Goal: Task Accomplishment & Management: Use online tool/utility

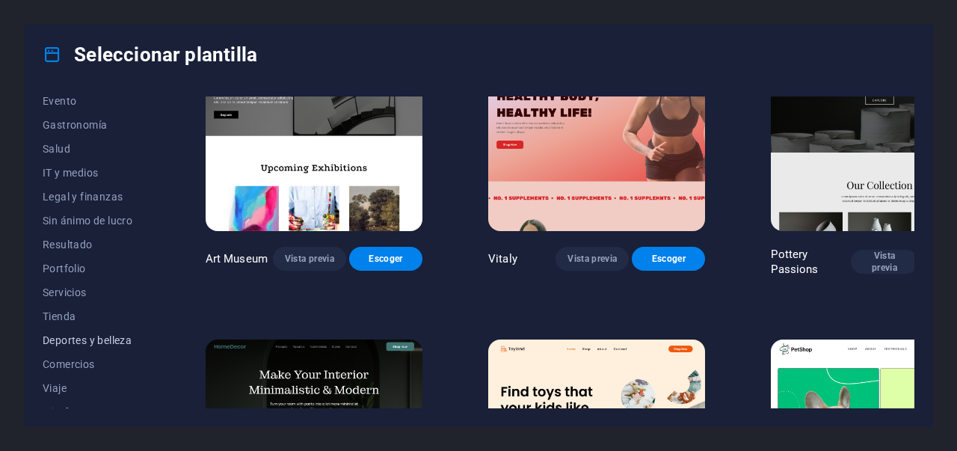
scroll to position [310, 0]
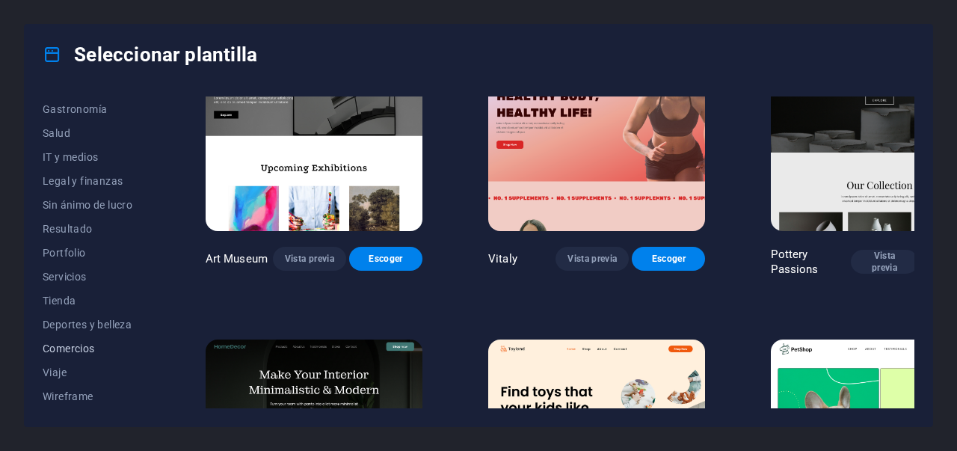
click at [82, 348] on span "Comercios" at bounding box center [91, 348] width 97 height 12
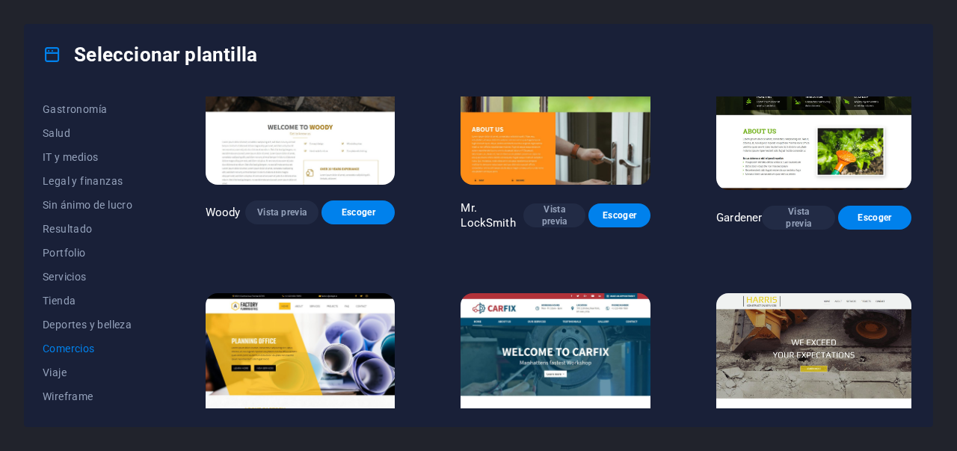
scroll to position [274, 0]
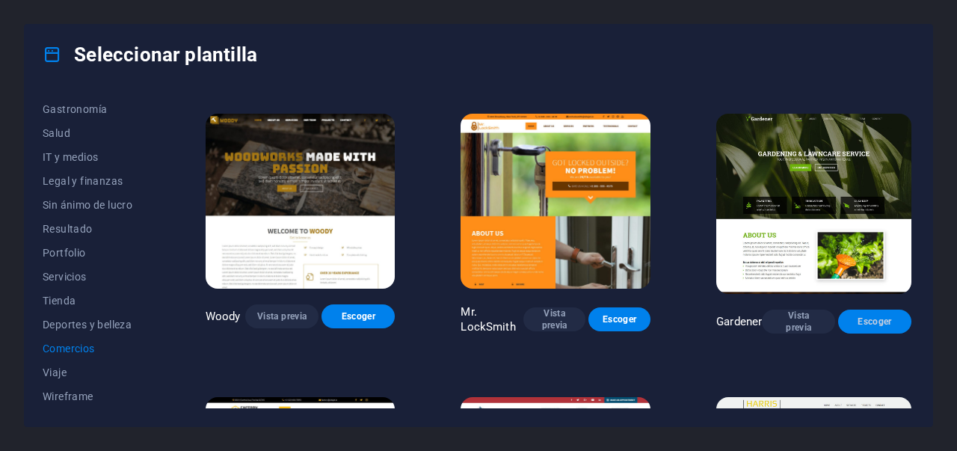
click at [876, 316] on span "Escoger" at bounding box center [874, 322] width 49 height 12
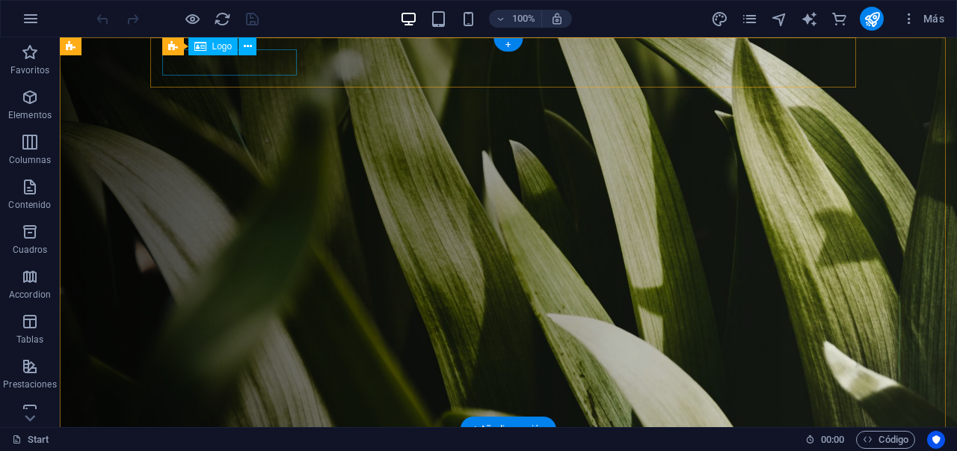
click at [263, 440] on div at bounding box center [514, 453] width 694 height 26
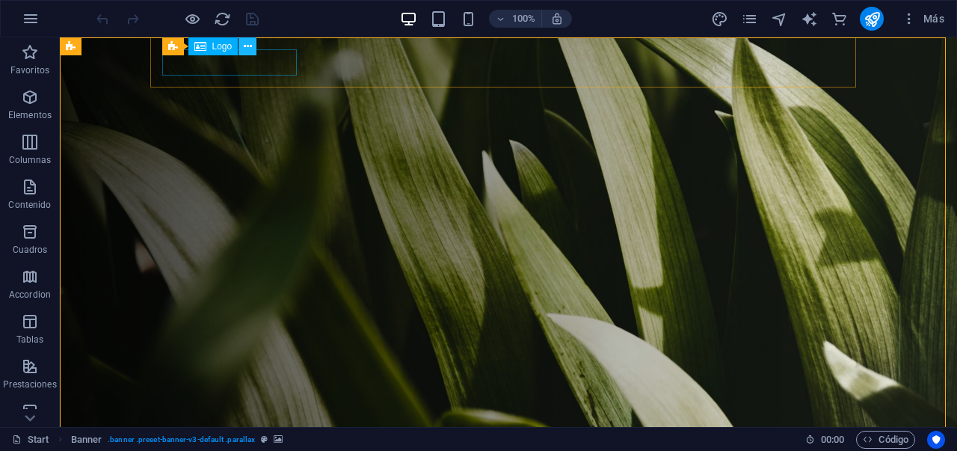
click at [247, 44] on icon at bounding box center [248, 47] width 8 height 16
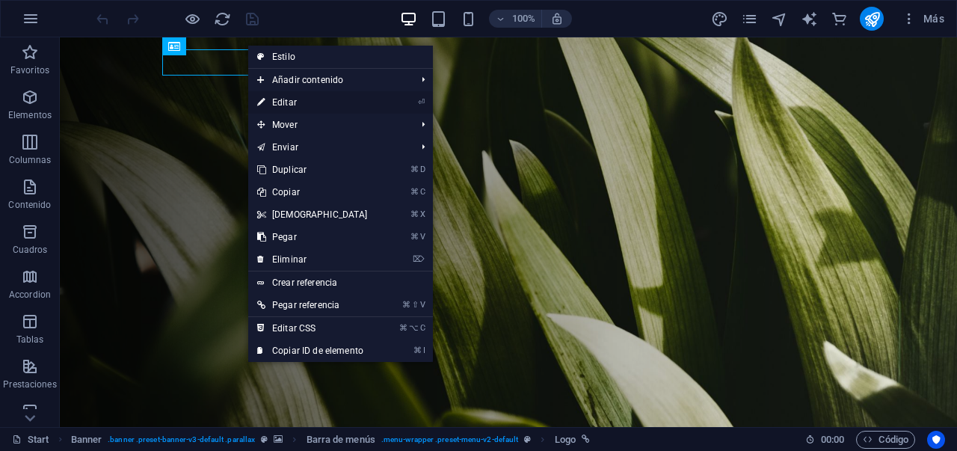
click at [296, 105] on link "⏎ Editar" at bounding box center [312, 102] width 129 height 22
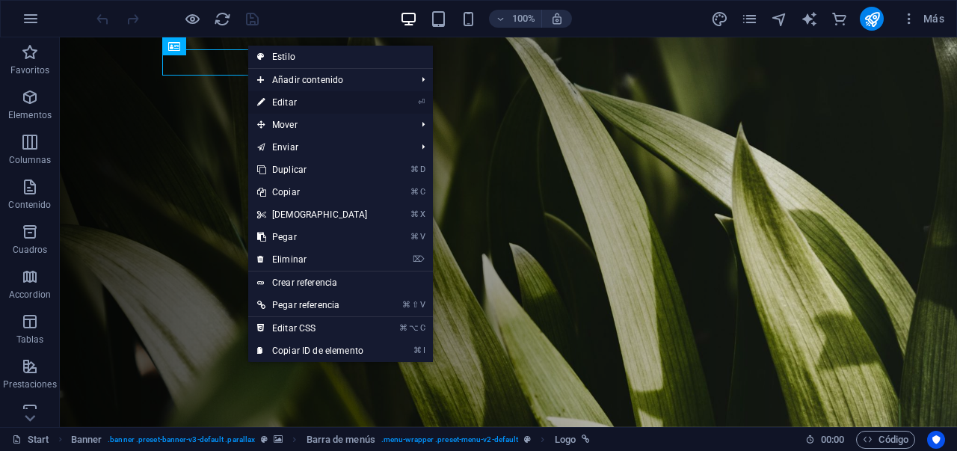
select select "px"
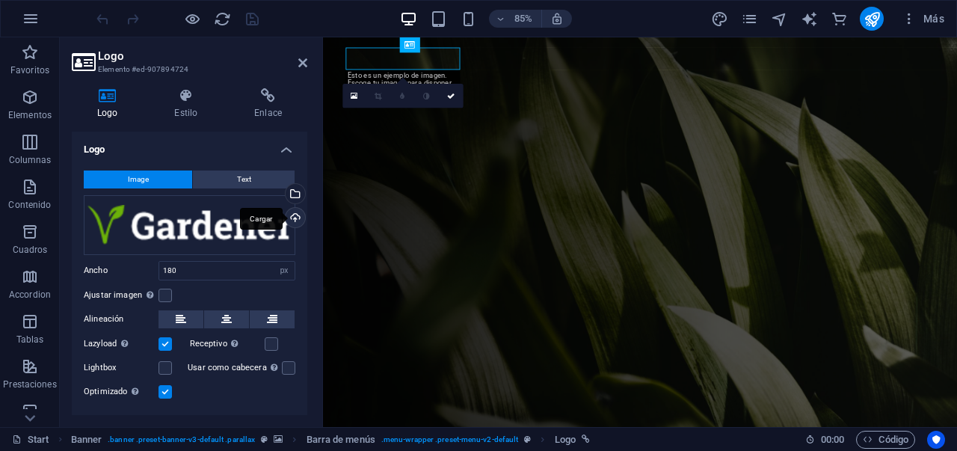
click at [299, 219] on div "Cargar" at bounding box center [294, 219] width 22 height 22
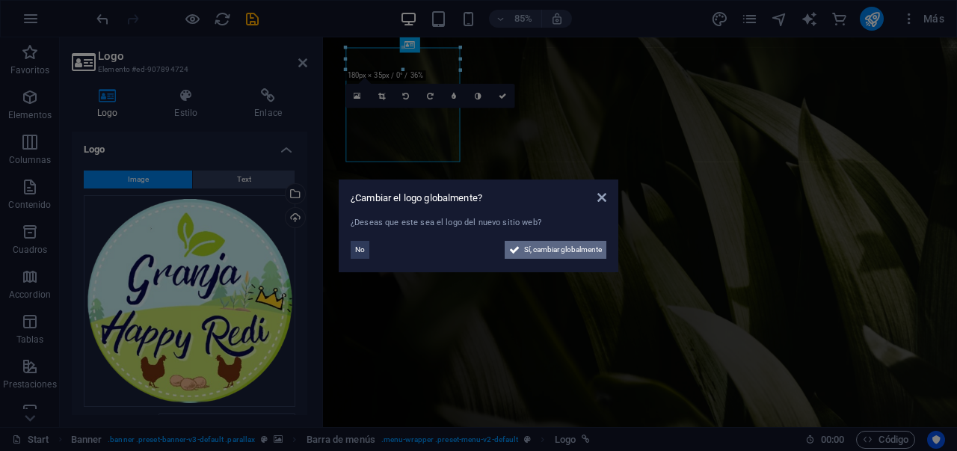
click at [544, 251] on span "Sí, cambiar globalmente" at bounding box center [563, 250] width 78 height 18
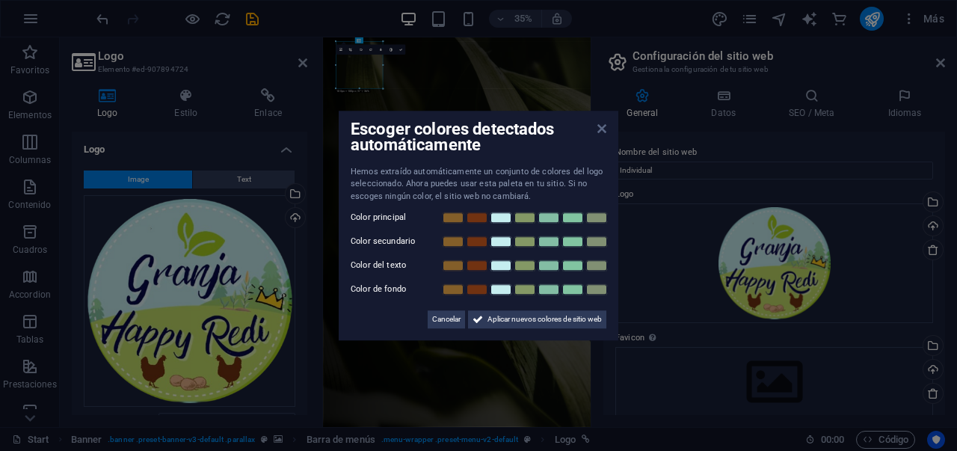
click at [604, 132] on icon at bounding box center [601, 129] width 9 height 12
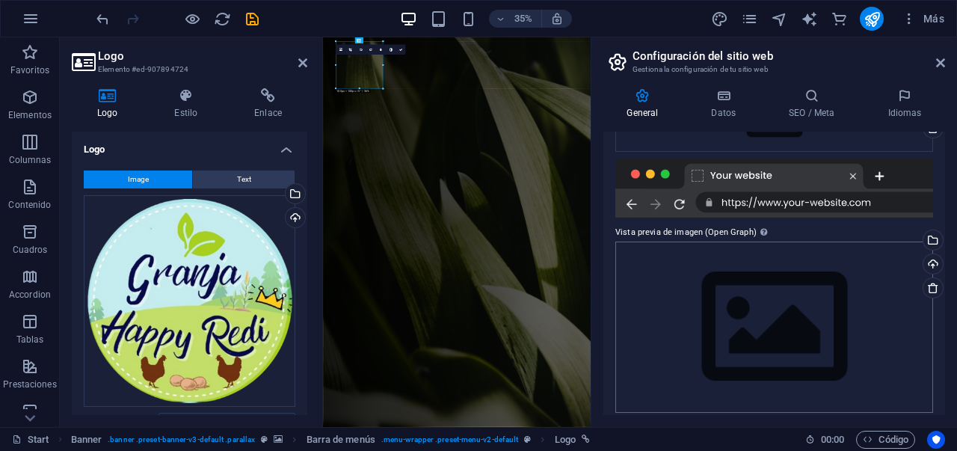
scroll to position [275, 0]
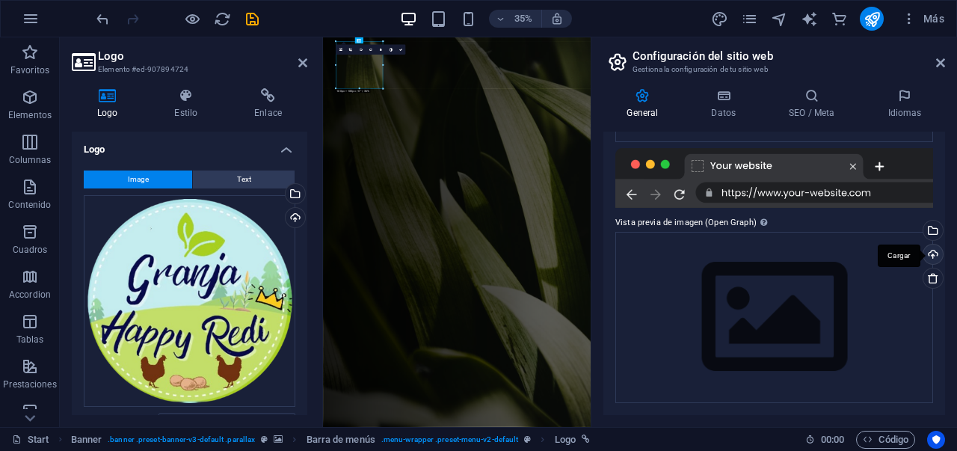
click at [926, 257] on div "Cargar" at bounding box center [931, 256] width 22 height 22
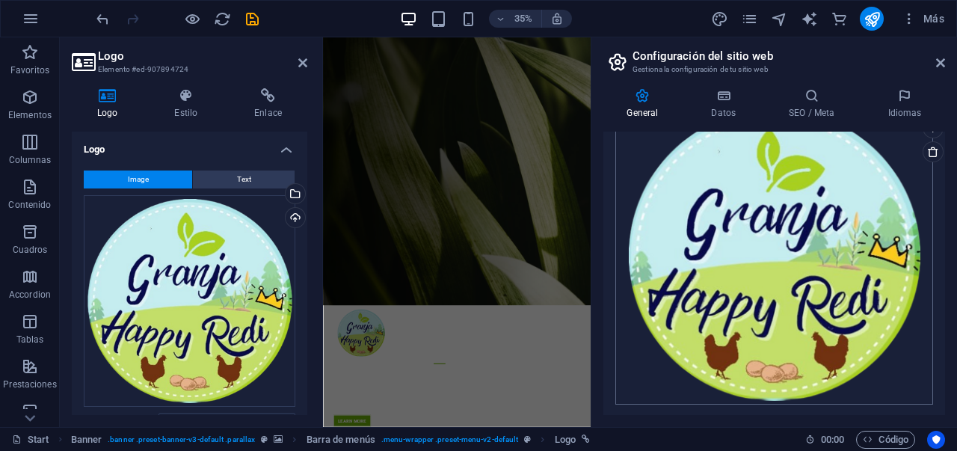
scroll to position [403, 0]
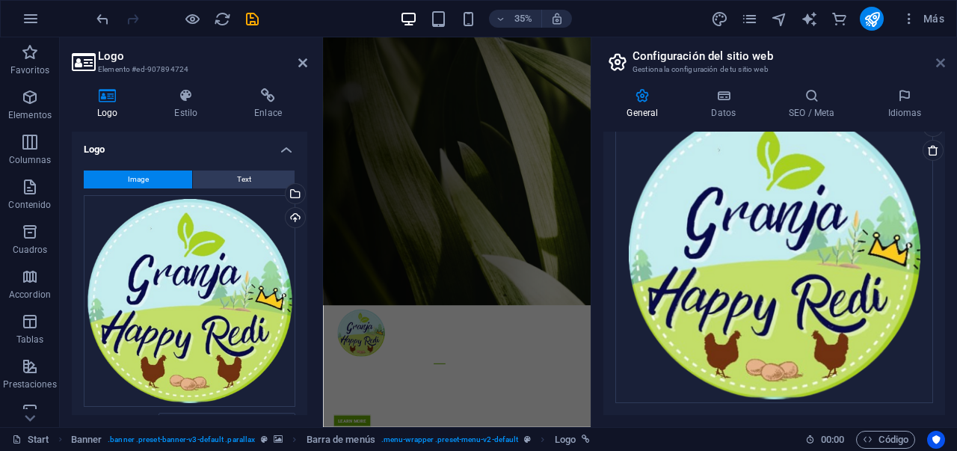
click at [938, 64] on icon at bounding box center [940, 63] width 9 height 12
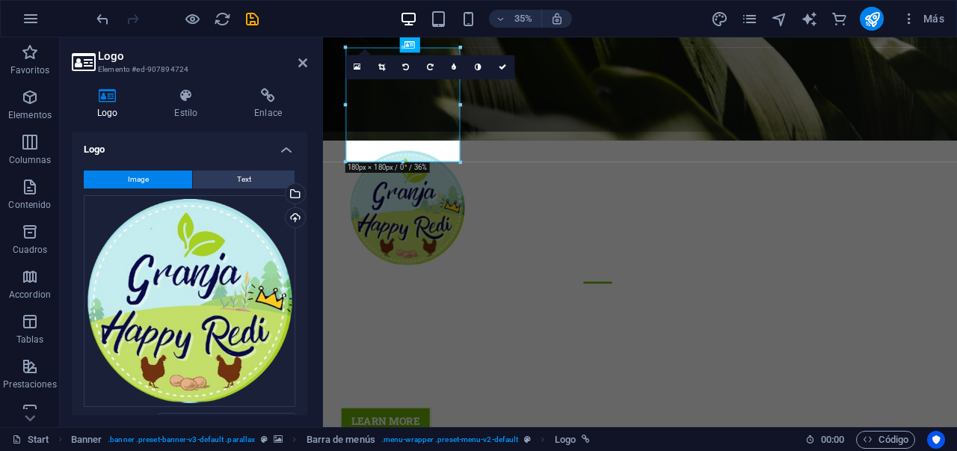
scroll to position [0, 0]
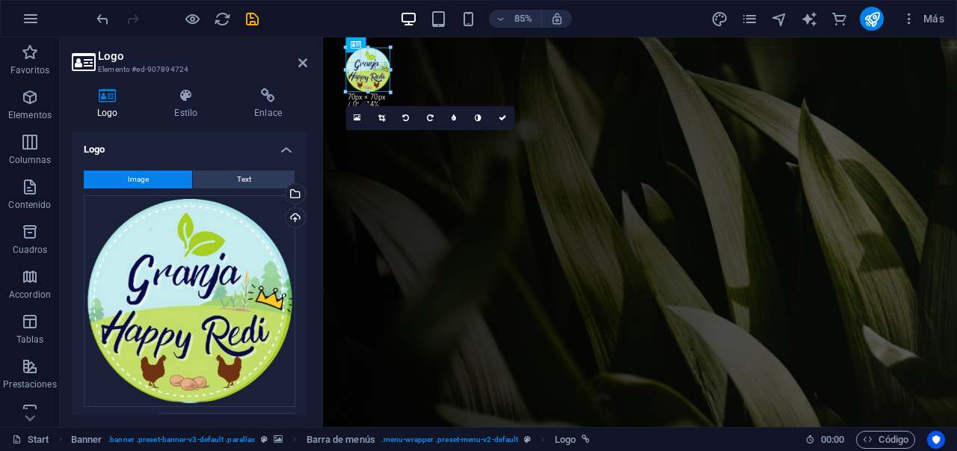
drag, startPoint x: 461, startPoint y: 162, endPoint x: 377, endPoint y: 74, distance: 121.6
type input "70"
click at [325, 147] on figure at bounding box center [696, 266] width 746 height 458
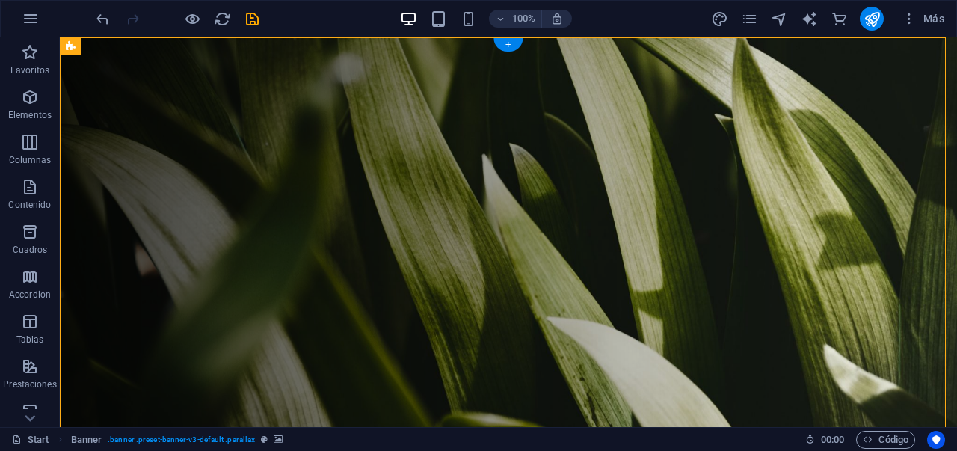
click at [110, 237] on figure at bounding box center [508, 235] width 897 height 397
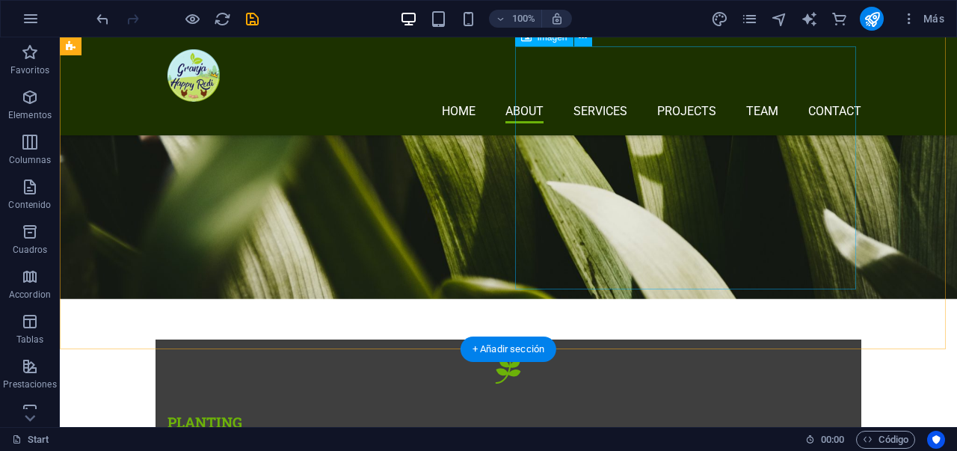
scroll to position [425, 0]
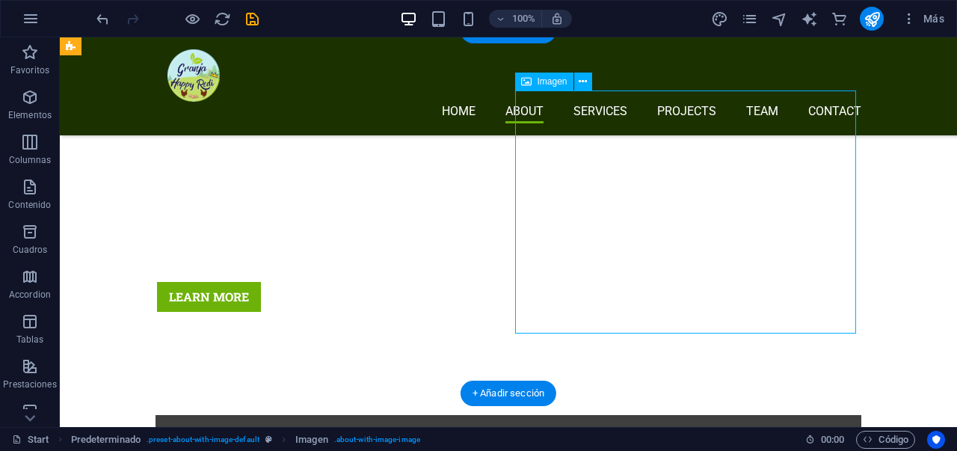
select select "%"
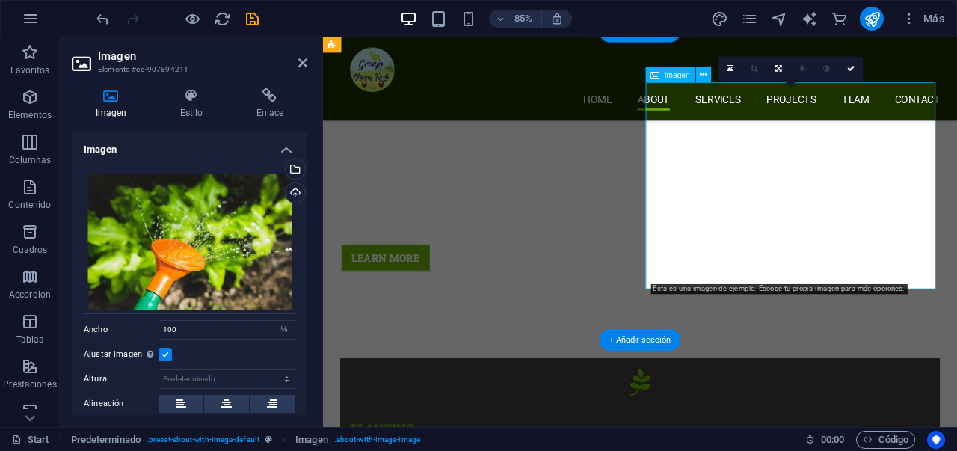
scroll to position [465, 0]
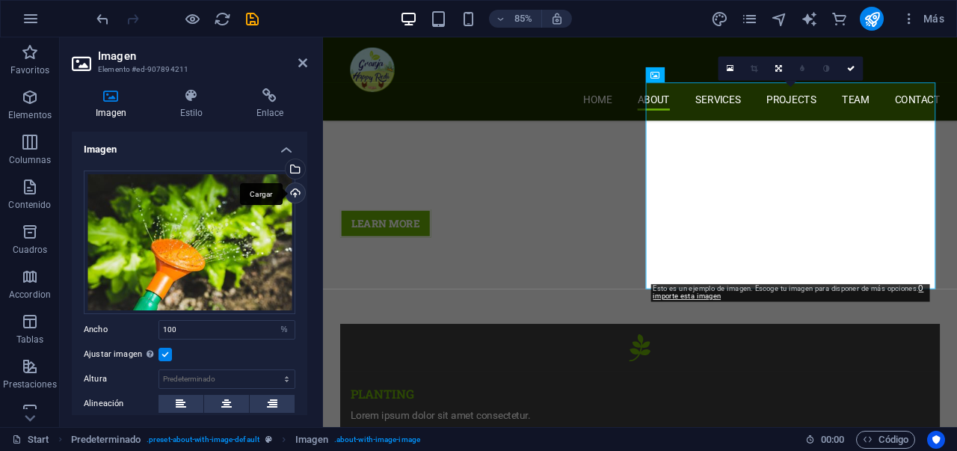
click at [292, 189] on div "Cargar" at bounding box center [294, 194] width 22 height 22
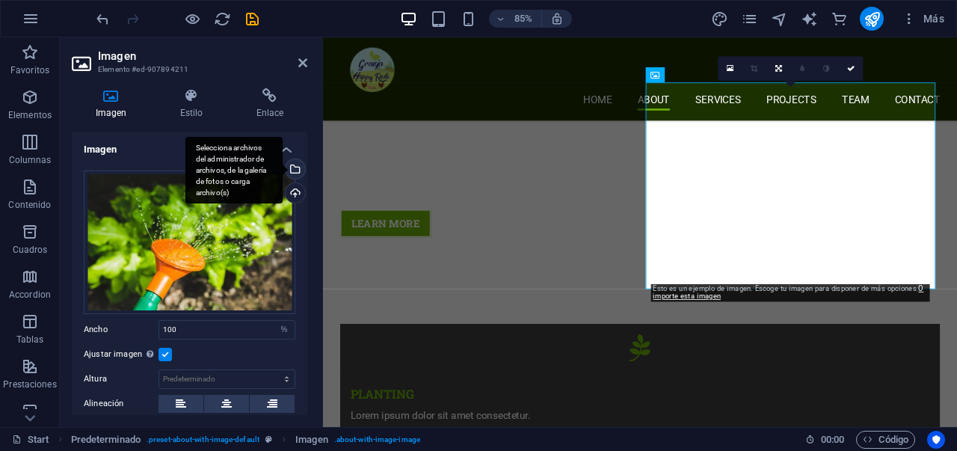
click at [295, 172] on div "Selecciona archivos del administrador de archivos, de la galería de fotos o car…" at bounding box center [294, 170] width 22 height 22
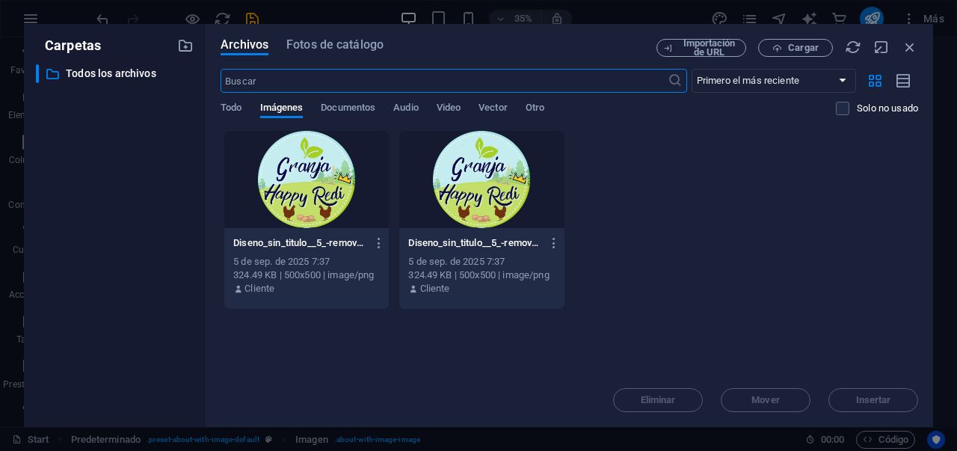
scroll to position [1120, 0]
click at [375, 46] on span "Fotos de catálogo" at bounding box center [334, 45] width 97 height 18
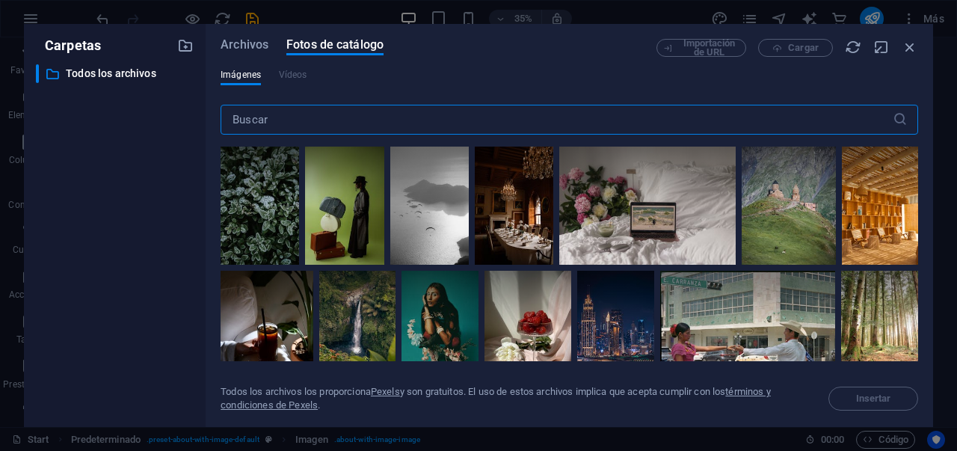
click at [330, 124] on input "text" at bounding box center [557, 120] width 672 height 30
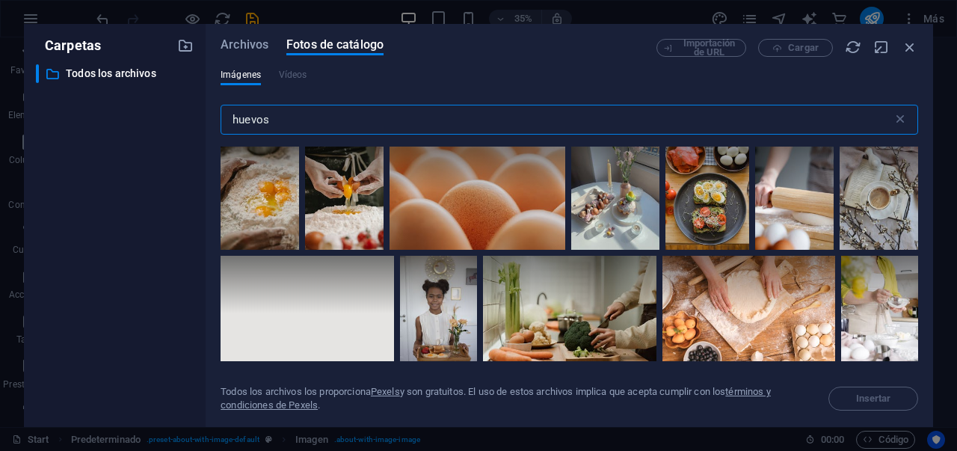
scroll to position [4794, 0]
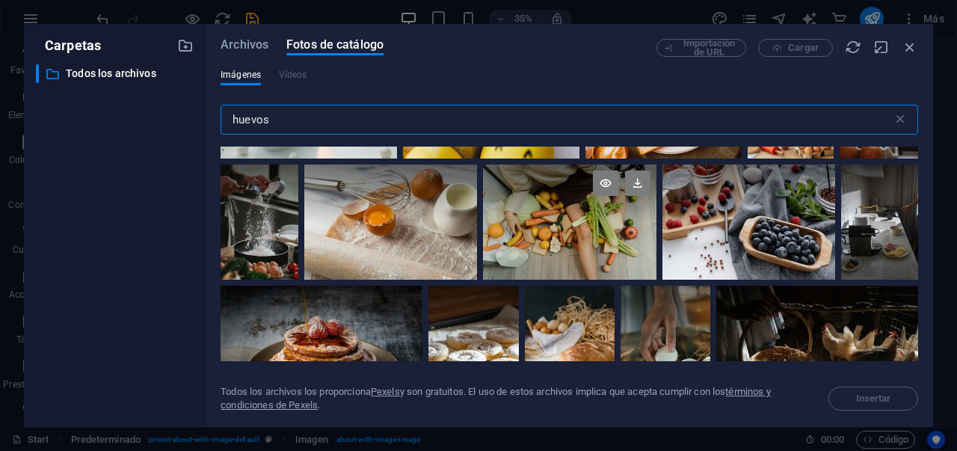
type input "huevos"
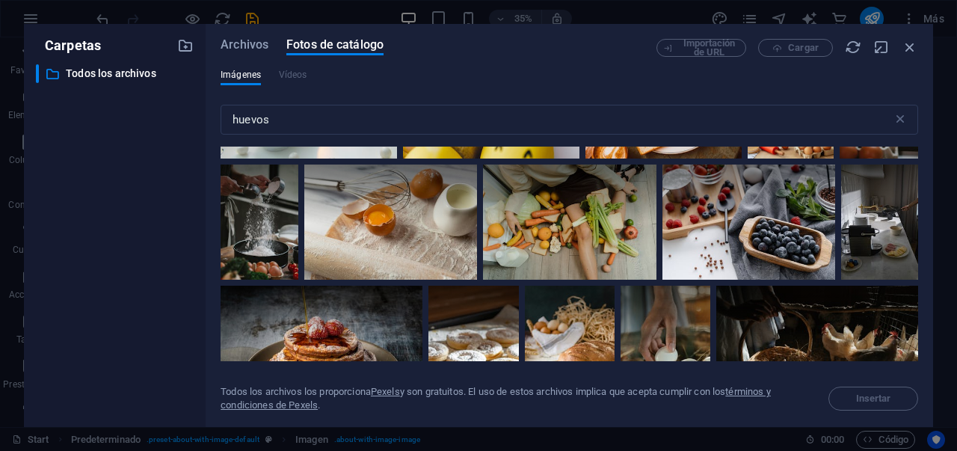
click at [780, 53] on div "Importación de URL Cargar" at bounding box center [787, 48] width 262 height 18
click at [268, 46] on div "Archivos Fotos de catálogo" at bounding box center [439, 47] width 436 height 16
click at [231, 49] on span "Archivos" at bounding box center [245, 45] width 48 height 18
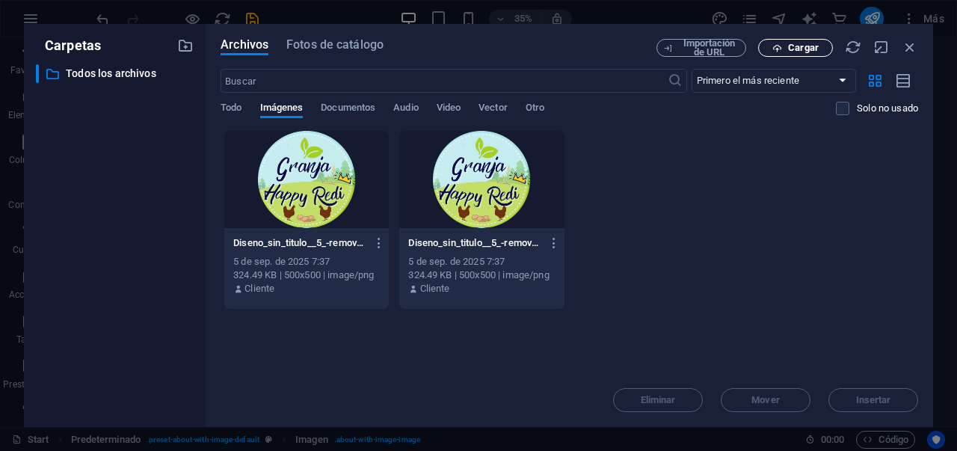
click at [808, 51] on span "Cargar" at bounding box center [803, 47] width 31 height 9
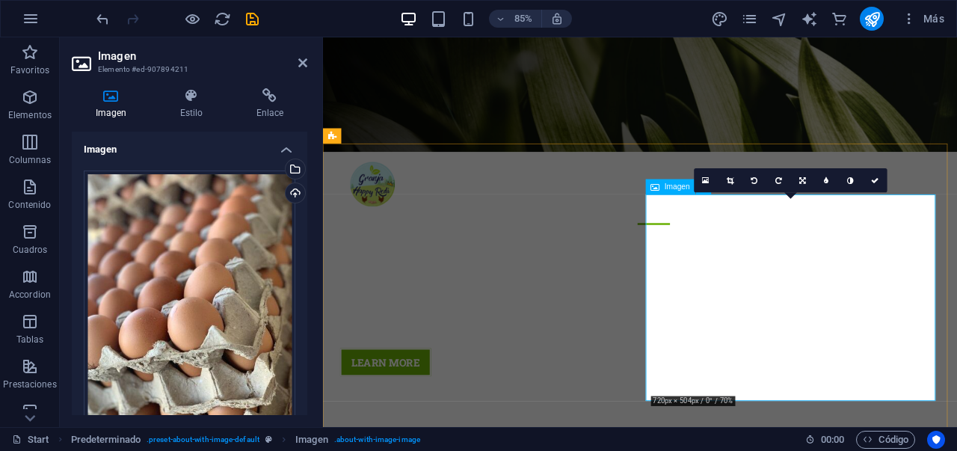
scroll to position [316, 0]
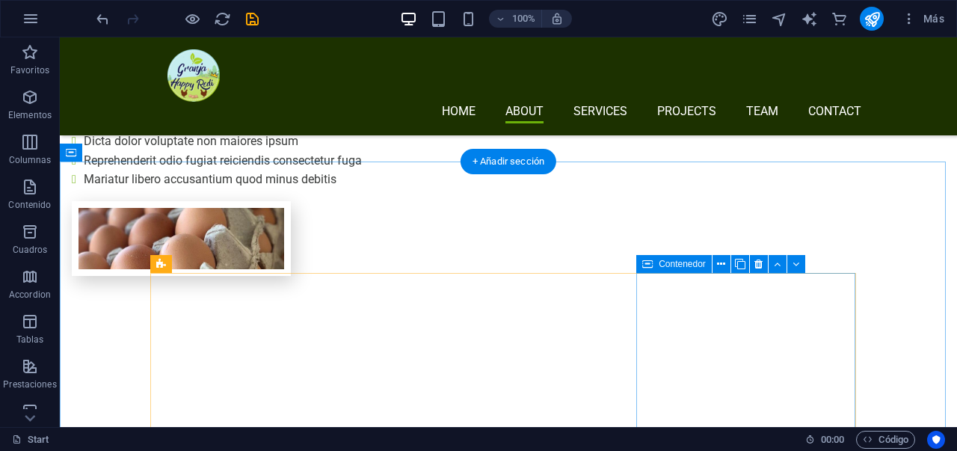
scroll to position [1275, 0]
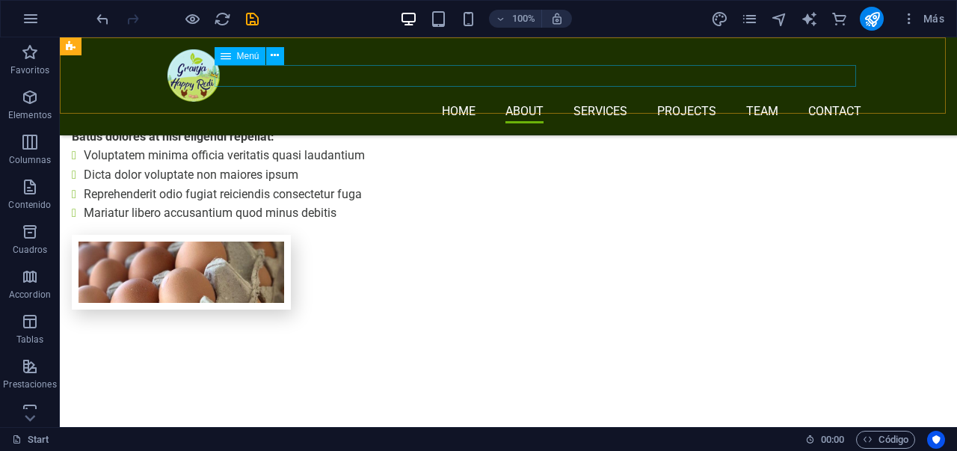
click at [690, 102] on nav "Home About Services Projects Team Contact" at bounding box center [514, 113] width 694 height 22
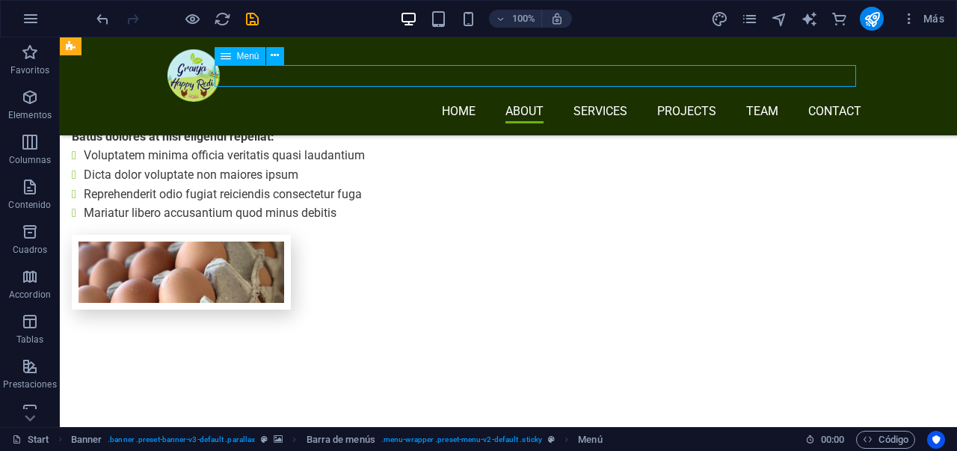
click at [690, 102] on nav "Home About Services Projects Team Contact" at bounding box center [514, 113] width 694 height 22
click at [618, 102] on nav "Home About Services Projects Team Contact" at bounding box center [514, 113] width 694 height 22
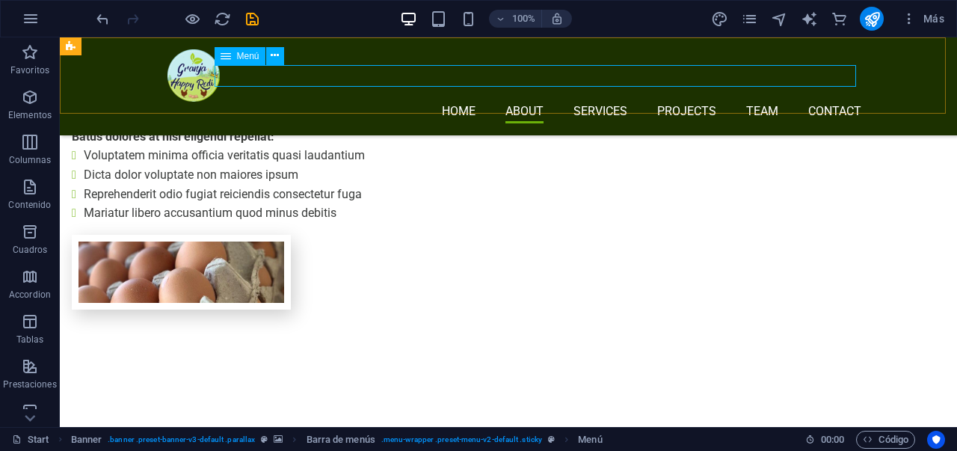
click at [618, 102] on nav "Home About Services Projects Team Contact" at bounding box center [514, 113] width 694 height 22
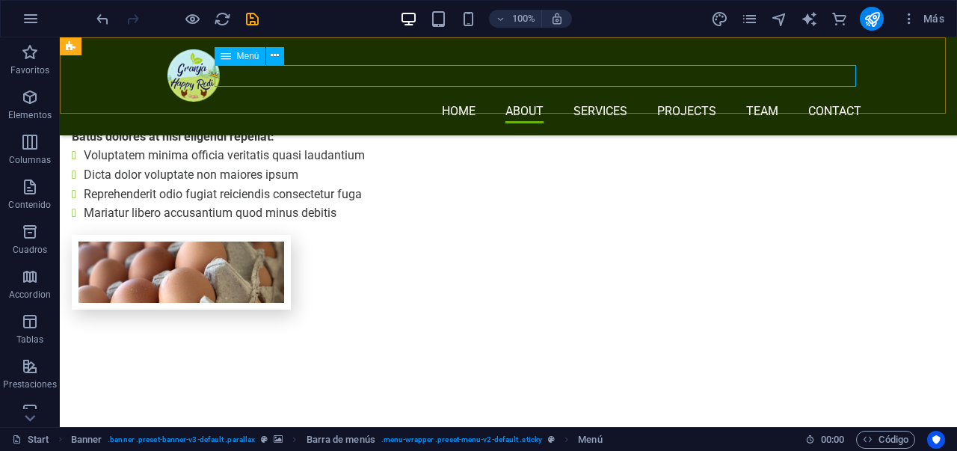
click at [618, 102] on nav "Home About Services Projects Team Contact" at bounding box center [514, 113] width 694 height 22
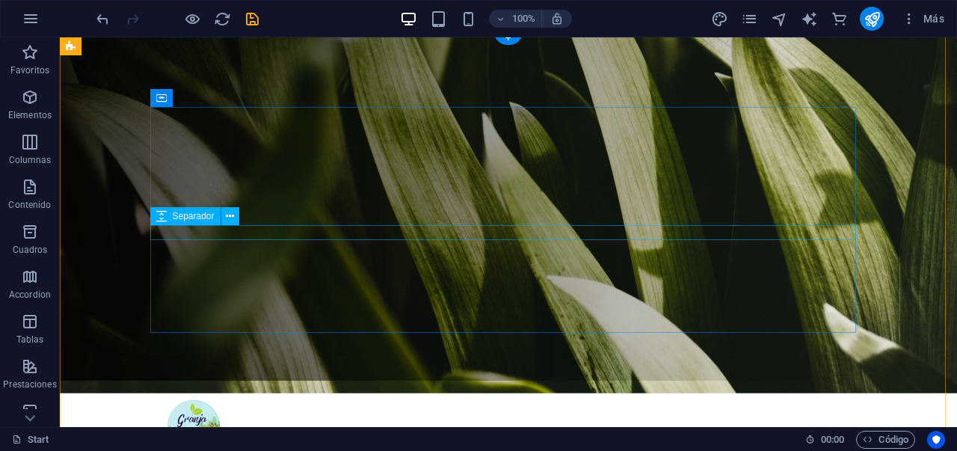
scroll to position [0, 0]
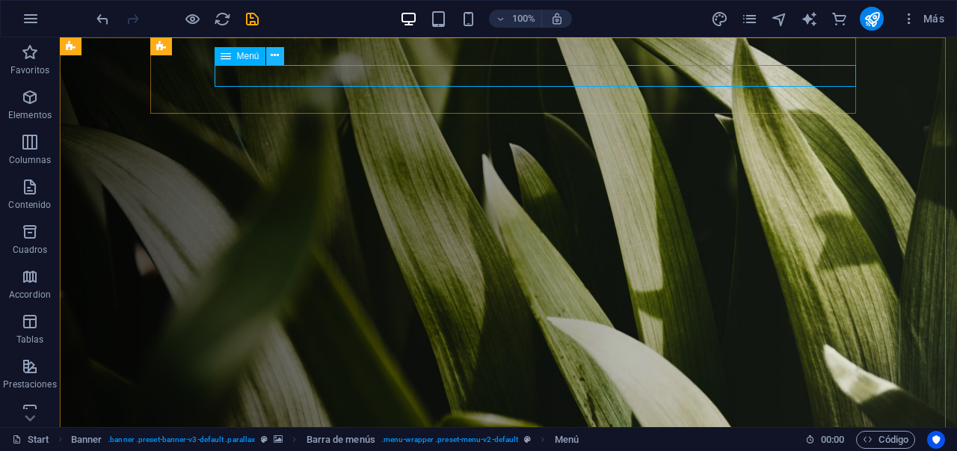
click at [278, 57] on icon at bounding box center [275, 56] width 8 height 16
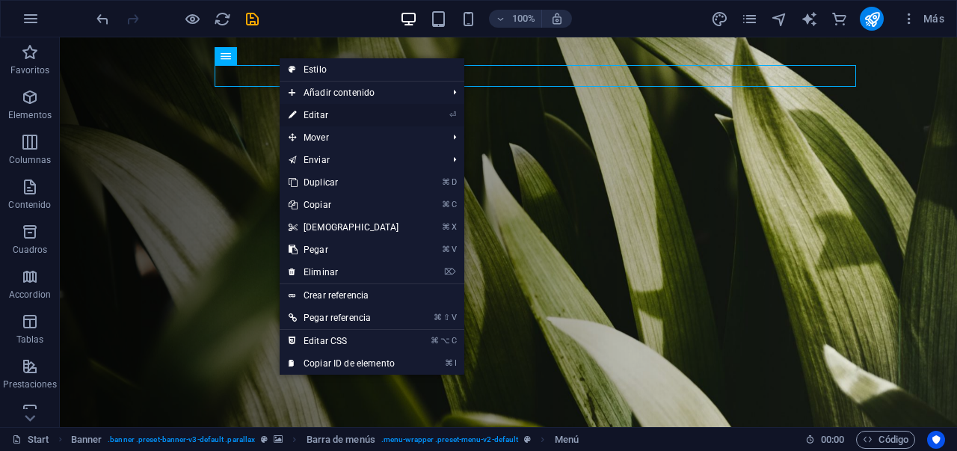
click at [314, 114] on link "⏎ Editar" at bounding box center [344, 115] width 129 height 22
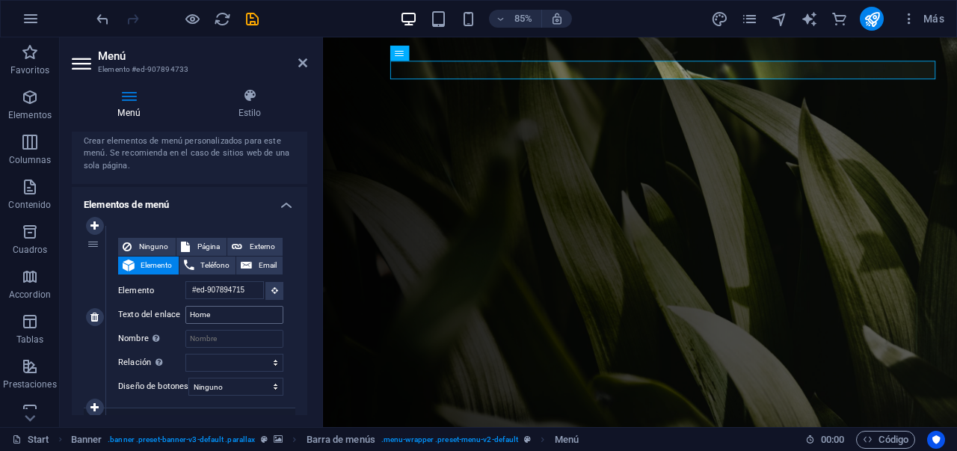
scroll to position [65, 0]
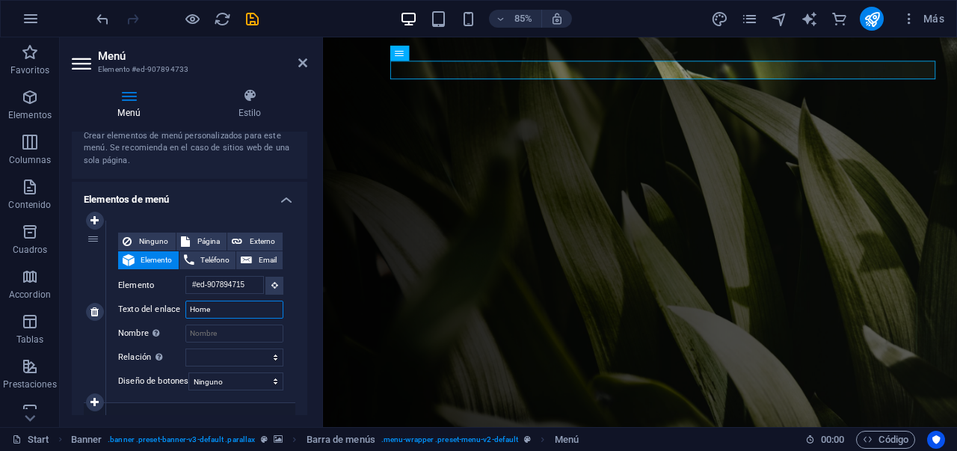
click at [241, 315] on input "Home" at bounding box center [234, 310] width 98 height 18
type input "H"
select select
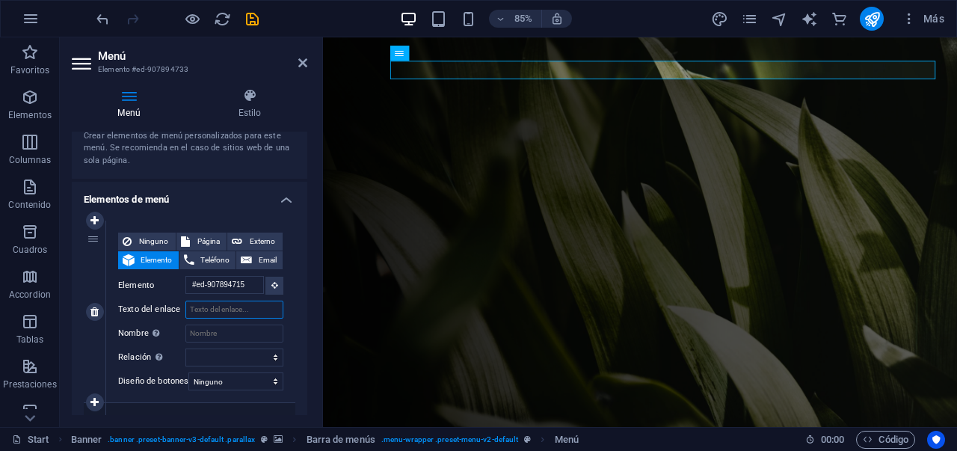
select select
type input "IN"
select select
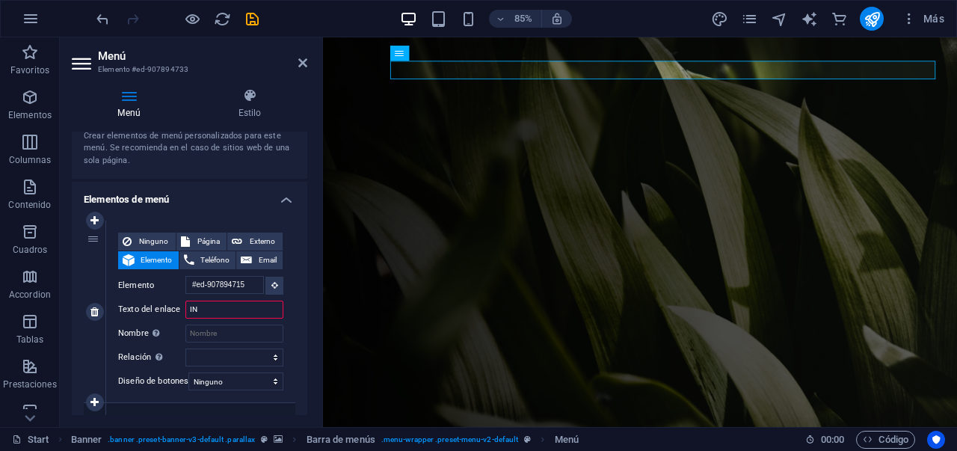
select select
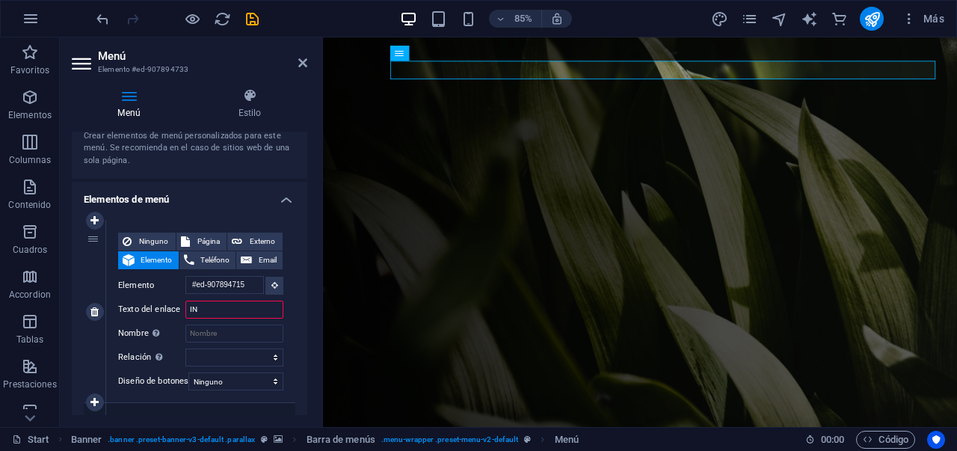
type input "INI"
select select
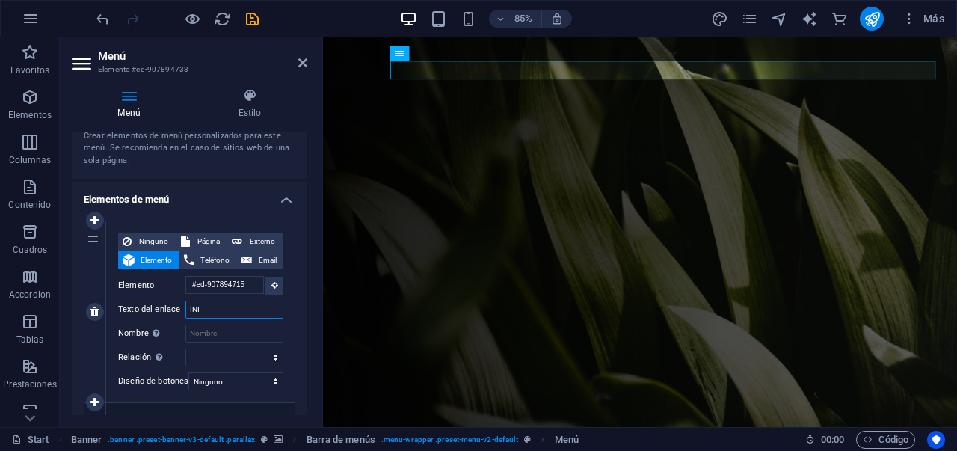
select select
type input "INICIO"
select select
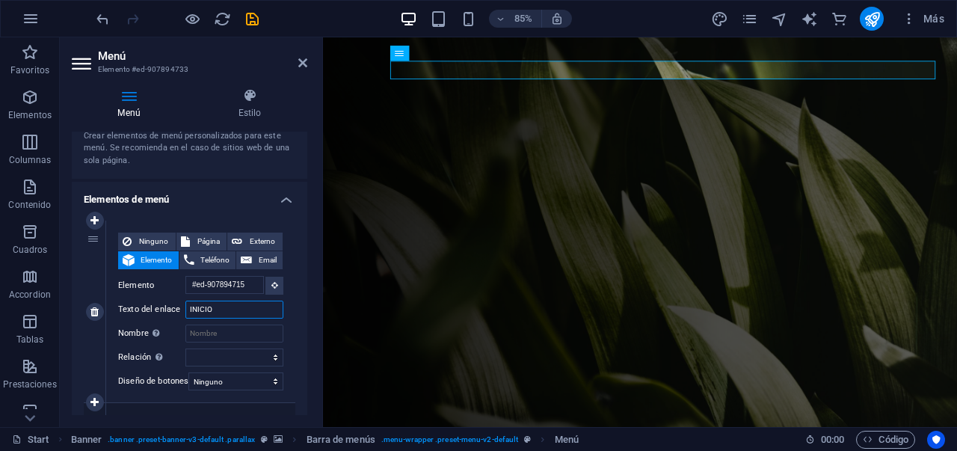
select select
type input "INICIO"
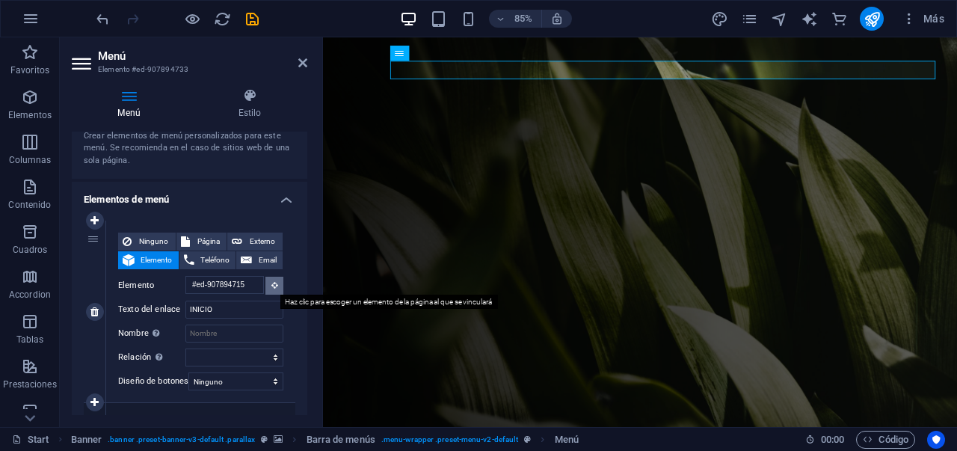
click at [271, 285] on icon at bounding box center [274, 284] width 7 height 7
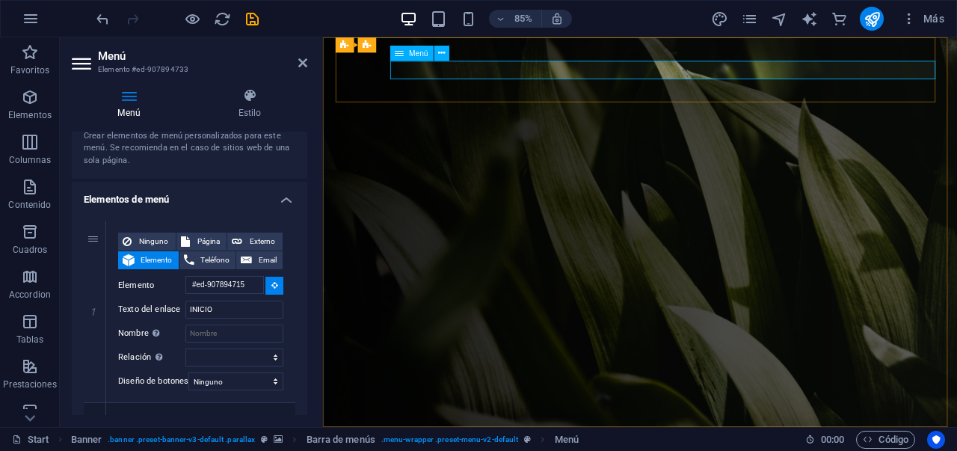
type input "#ed-907894733"
select select
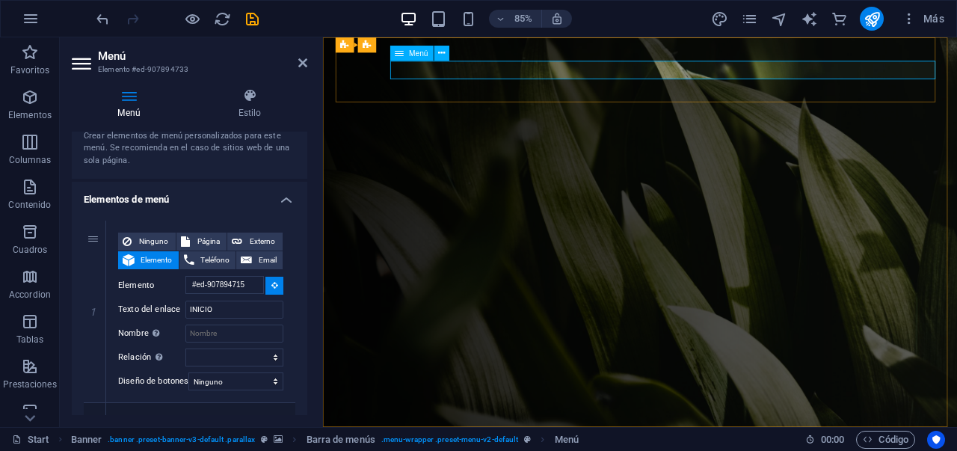
select select
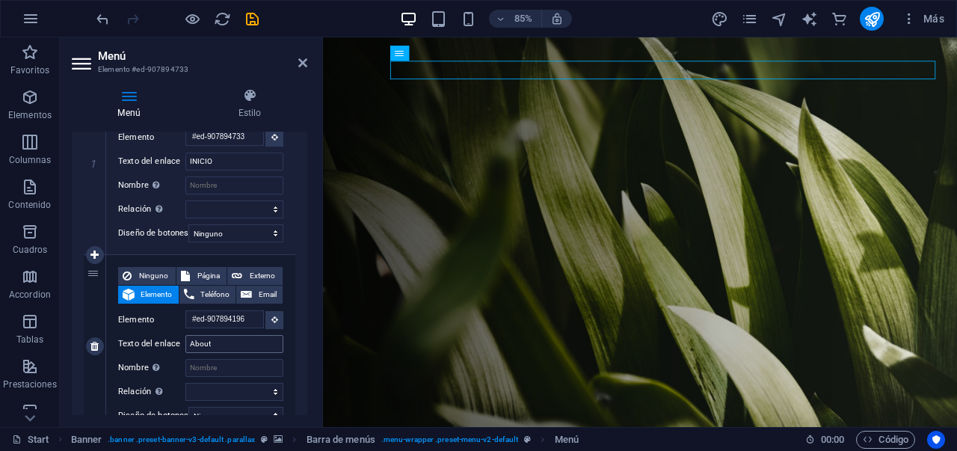
scroll to position [214, 0]
click at [233, 342] on input "About" at bounding box center [234, 343] width 98 height 18
drag, startPoint x: 228, startPoint y: 342, endPoint x: 188, endPoint y: 342, distance: 39.6
click at [188, 342] on input "About" at bounding box center [234, 343] width 98 height 18
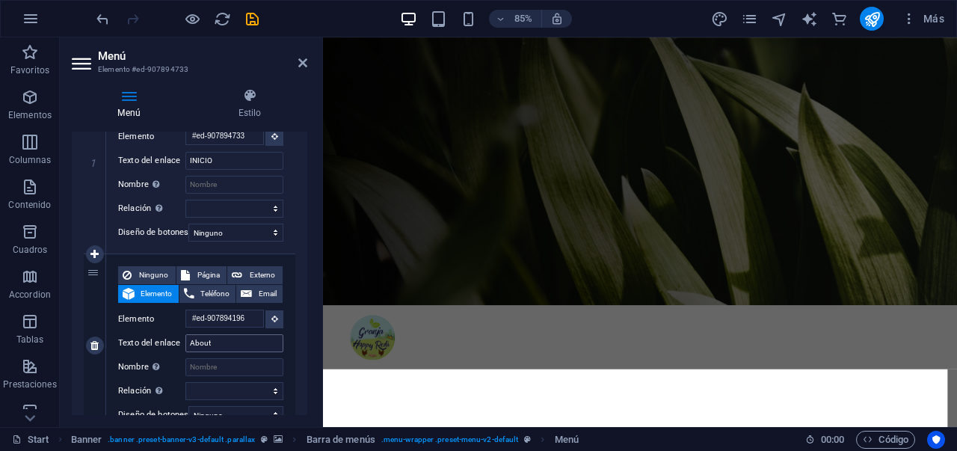
scroll to position [0, 0]
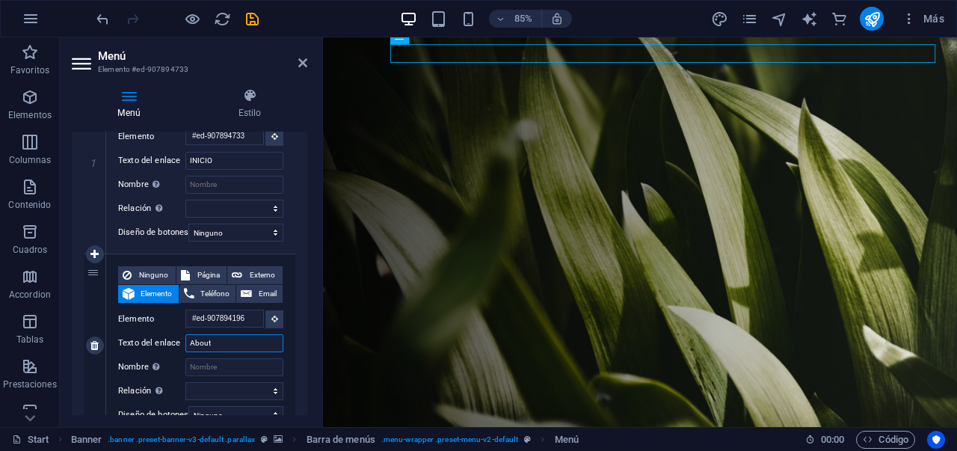
click at [237, 342] on input "About" at bounding box center [234, 343] width 98 height 18
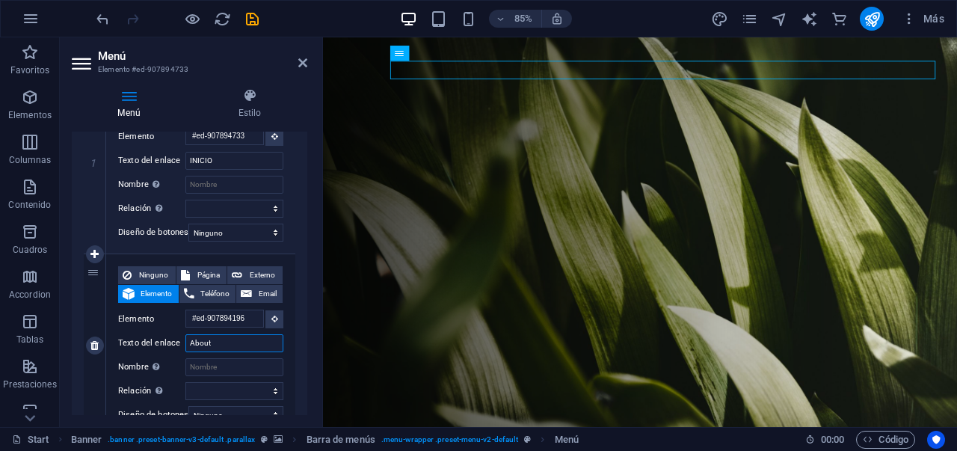
drag, startPoint x: 237, startPoint y: 343, endPoint x: 203, endPoint y: 344, distance: 33.7
click at [203, 344] on input "About" at bounding box center [234, 343] width 98 height 18
type input "A"
select select
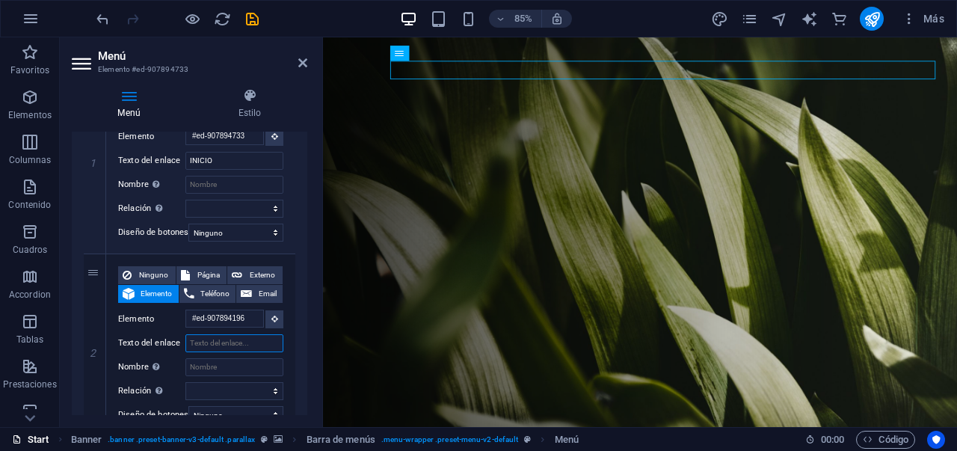
select select
type input "S"
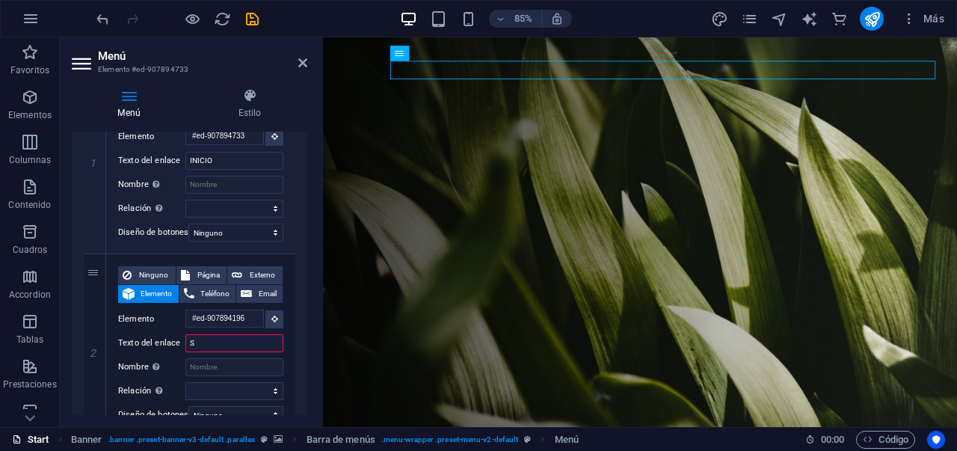
select select
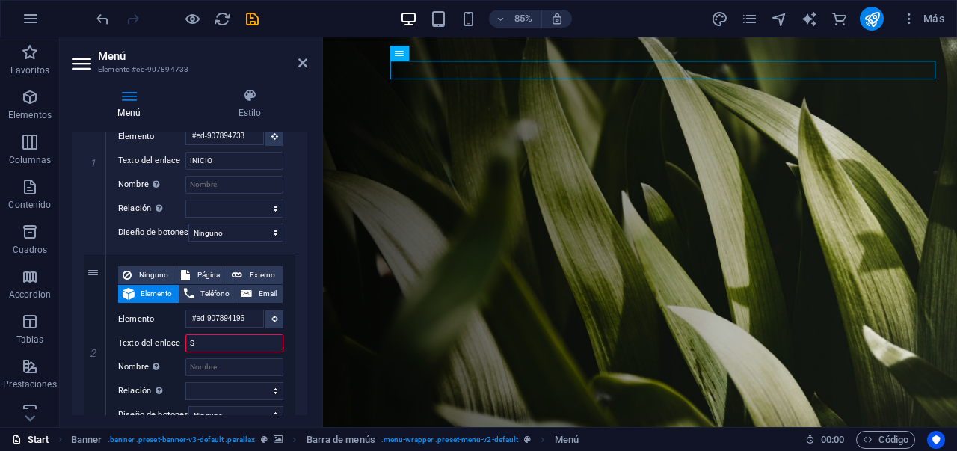
select select
type input "A"
select select
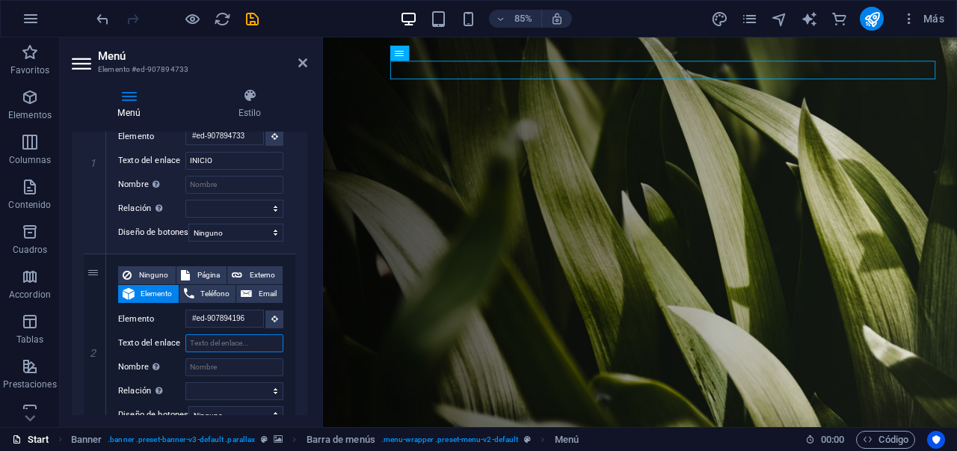
select select
type input "SOBRE"
select select
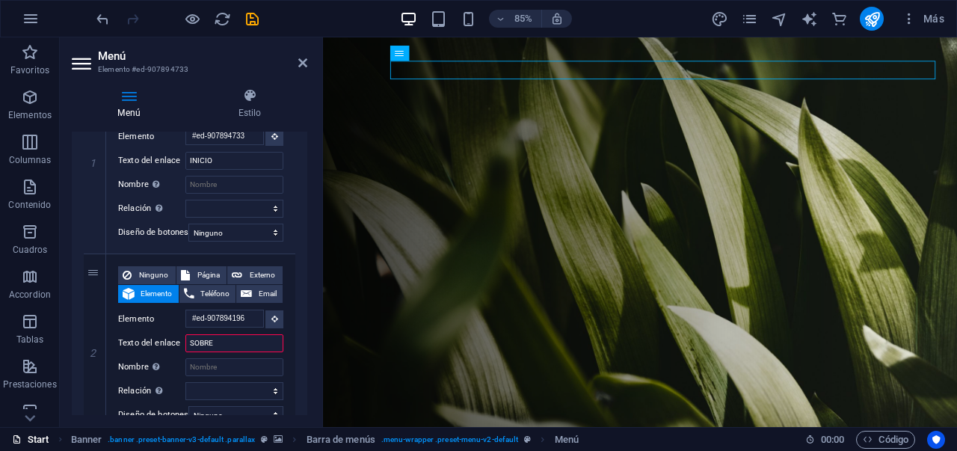
select select
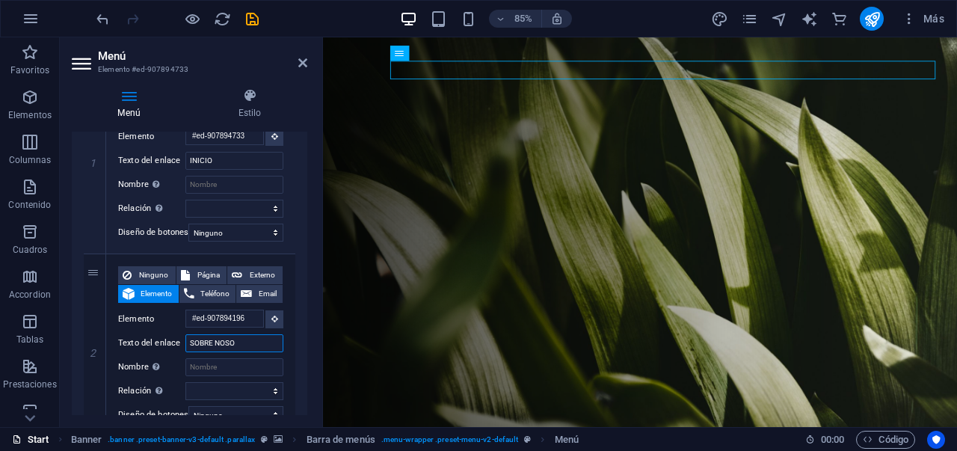
type input "SOBRE NOSOT"
select select
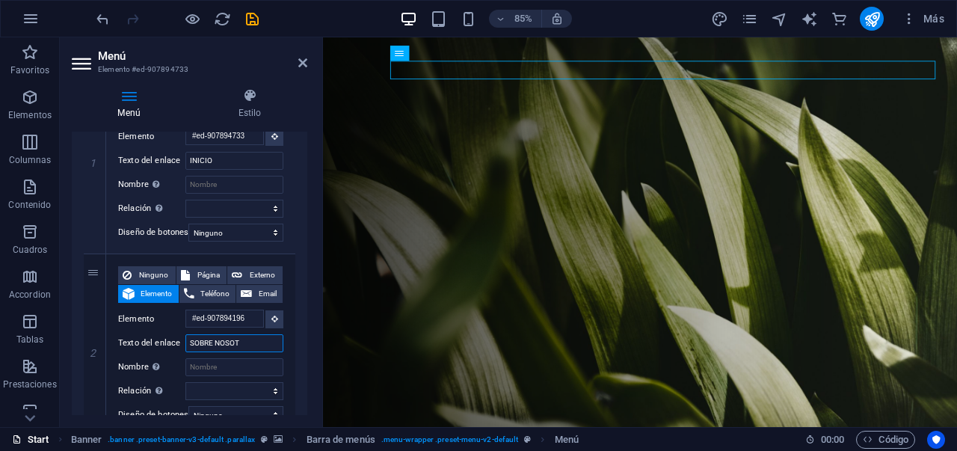
select select
type input "SOBRE NOSOTROS"
select select
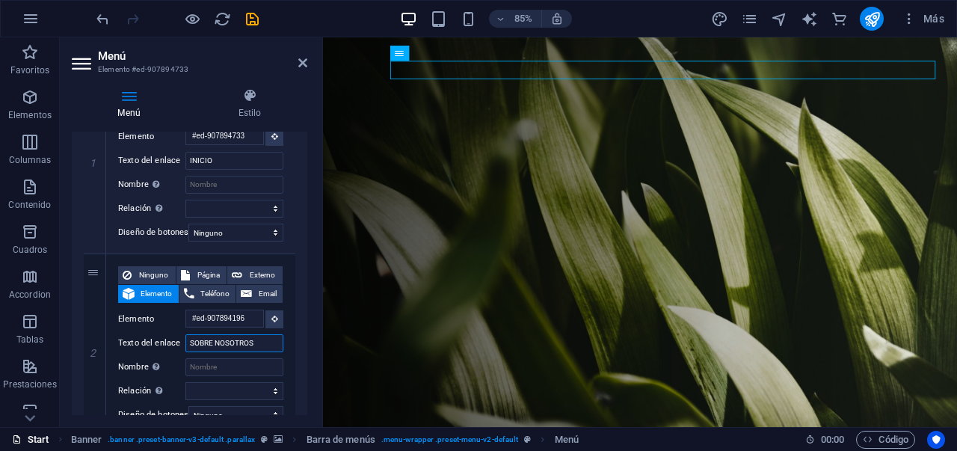
select select
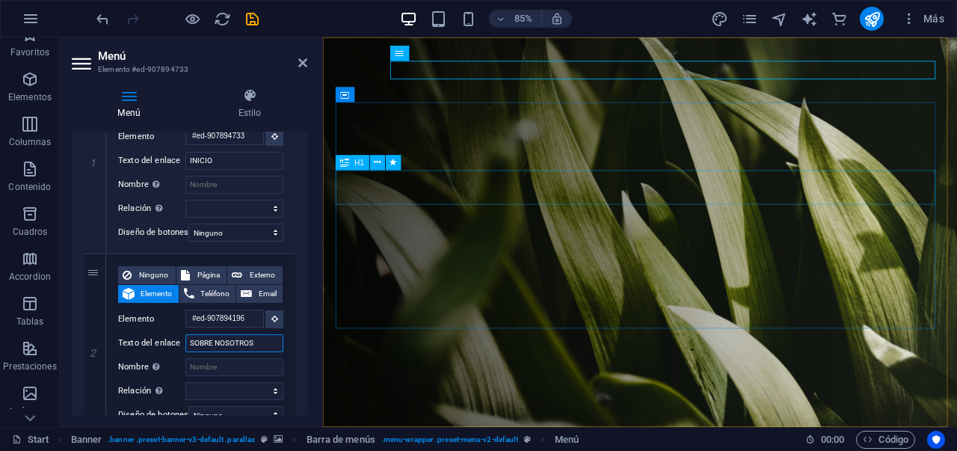
scroll to position [33, 0]
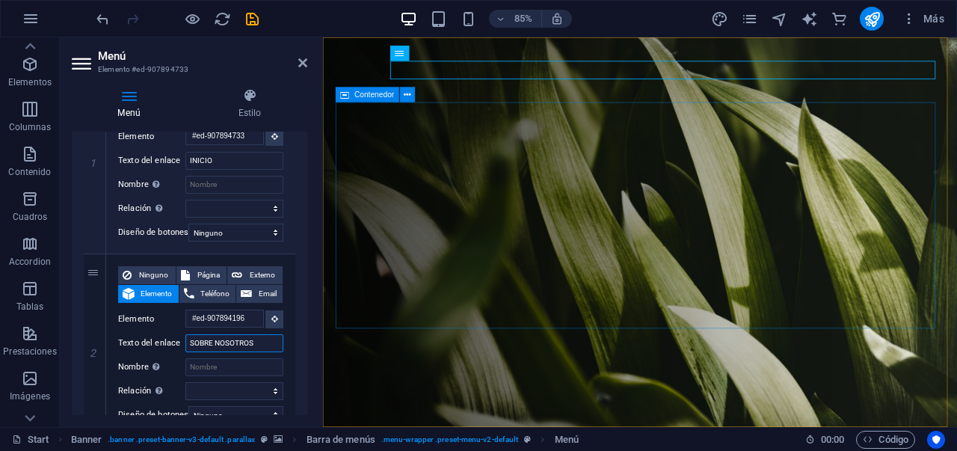
type input "SOBRE NOSOTROS"
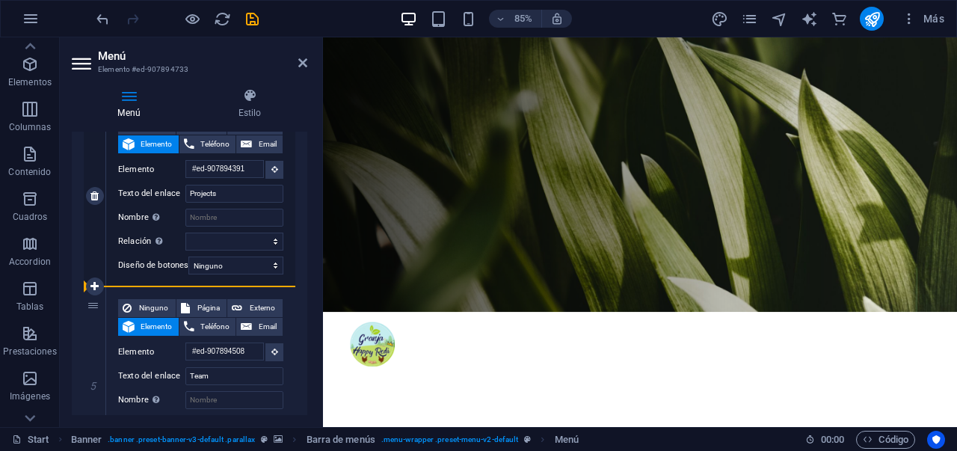
scroll to position [725, 0]
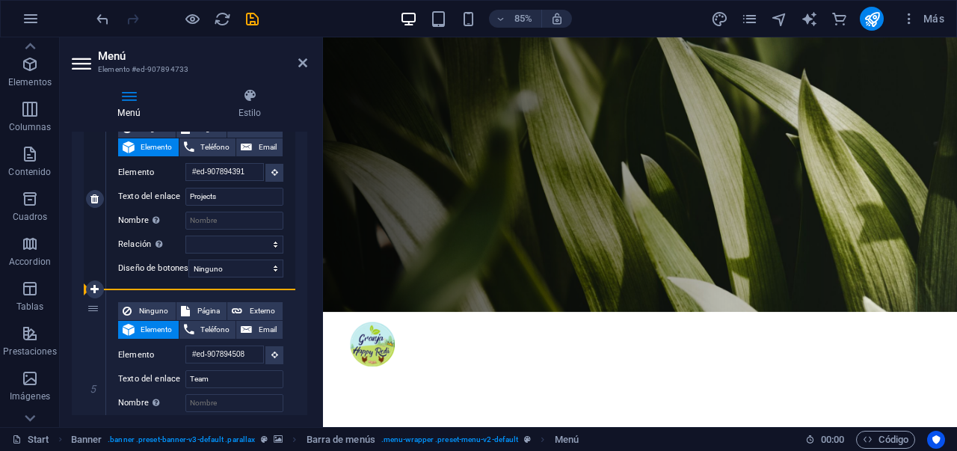
drag, startPoint x: 96, startPoint y: 235, endPoint x: 88, endPoint y: 268, distance: 34.6
click at [88, 268] on div "1 Ninguno Página Externo Elemento Teléfono Email Página Start Subpage Legal Not…" at bounding box center [190, 107] width 212 height 1095
select select
type input "#ed-907894391"
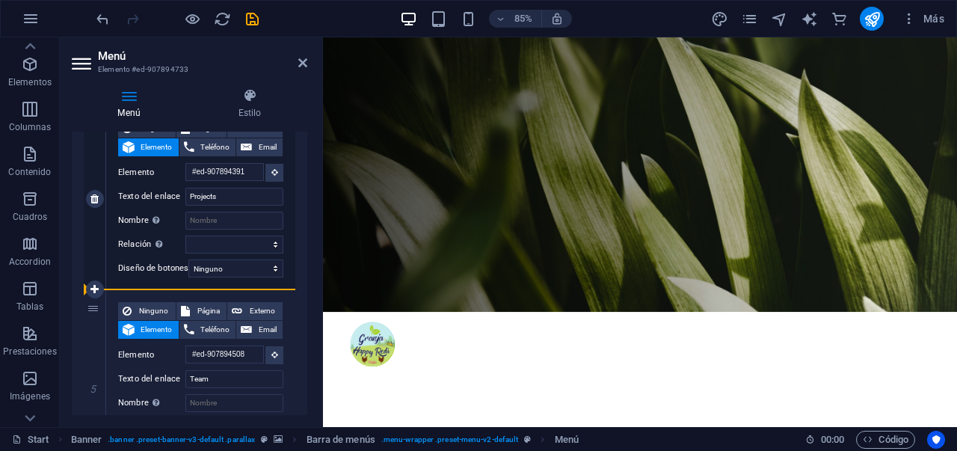
type input "Projects"
select select
type input "#ed-907894277"
type input "Services"
select select
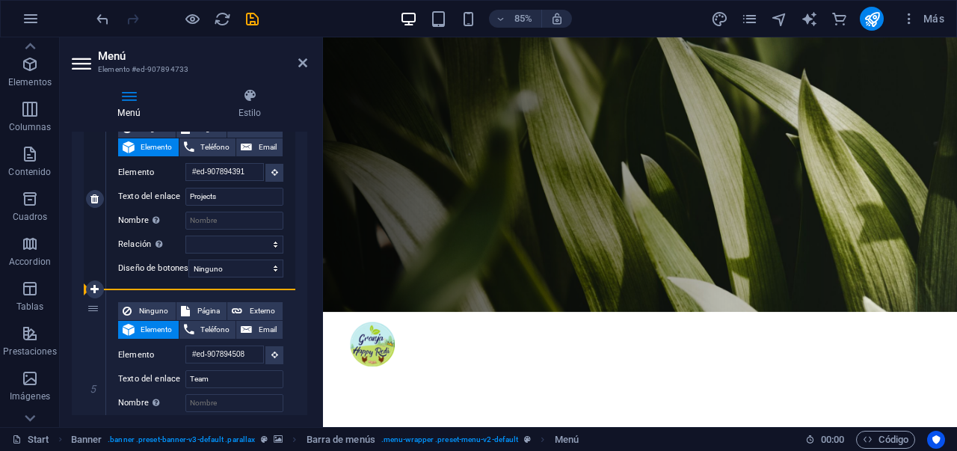
select select
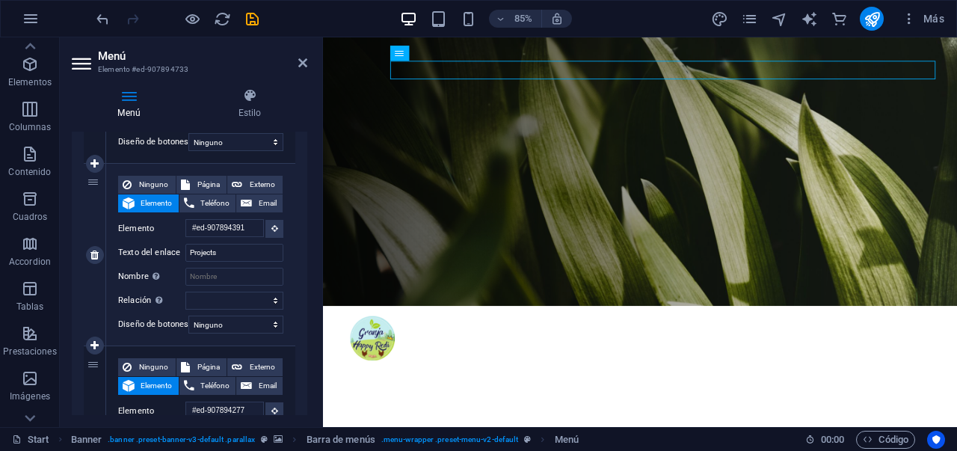
scroll to position [0, 0]
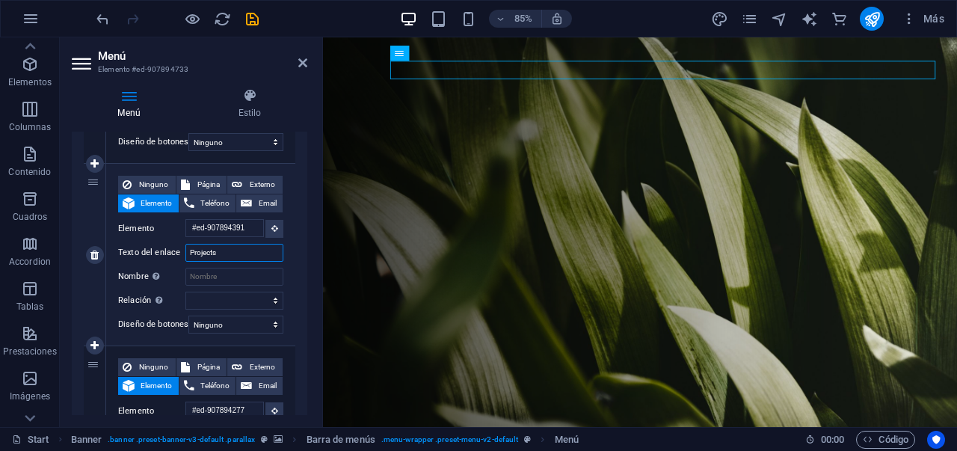
drag, startPoint x: 241, startPoint y: 250, endPoint x: 191, endPoint y: 257, distance: 49.9
click at [191, 257] on input "Projects" at bounding box center [234, 253] width 98 height 18
click at [239, 256] on input "Projects" at bounding box center [234, 253] width 98 height 18
type input "Pro"
select select
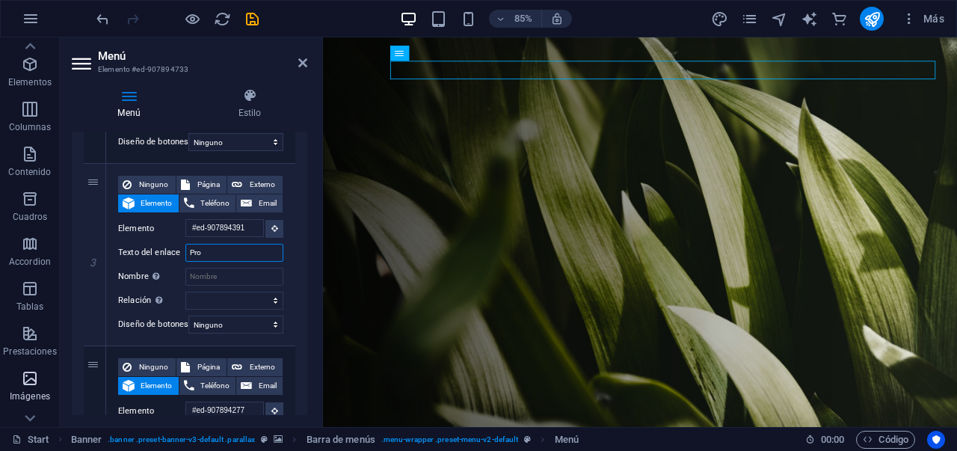
select select
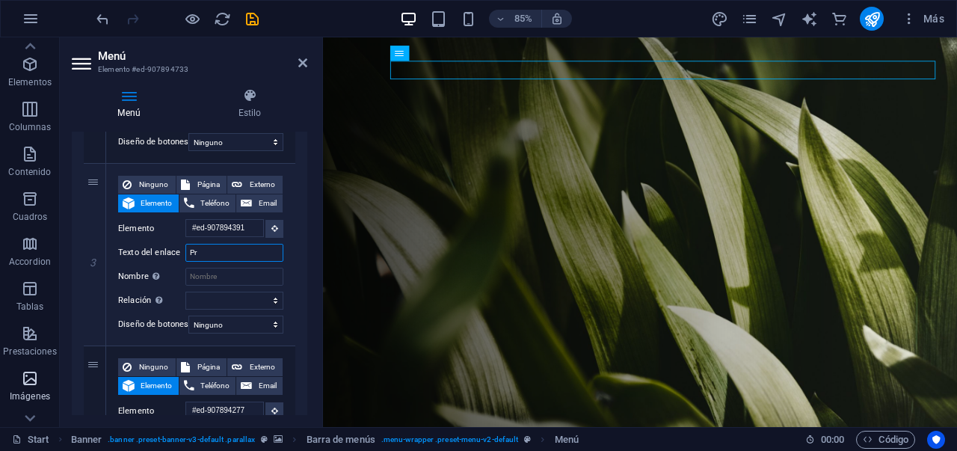
type input "P"
select select
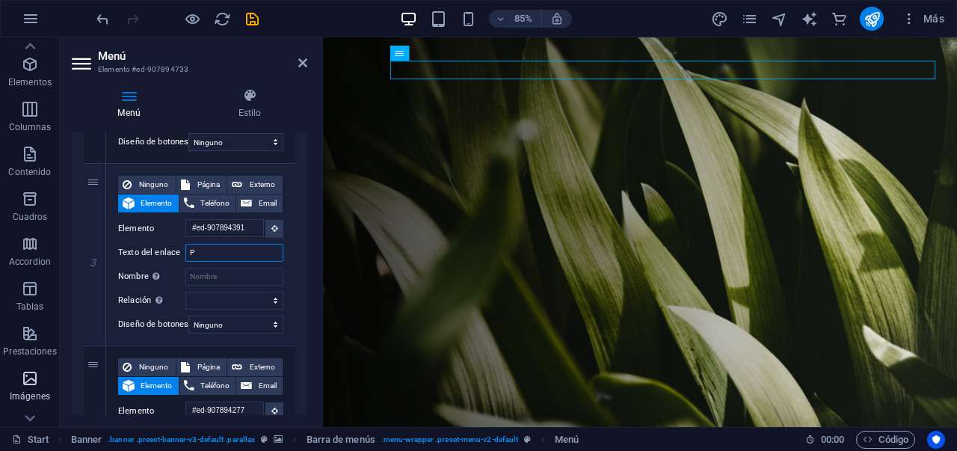
select select
type input "PRODUCT"
select select
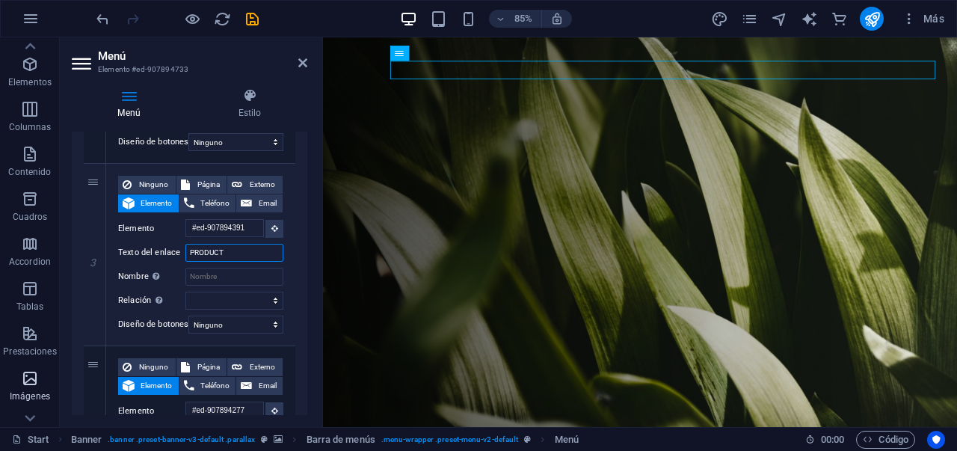
select select
type input "PRODUCTOS"
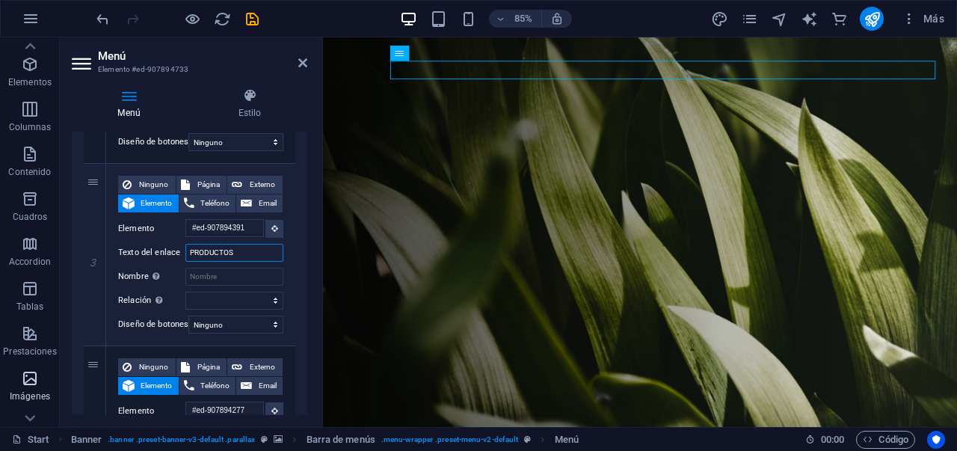
select select
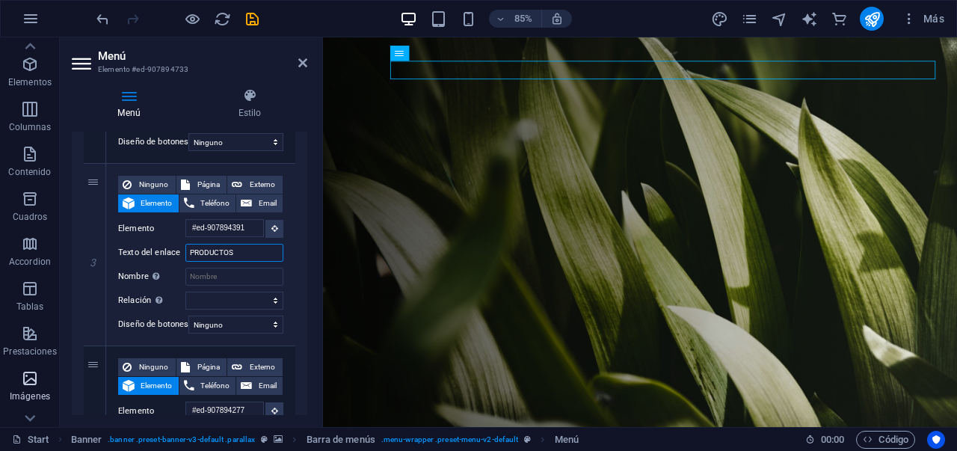
select select
type input "PRODUCTOS"
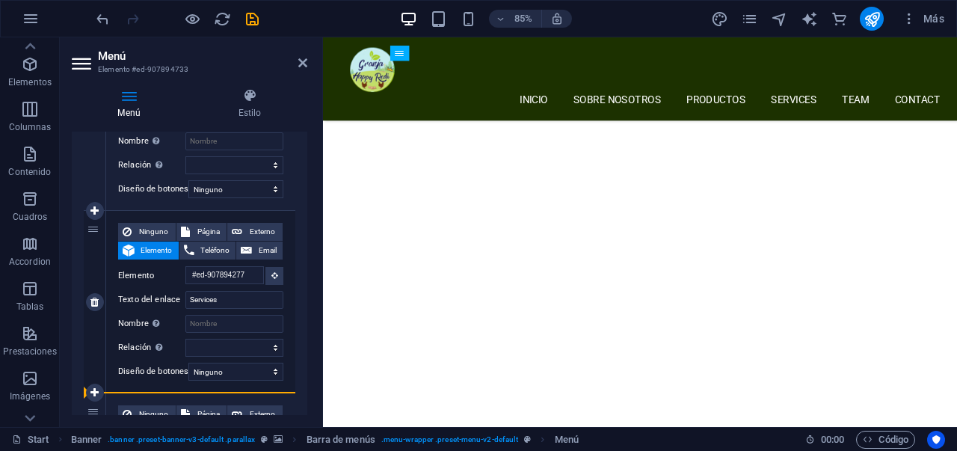
scroll to position [630, 0]
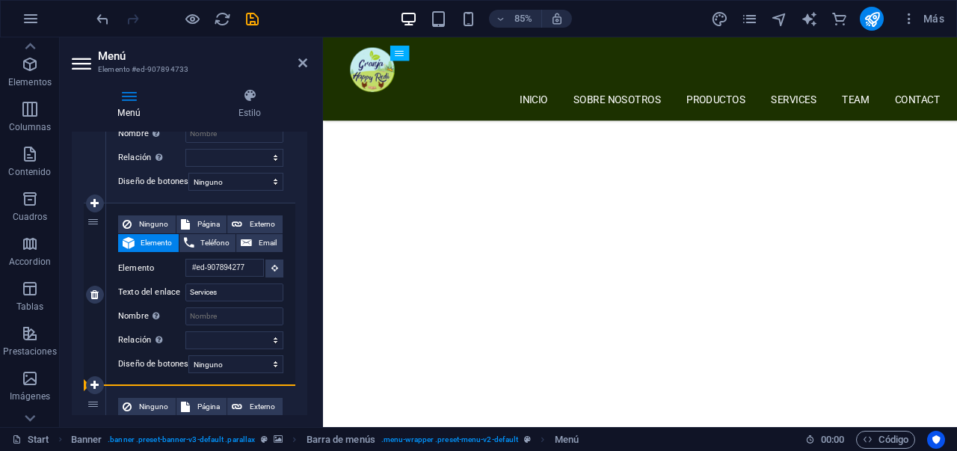
drag, startPoint x: 93, startPoint y: 187, endPoint x: 96, endPoint y: 372, distance: 184.7
click at [96, 372] on div "1 Ninguno Página Externo Elemento Teléfono Email Página Start Subpage Legal Not…" at bounding box center [190, 203] width 212 height 1095
select select
type input "#ed-907894277"
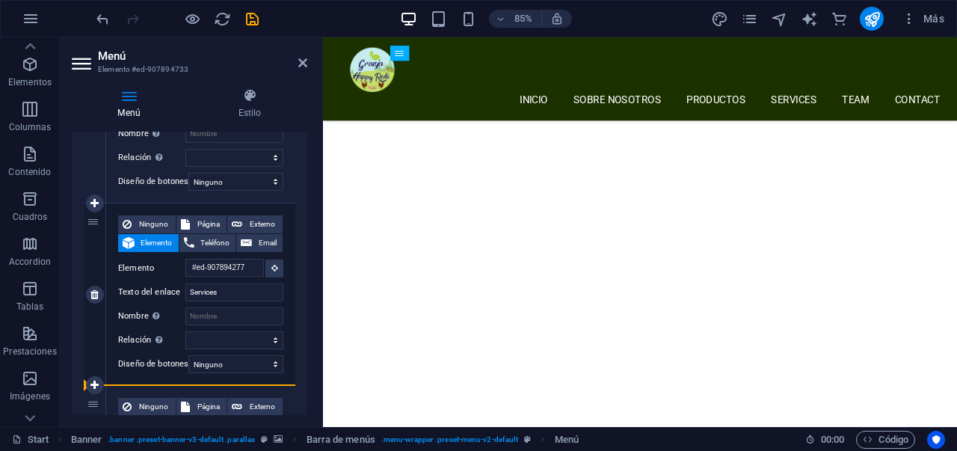
type input "Services"
select select
type input "#ed-907894391"
type input "PRODUCTOS"
select select
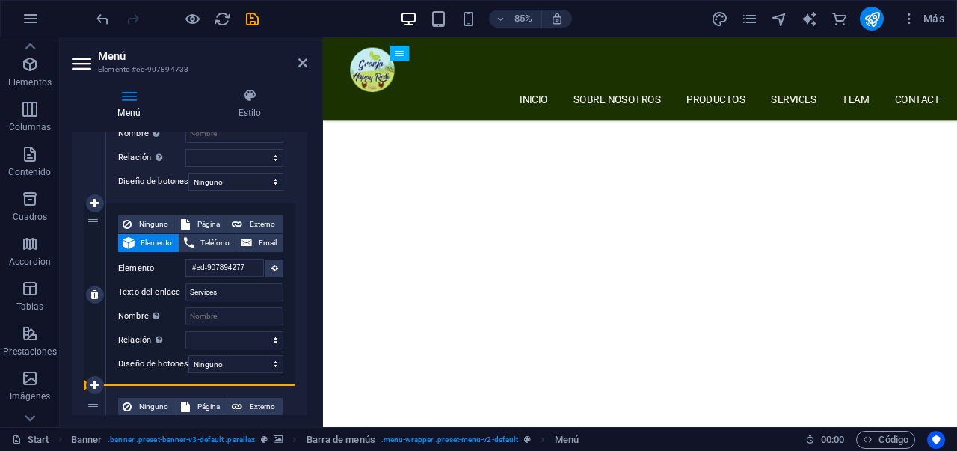
select select
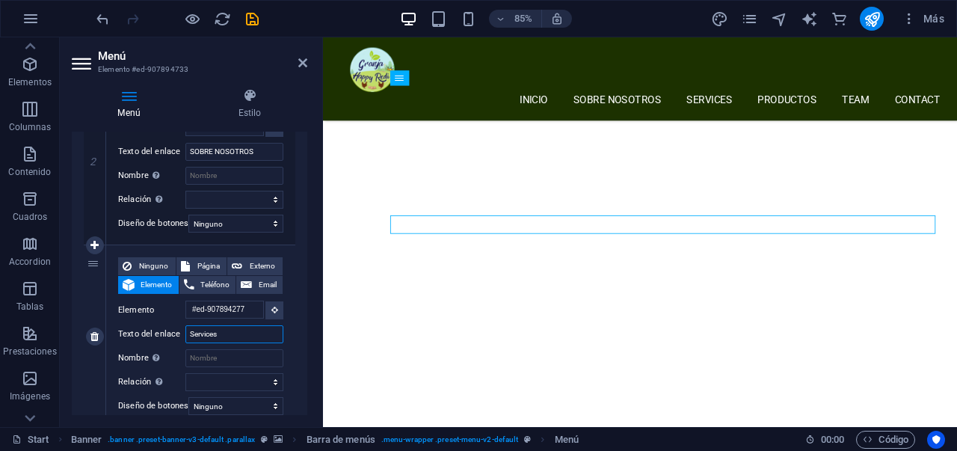
scroll to position [1323, 0]
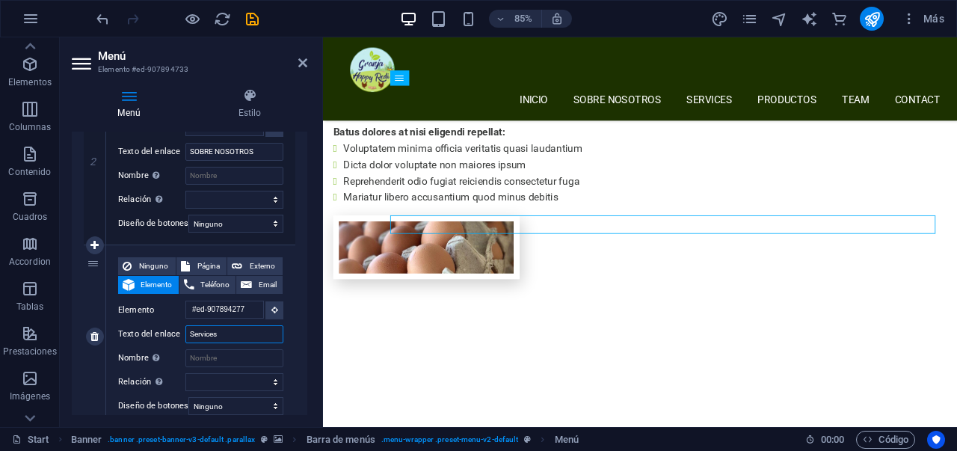
click at [230, 328] on input "Services" at bounding box center [234, 334] width 98 height 18
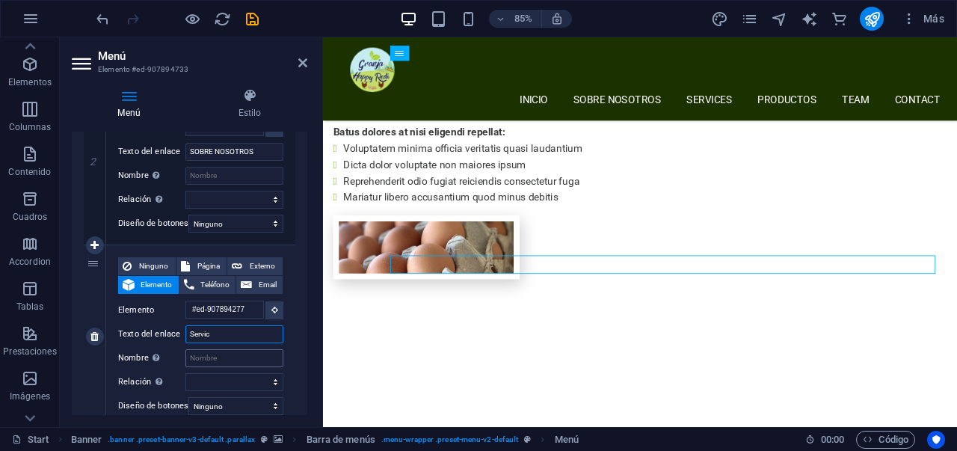
type input "Servi"
select select
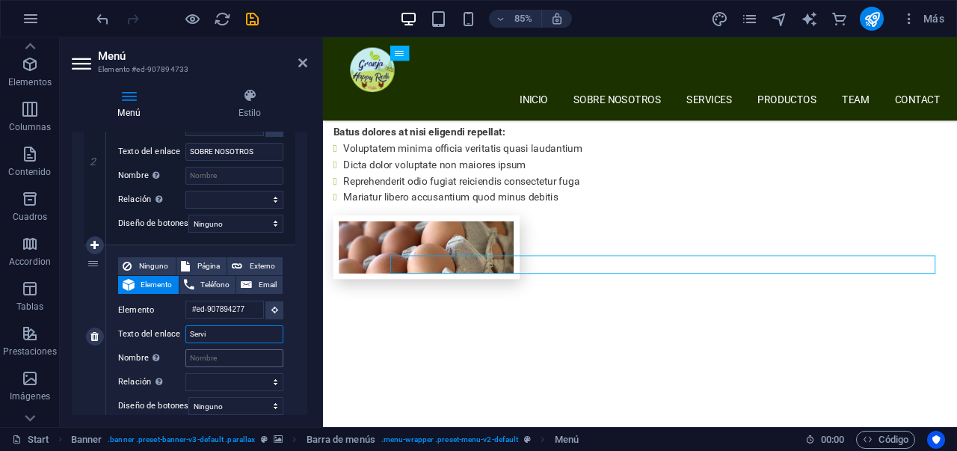
select select
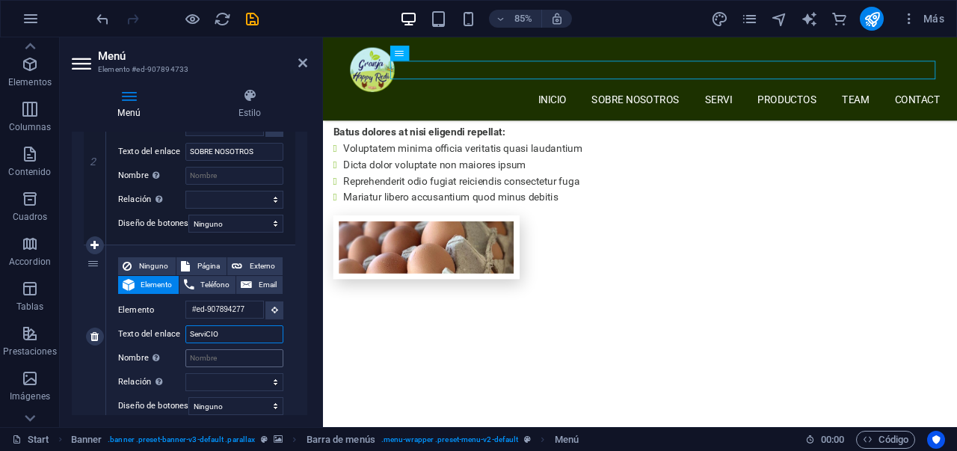
type input "ServiCIOS"
select select
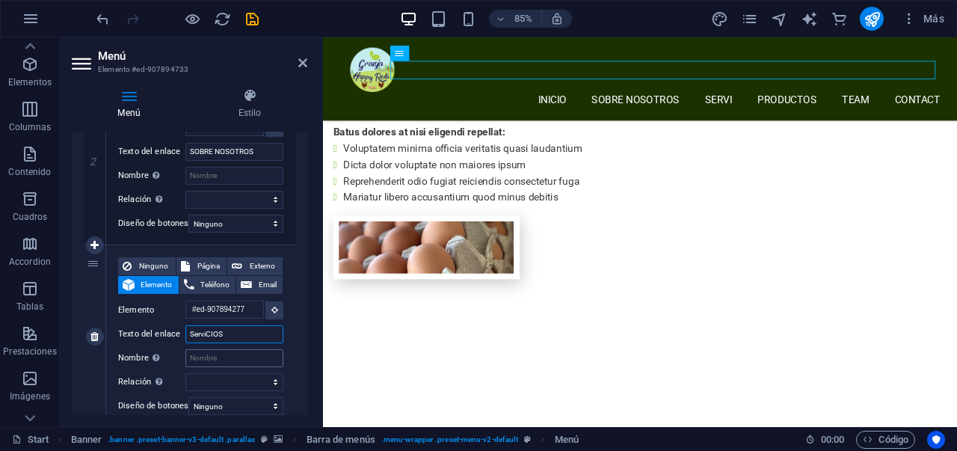
select select
type input "Ser"
select select
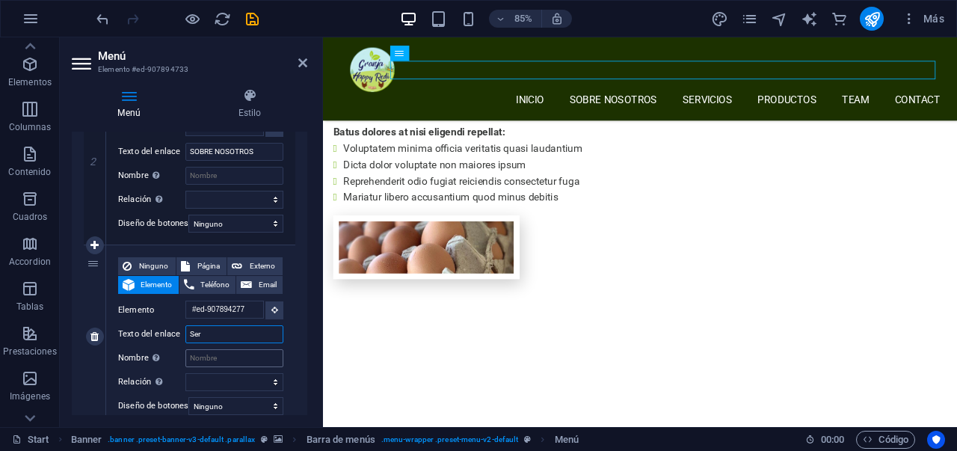
select select
type input "SERV"
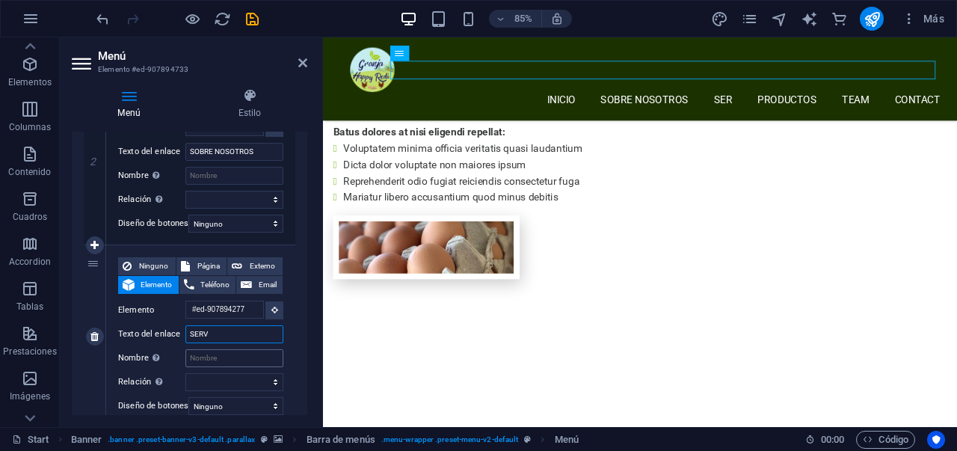
select select
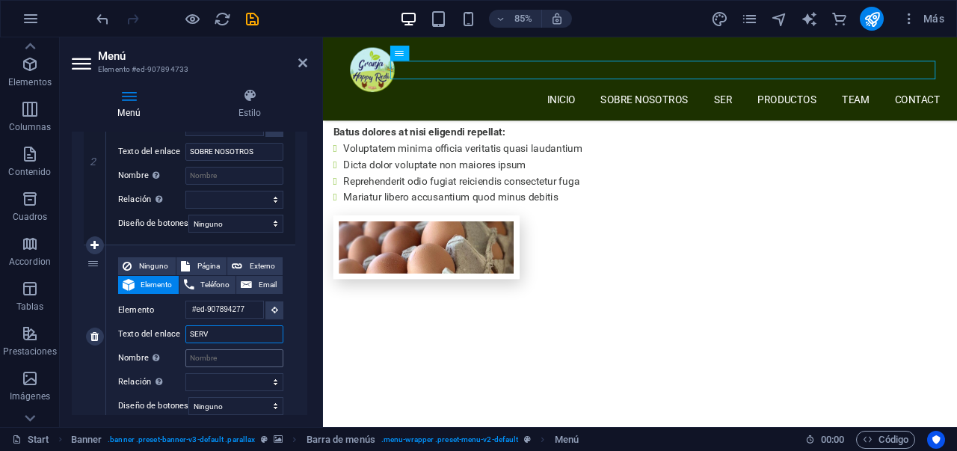
select select
type input "SERVIC"
select select
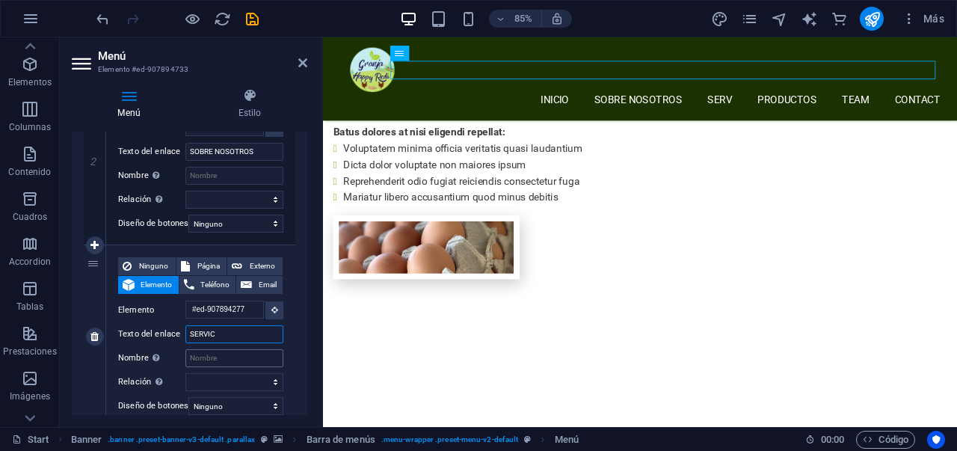
select select
type input "SERVICIOSS"
select select
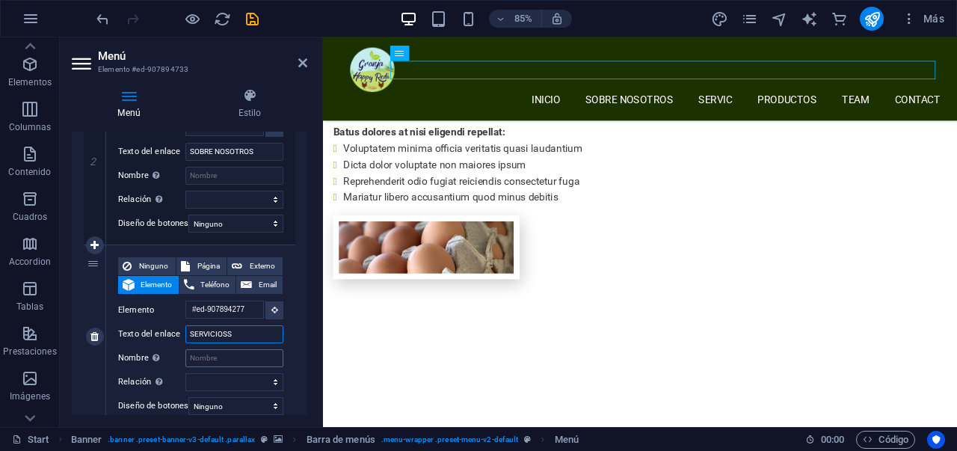
select select
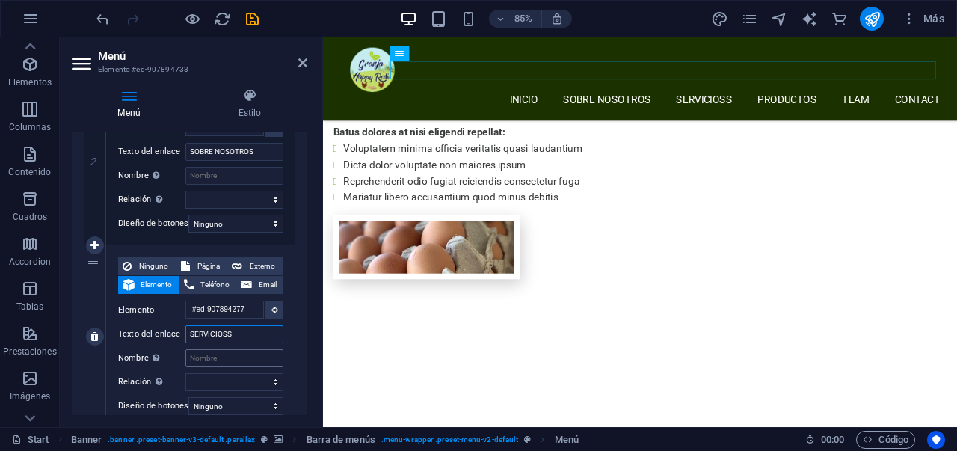
type input "SERVICIOS"
select select
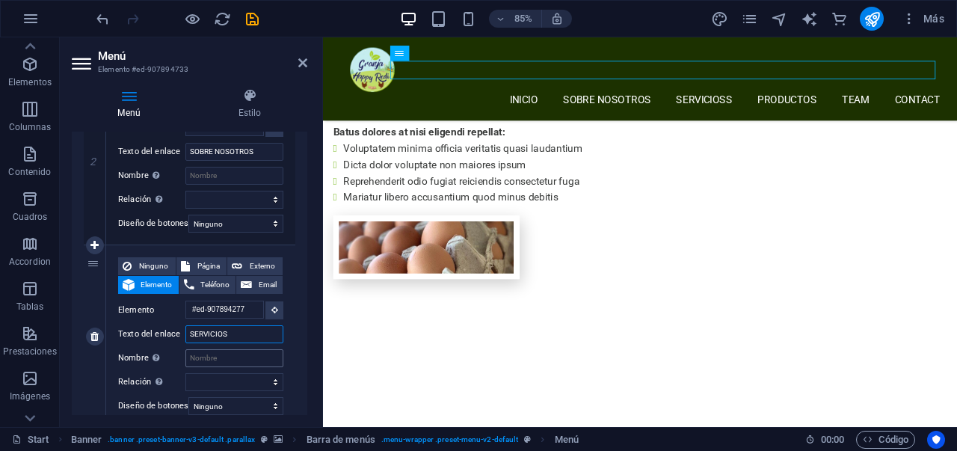
select select
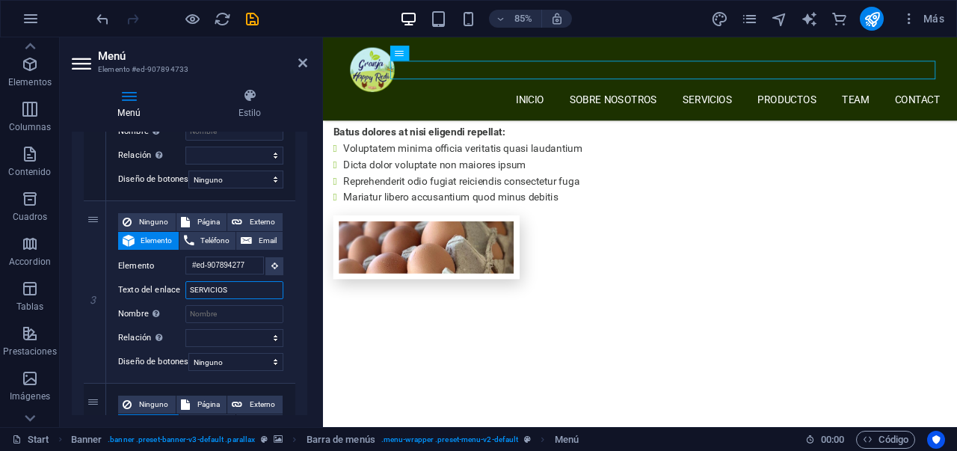
scroll to position [455, 0]
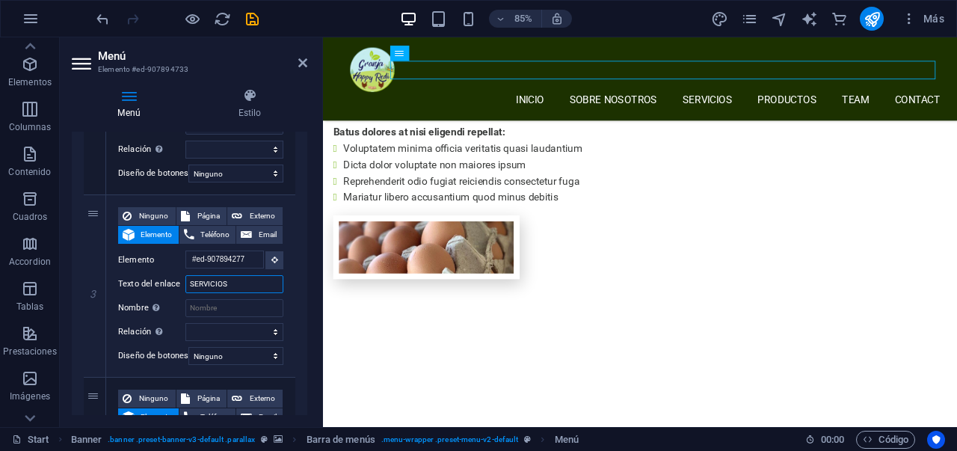
type input "SERVICIOS"
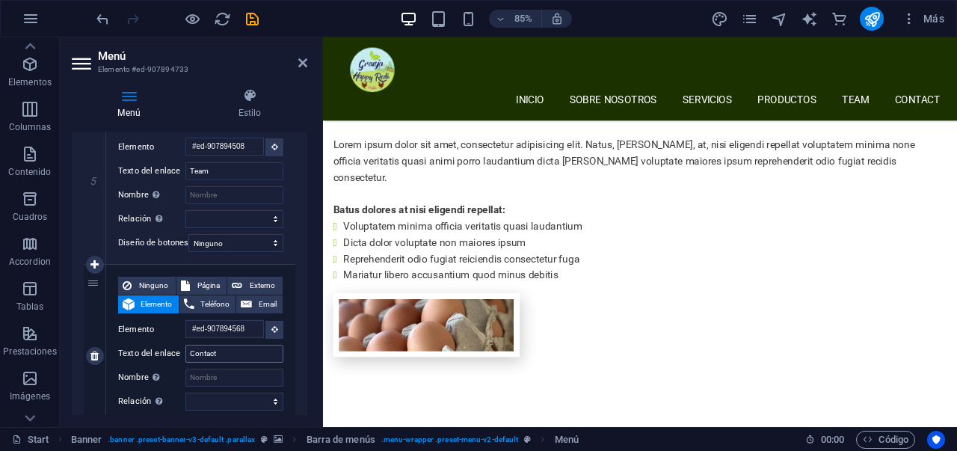
scroll to position [1198, 0]
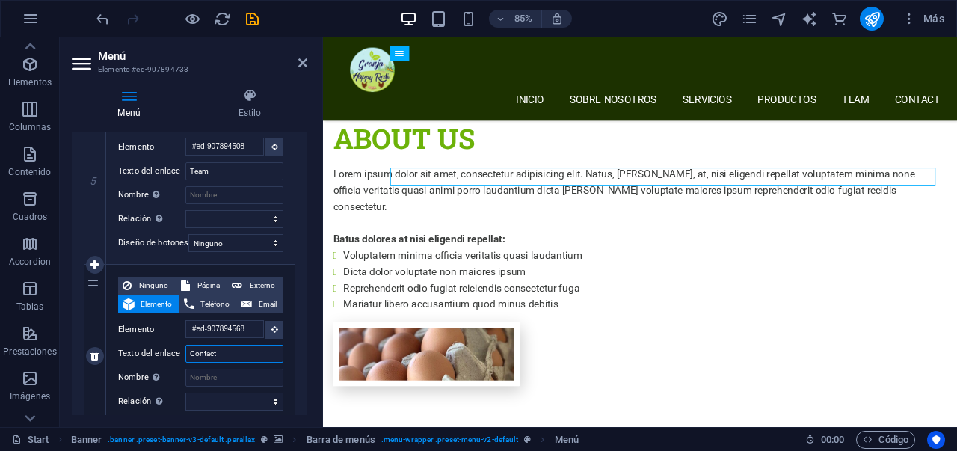
click at [236, 358] on input "Contact" at bounding box center [234, 354] width 98 height 18
type input "CONTACTO"
select select
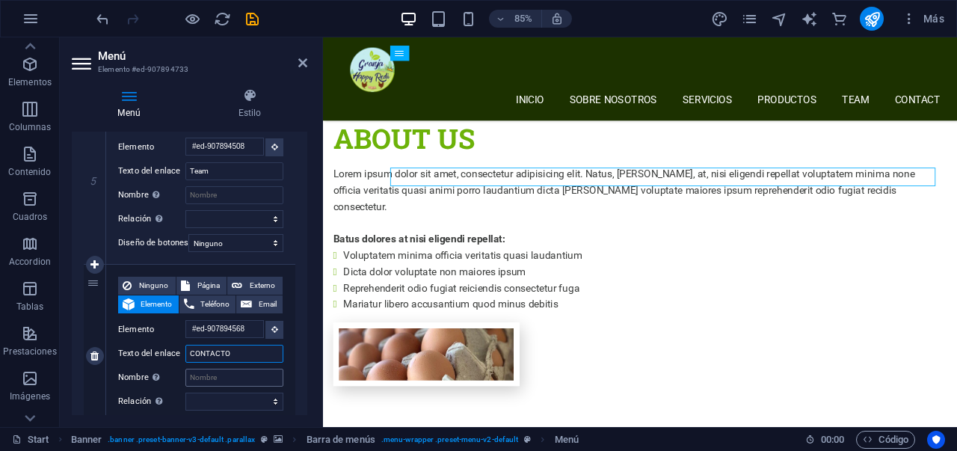
select select
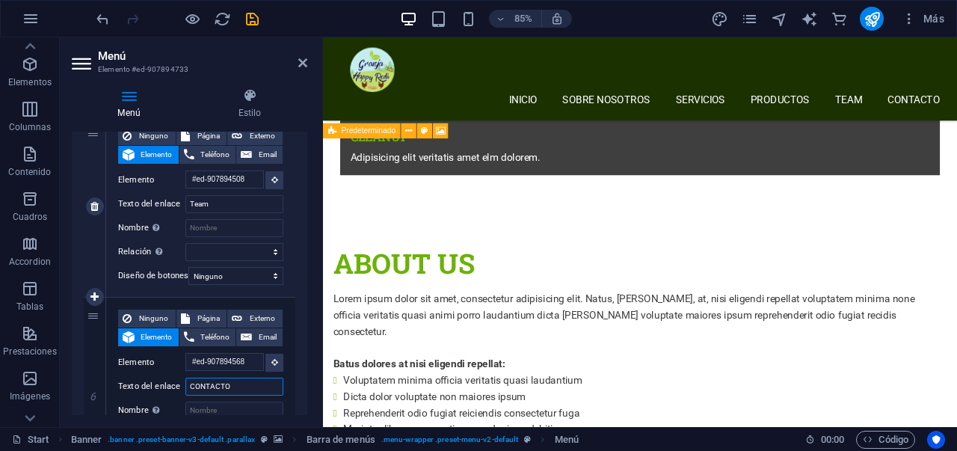
scroll to position [1045, 0]
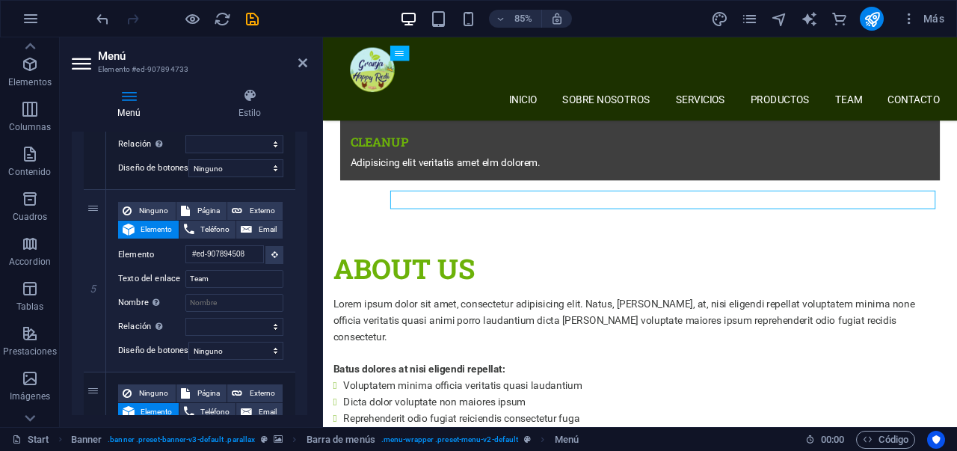
type input "CONTACTO"
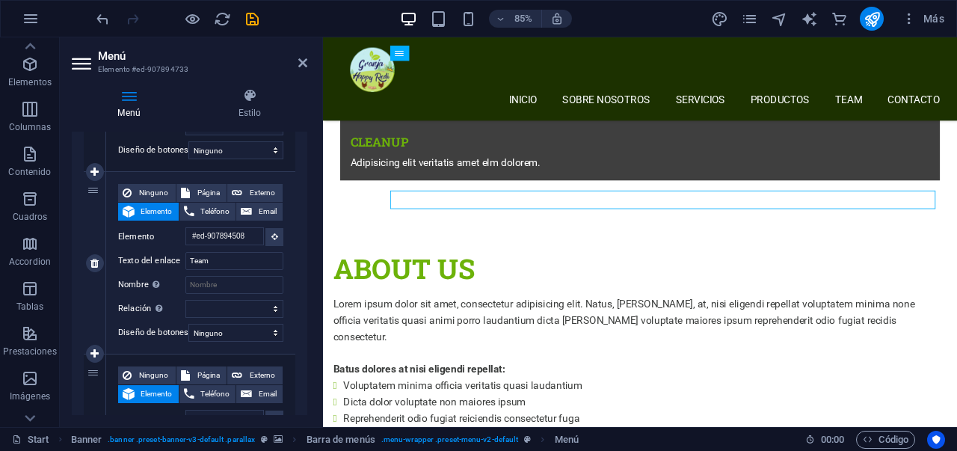
scroll to position [821, 0]
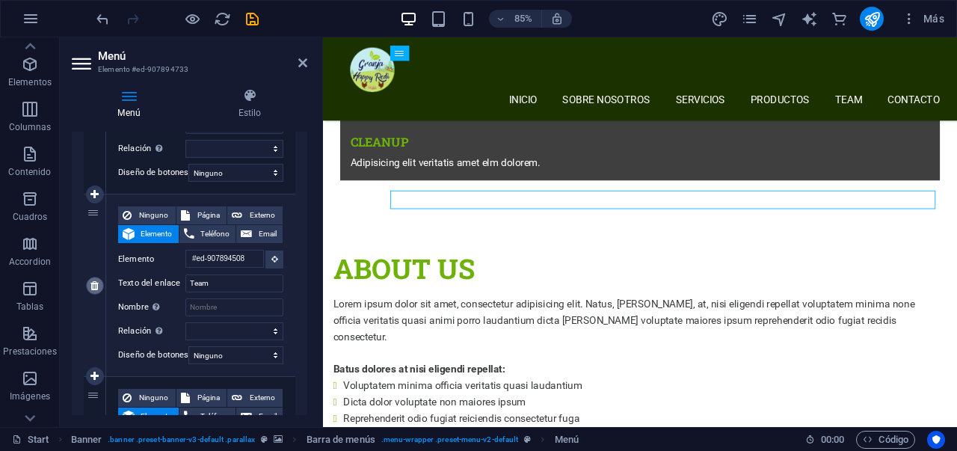
click at [100, 284] on link at bounding box center [95, 286] width 18 height 18
select select
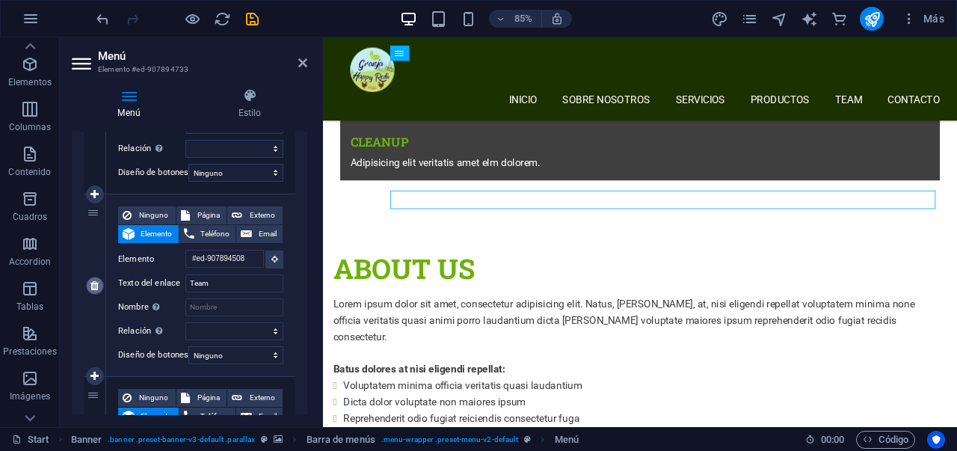
type input "#ed-907894568"
type input "CONTACTO"
select select
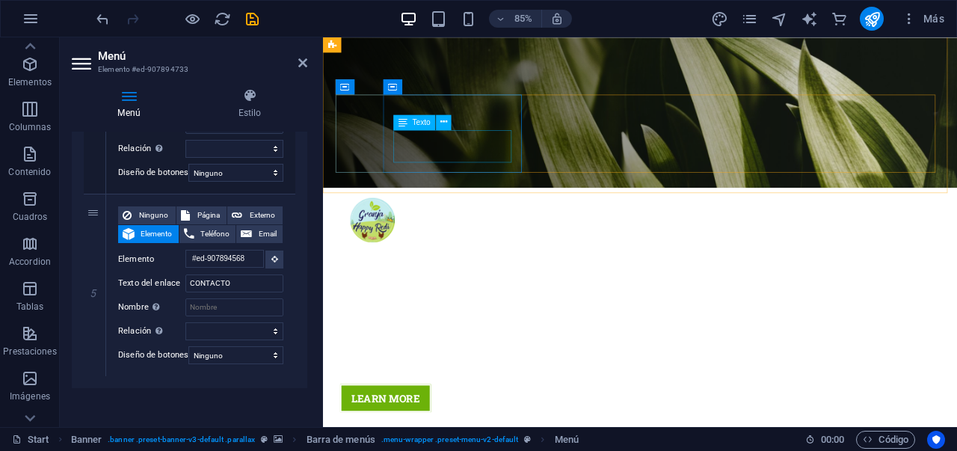
scroll to position [275, 0]
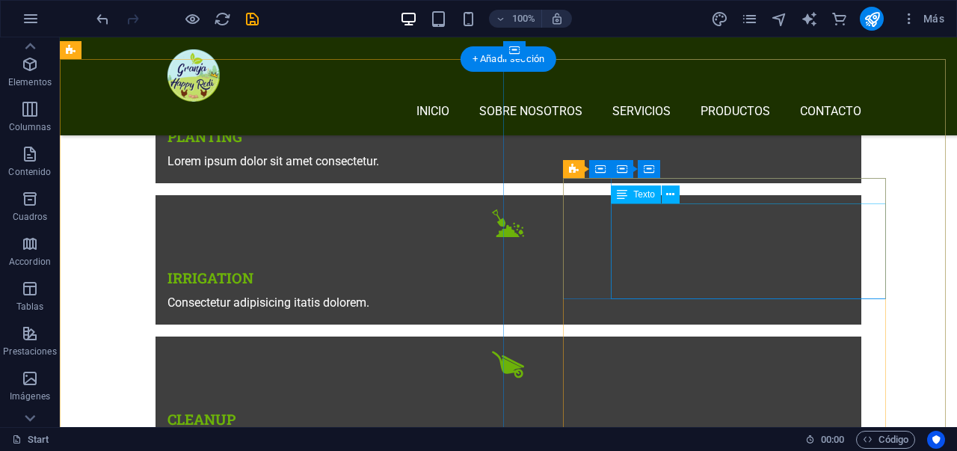
scroll to position [889, 0]
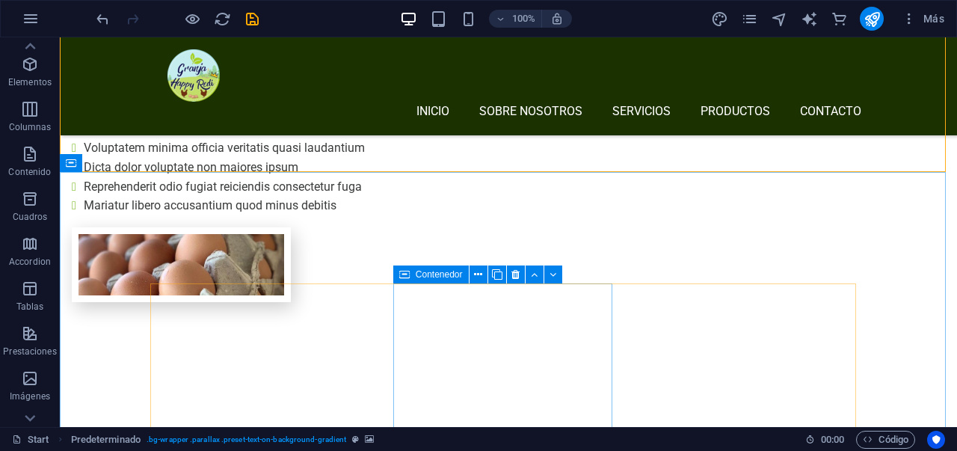
scroll to position [1322, 0]
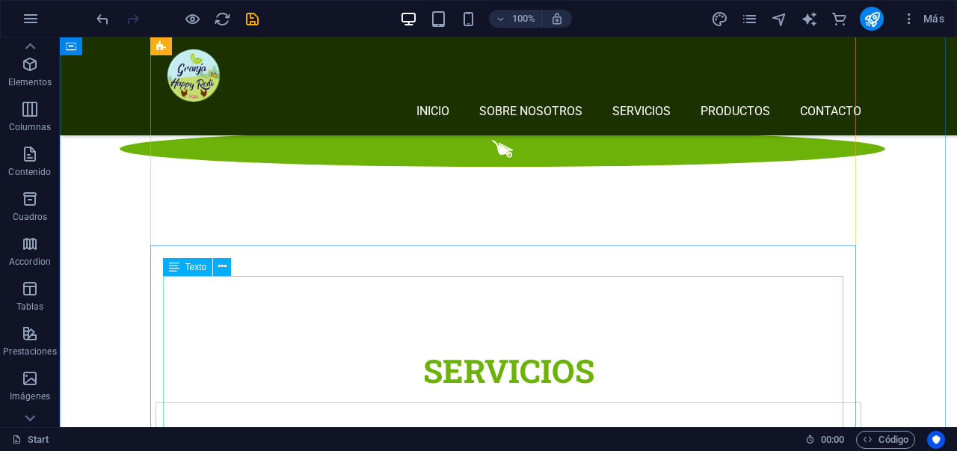
scroll to position [2327, 0]
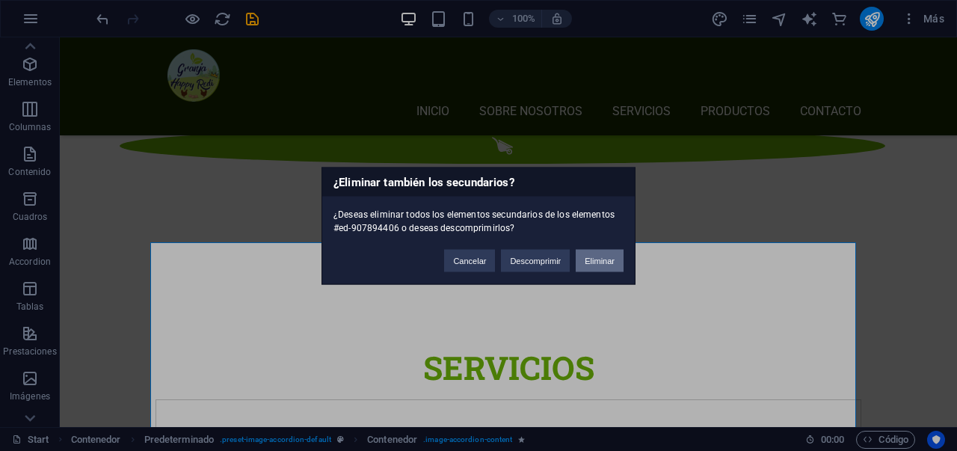
click at [591, 262] on button "Eliminar" at bounding box center [600, 260] width 48 height 22
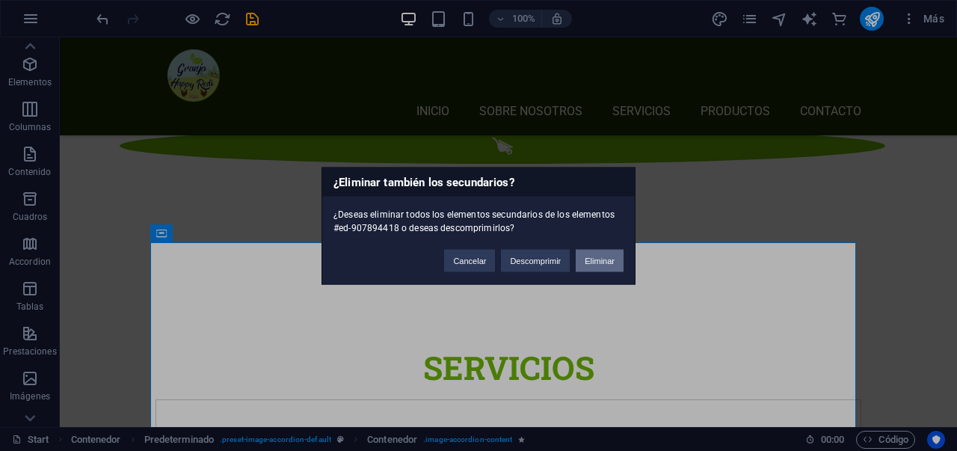
click at [591, 259] on button "Eliminar" at bounding box center [600, 260] width 48 height 22
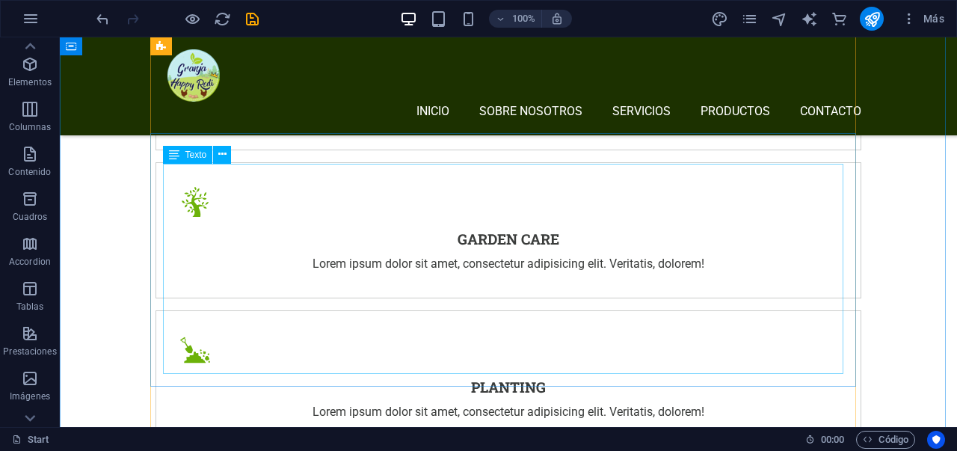
scroll to position [2716, 0]
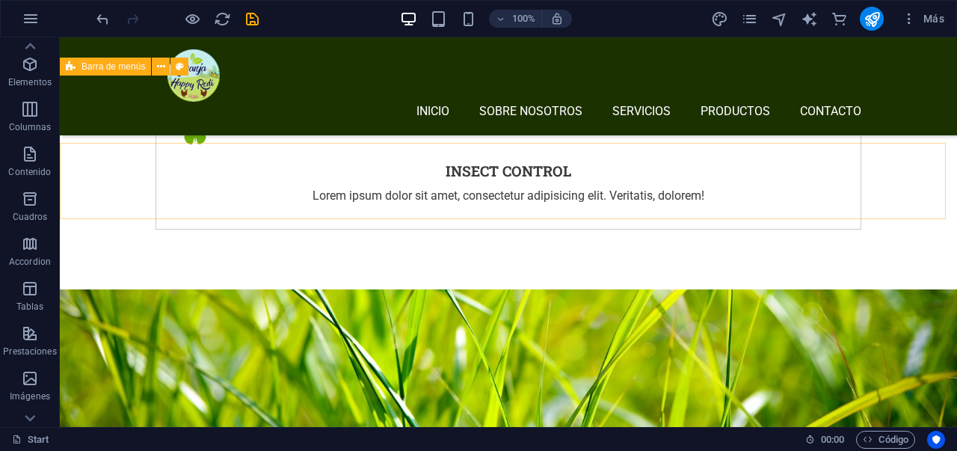
scroll to position [3206, 0]
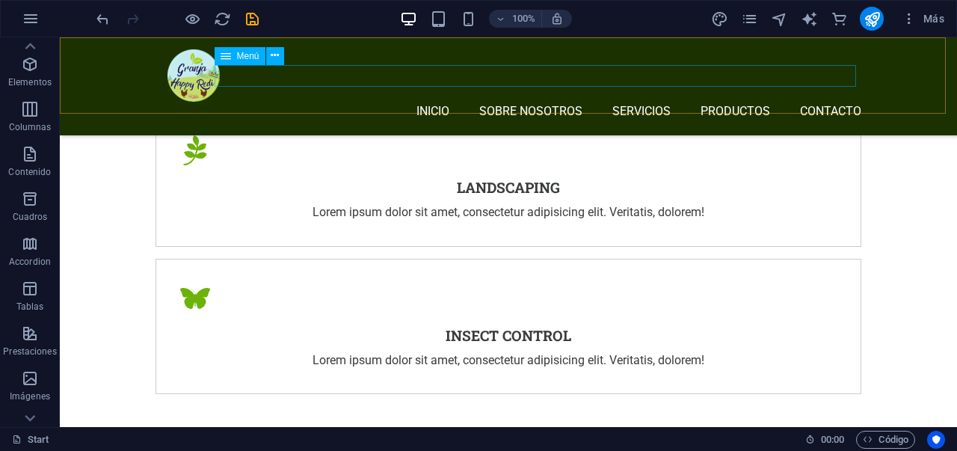
click at [295, 102] on nav "INICIO SOBRE NOSOTROS SERVICIOS PRODUCTOS CONTACTO" at bounding box center [514, 113] width 694 height 22
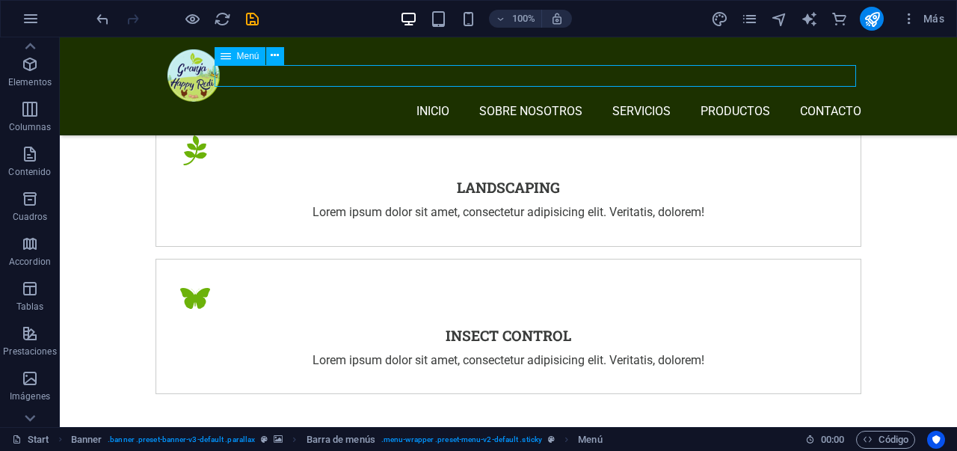
click at [295, 102] on nav "INICIO SOBRE NOSOTROS SERVICIOS PRODUCTOS CONTACTO" at bounding box center [514, 113] width 694 height 22
click at [328, 102] on nav "INICIO SOBRE NOSOTROS SERVICIOS PRODUCTOS CONTACTO" at bounding box center [514, 113] width 694 height 22
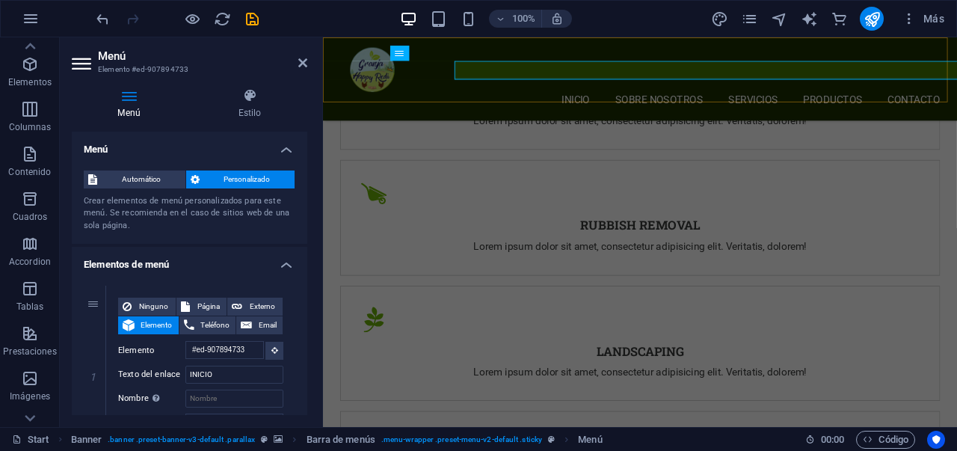
click at [329, 79] on div "INICIO SOBRE NOSOTROS SERVICIOS PRODUCTOS CONTACTO" at bounding box center [696, 86] width 746 height 98
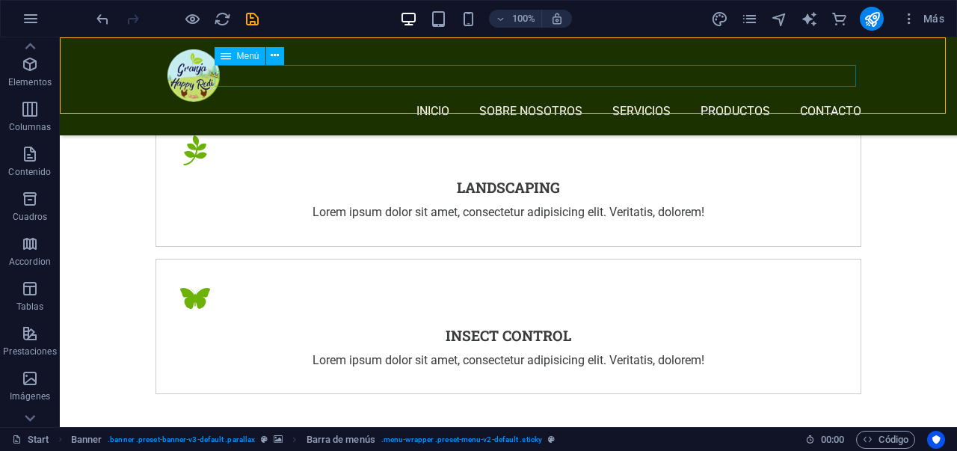
click at [377, 102] on nav "INICIO SOBRE NOSOTROS SERVICIOS PRODUCTOS CONTACTO" at bounding box center [514, 113] width 694 height 22
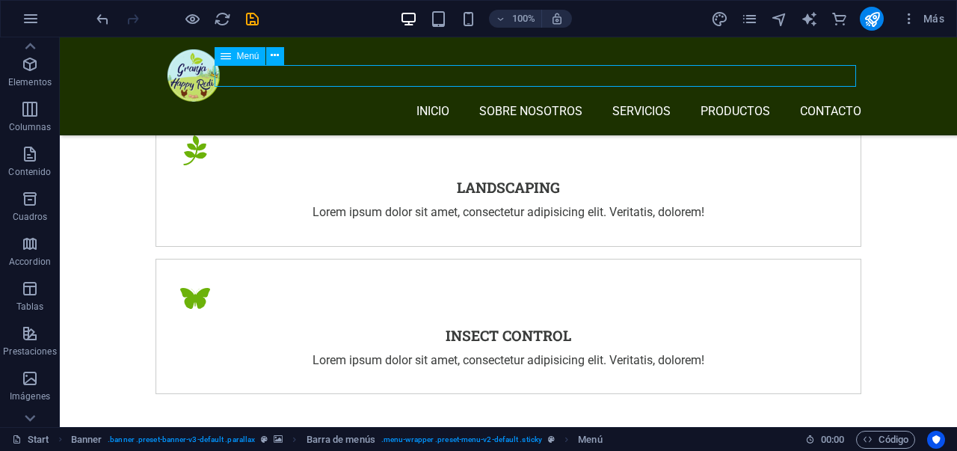
click at [377, 102] on nav "INICIO SOBRE NOSOTROS SERVICIOS PRODUCTOS CONTACTO" at bounding box center [514, 113] width 694 height 22
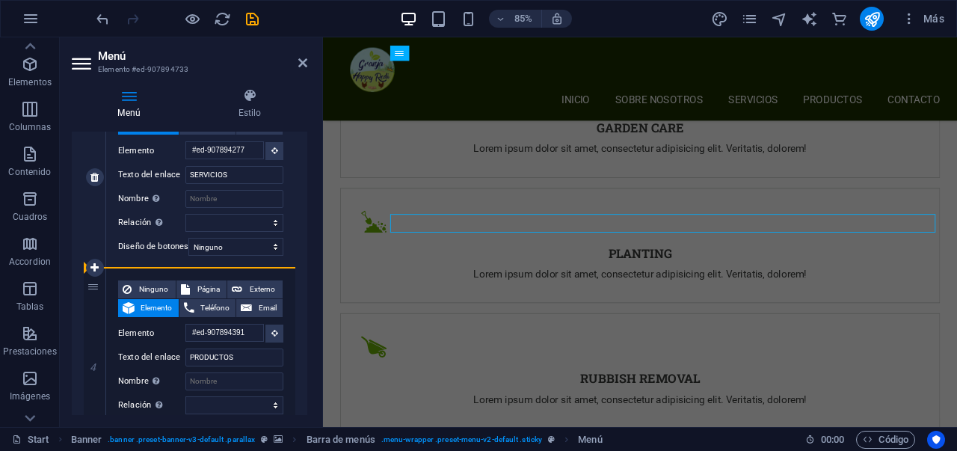
scroll to position [422, 0]
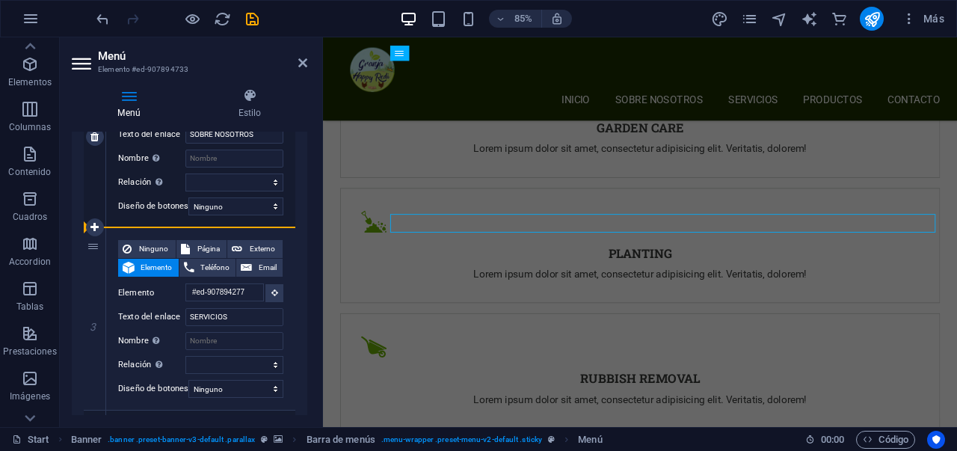
drag, startPoint x: 93, startPoint y: 162, endPoint x: 100, endPoint y: 209, distance: 47.6
click at [101, 209] on div "1 Ninguno Página Externo Elemento Teléfono Email Página Start Subpage Legal Not…" at bounding box center [190, 319] width 212 height 912
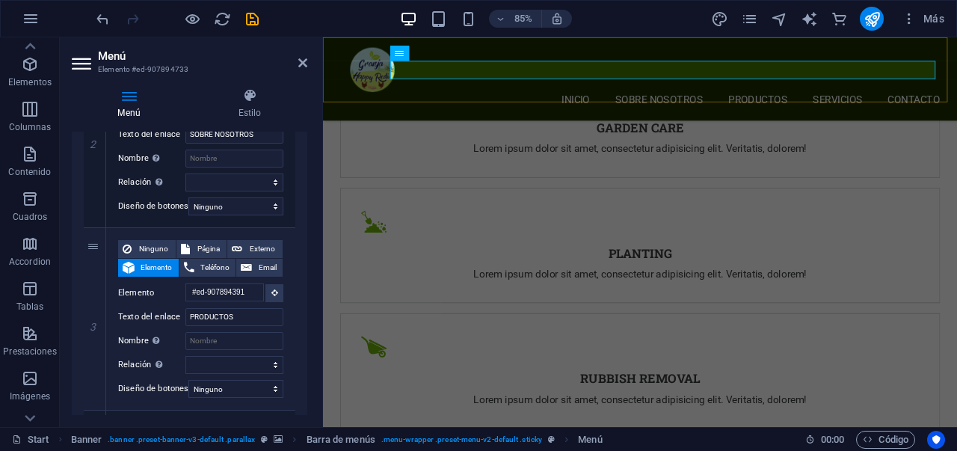
click at [583, 49] on div "INICIO SOBRE NOSOTROS PRODUCTOS SERVICIOS CONTACTO" at bounding box center [696, 86] width 746 height 98
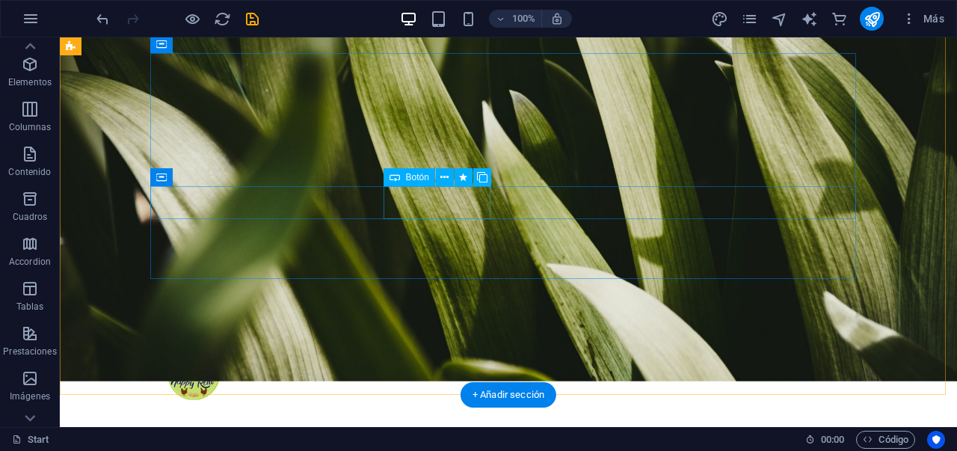
scroll to position [50, 0]
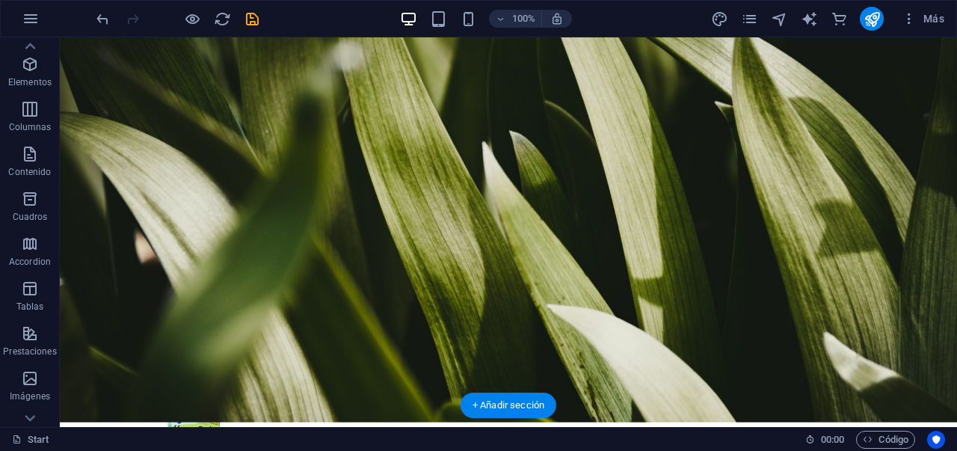
click at [868, 144] on figure at bounding box center [508, 223] width 897 height 397
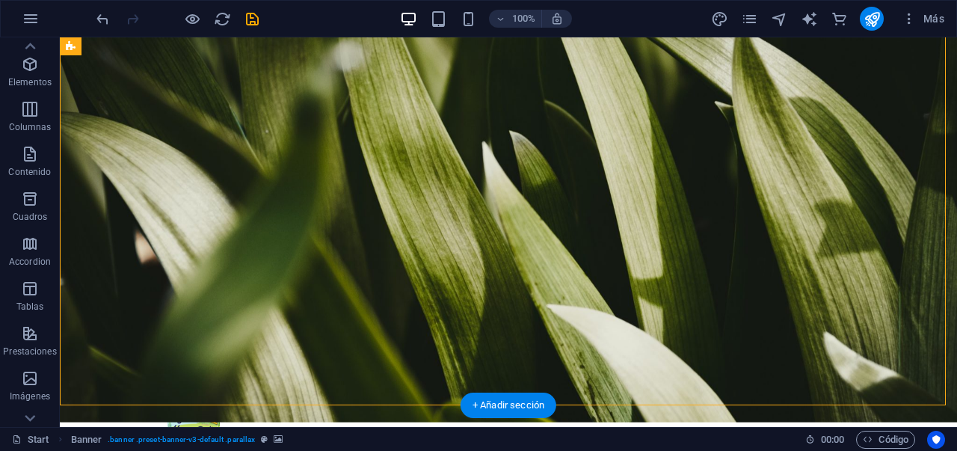
click at [868, 144] on figure at bounding box center [508, 223] width 897 height 397
click at [867, 125] on figure at bounding box center [508, 223] width 897 height 397
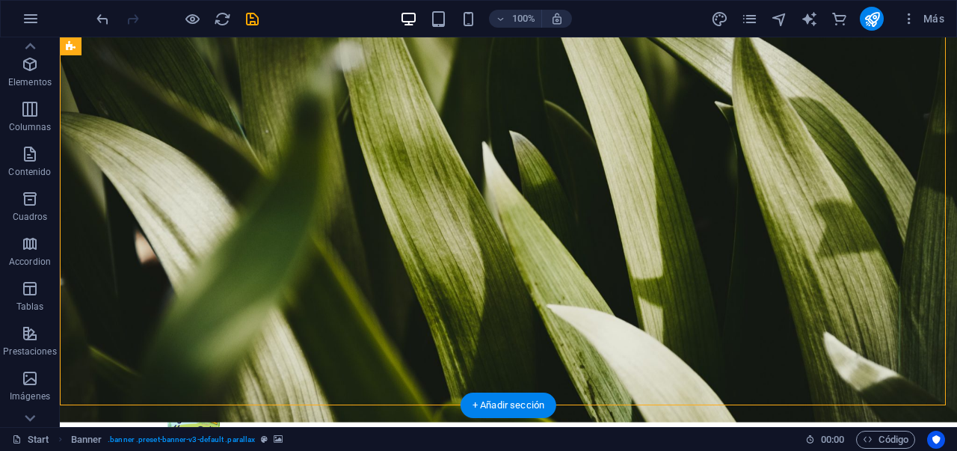
click at [867, 125] on figure at bounding box center [508, 223] width 897 height 397
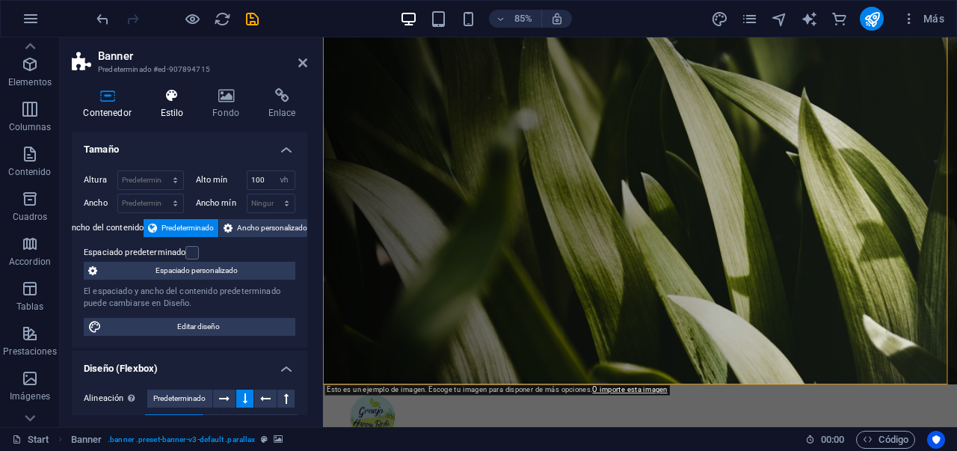
click at [177, 112] on h4 "Estilo" at bounding box center [175, 103] width 52 height 31
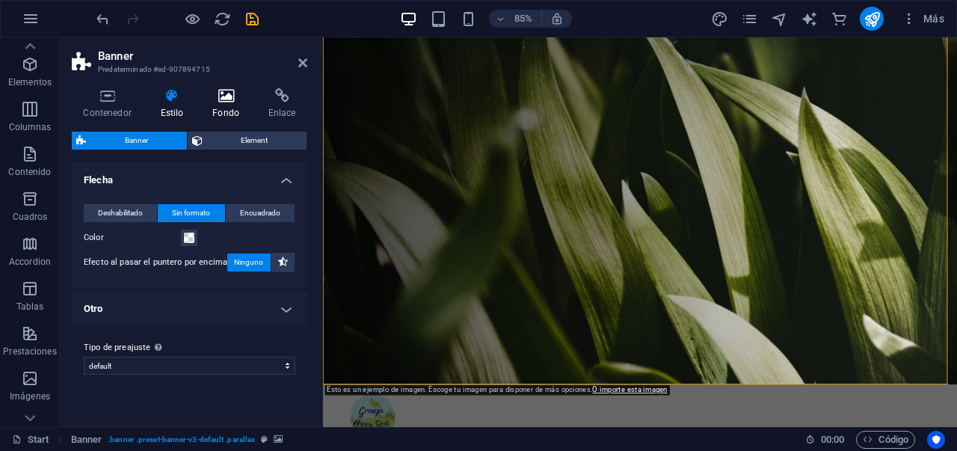
click at [217, 102] on icon at bounding box center [226, 95] width 50 height 15
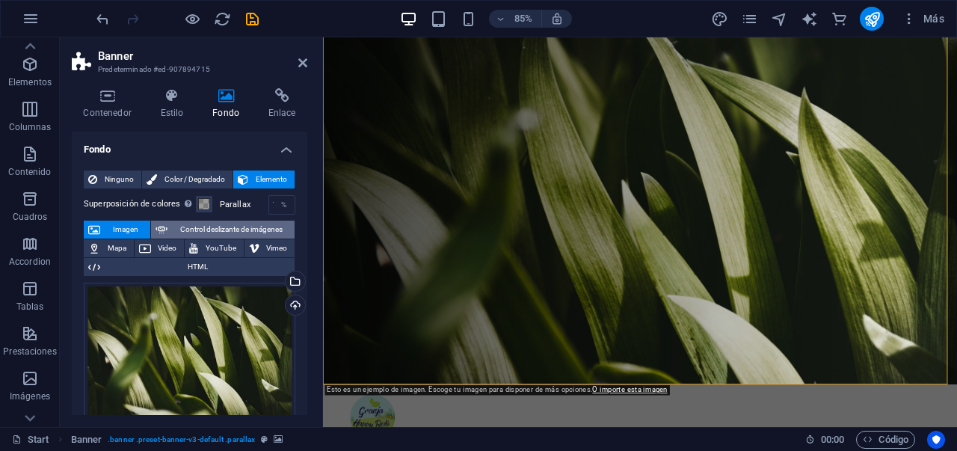
click at [229, 228] on span "Control deslizante de imágenes" at bounding box center [231, 230] width 118 height 18
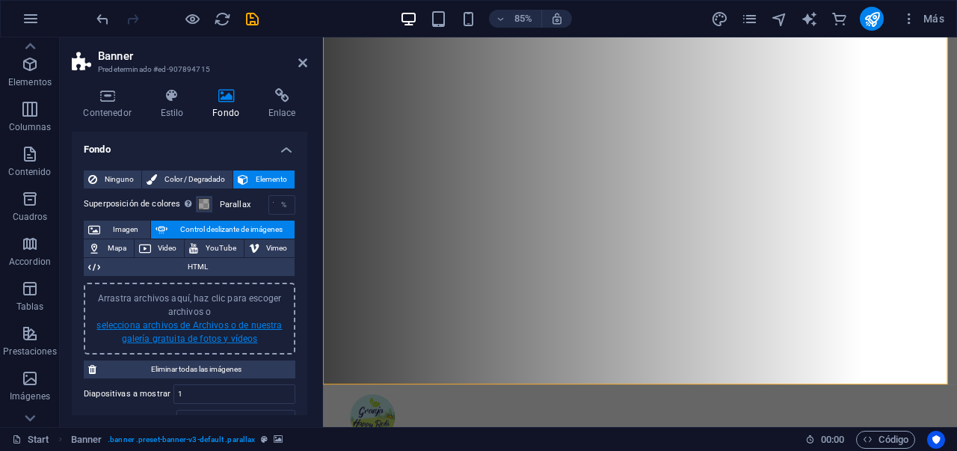
click at [205, 339] on link "selecciona archivos de Archivos o de nuestra galería gratuita de fotos y vídeos" at bounding box center [188, 332] width 185 height 24
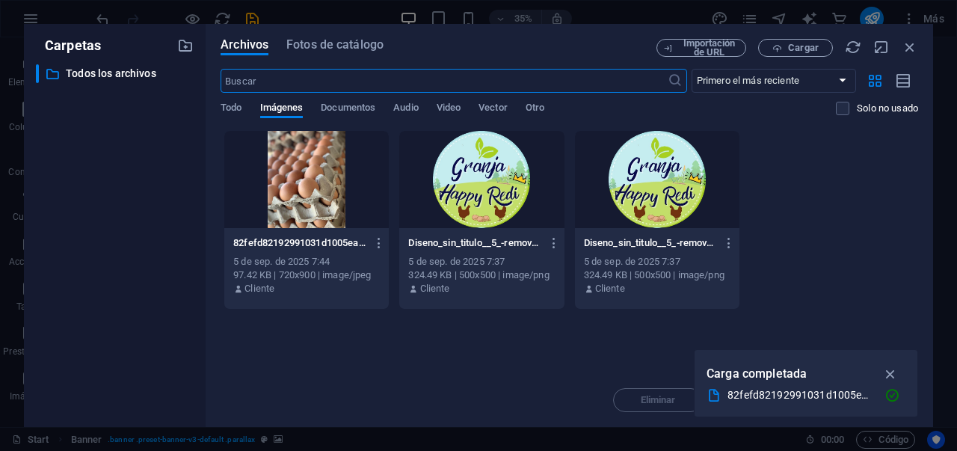
click at [348, 81] on input "text" at bounding box center [444, 81] width 446 height 24
click at [346, 46] on span "Fotos de catálogo" at bounding box center [334, 45] width 97 height 18
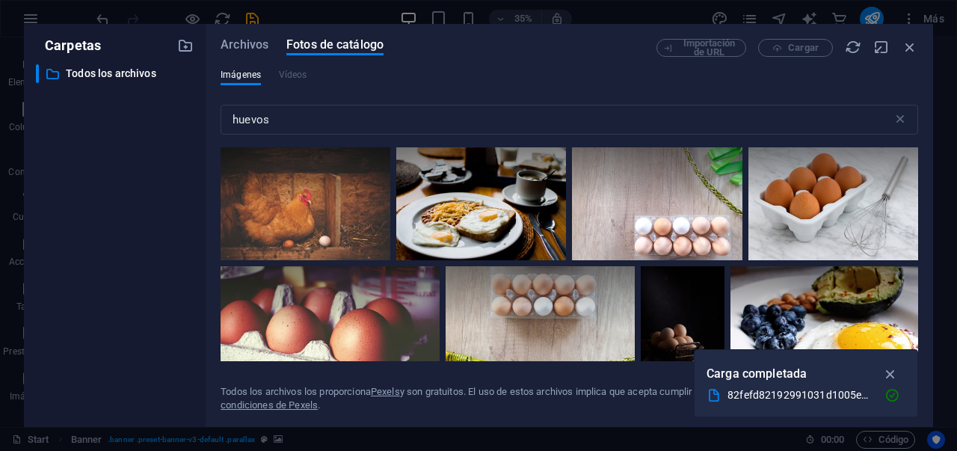
scroll to position [432, 0]
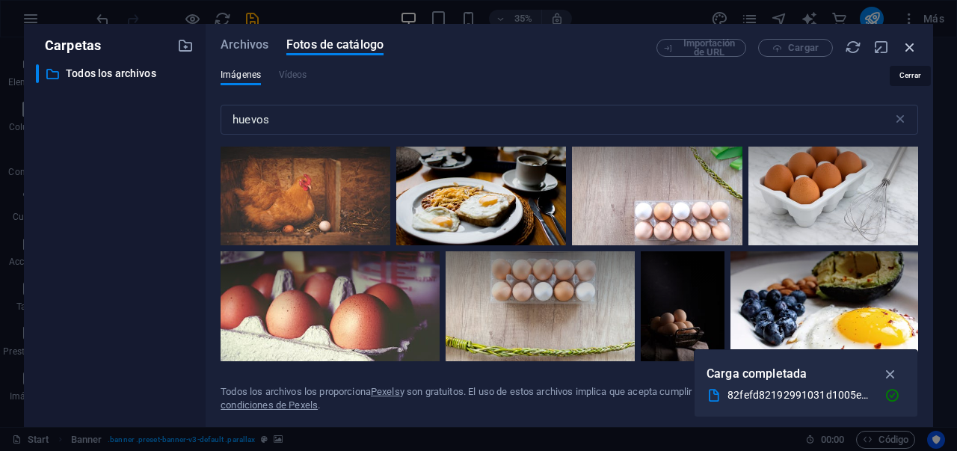
click at [907, 49] on icon "button" at bounding box center [910, 47] width 16 height 16
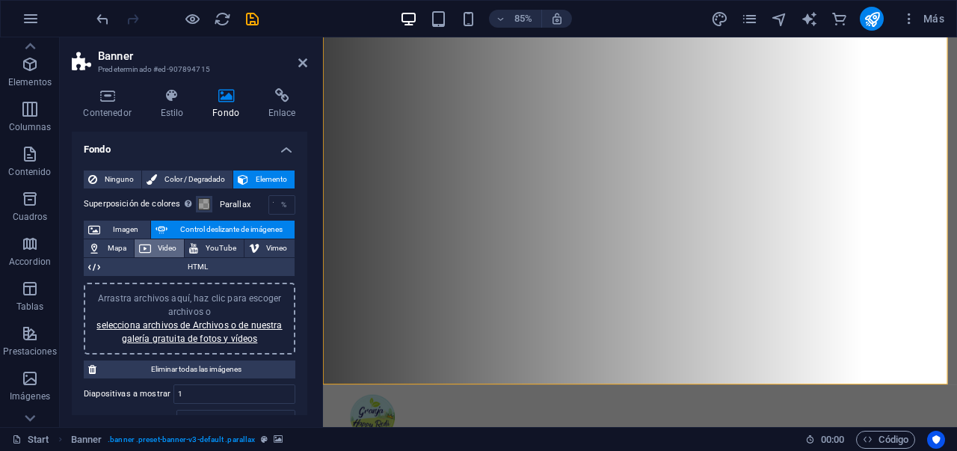
click at [164, 242] on span "Video" at bounding box center [168, 248] width 25 height 18
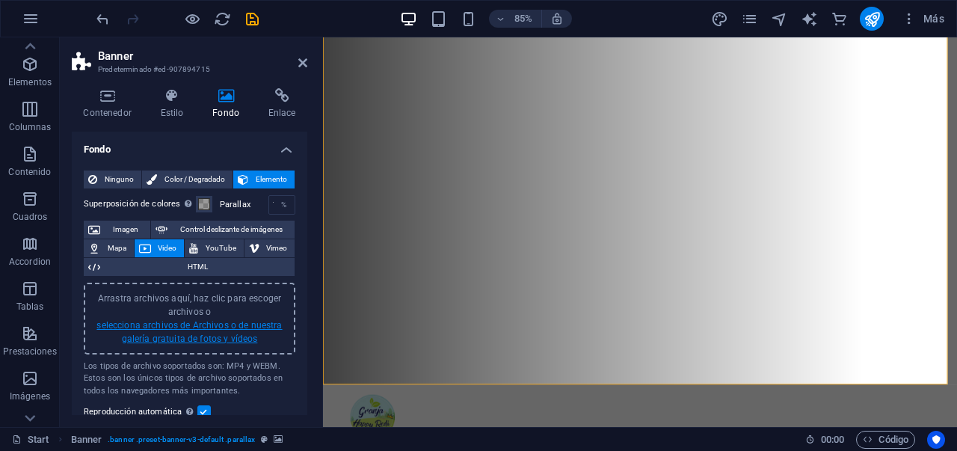
click at [197, 336] on link "selecciona archivos de Archivos o de nuestra galería gratuita de fotos y vídeos" at bounding box center [188, 332] width 185 height 24
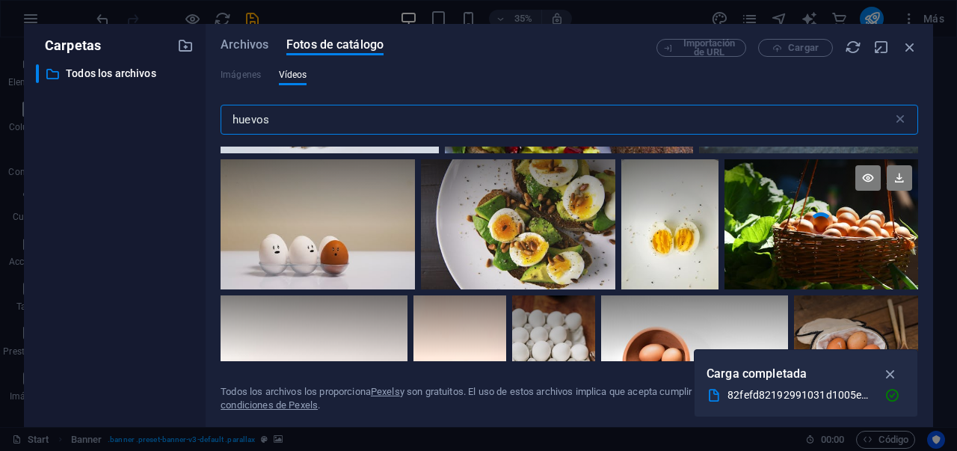
scroll to position [142, 0]
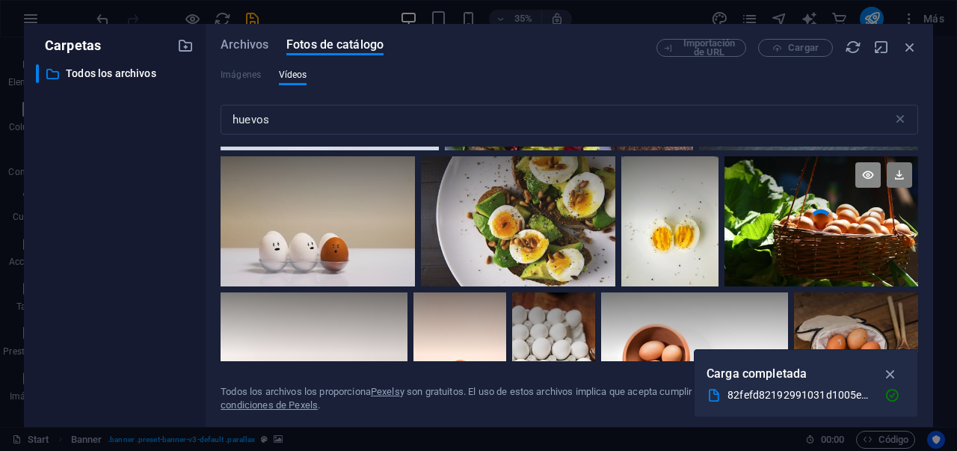
click at [864, 169] on icon at bounding box center [867, 174] width 25 height 25
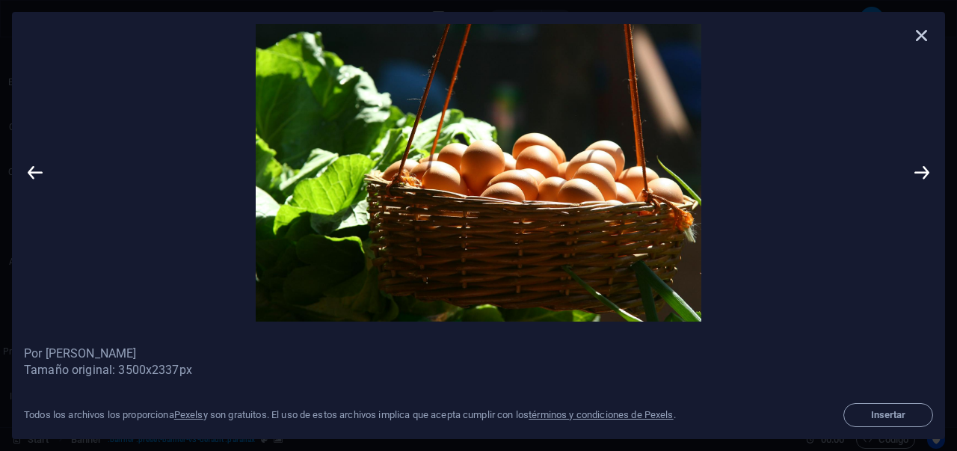
click at [925, 38] on icon at bounding box center [922, 35] width 22 height 22
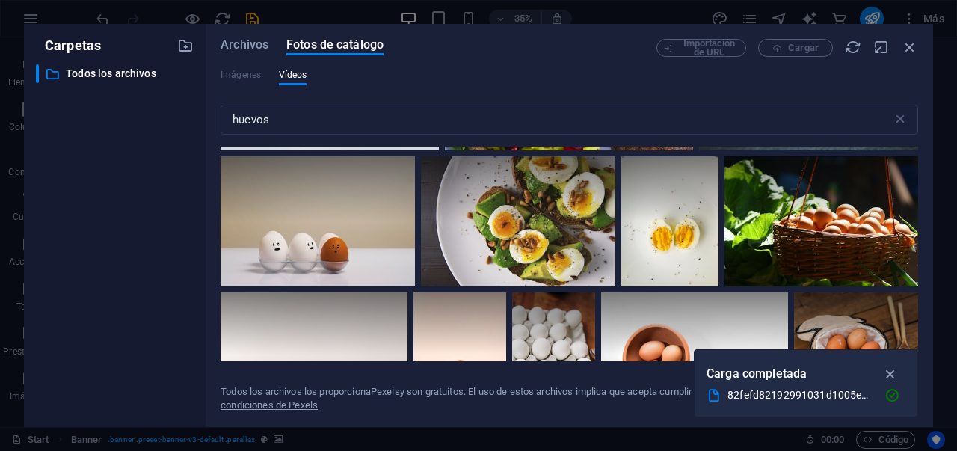
click at [271, 72] on div "Imágenes Vídeos" at bounding box center [570, 83] width 698 height 28
click at [321, 43] on span "Fotos de catálogo" at bounding box center [334, 45] width 97 height 18
click at [281, 91] on div "Imágenes Vídeos" at bounding box center [570, 83] width 698 height 28
click at [291, 73] on span "Vídeos" at bounding box center [293, 75] width 28 height 18
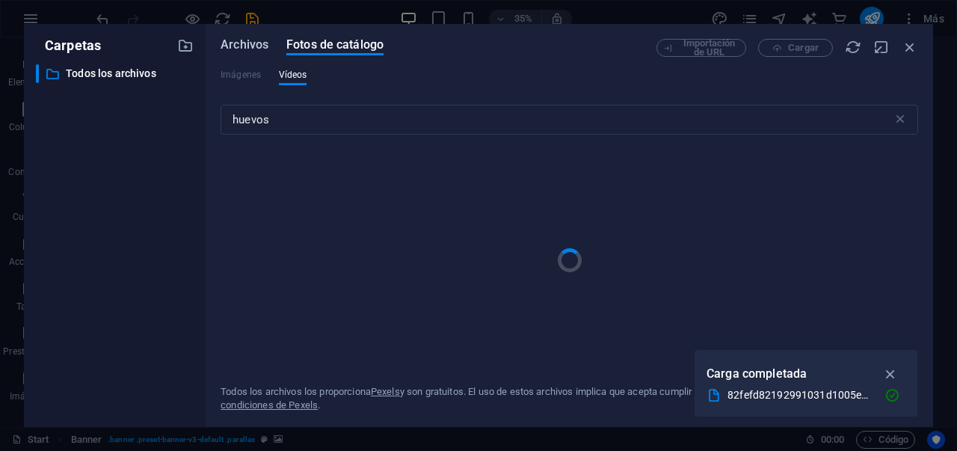
click at [254, 46] on span "Archivos" at bounding box center [245, 45] width 48 height 18
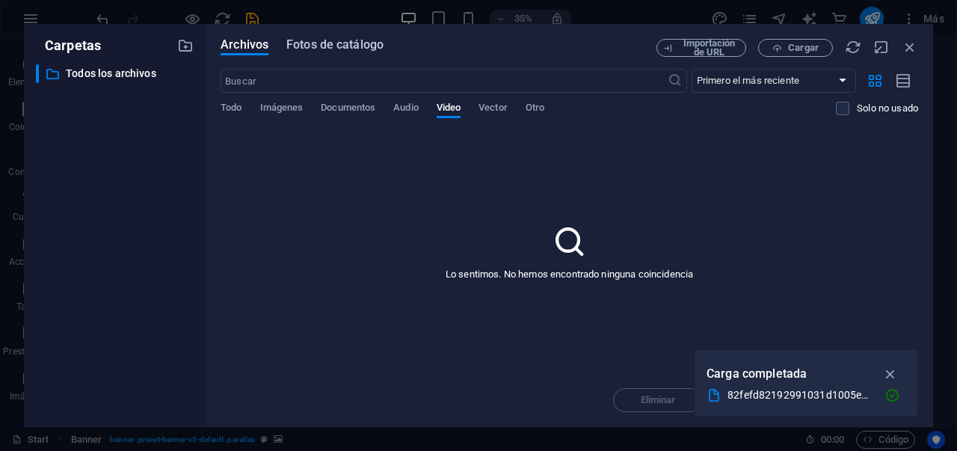
click at [348, 43] on span "Fotos de catálogo" at bounding box center [334, 45] width 97 height 18
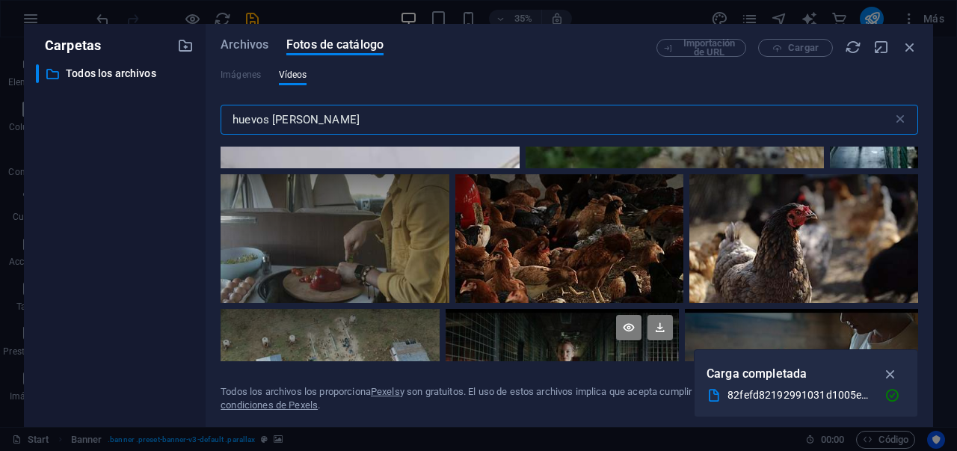
scroll to position [2210, 0]
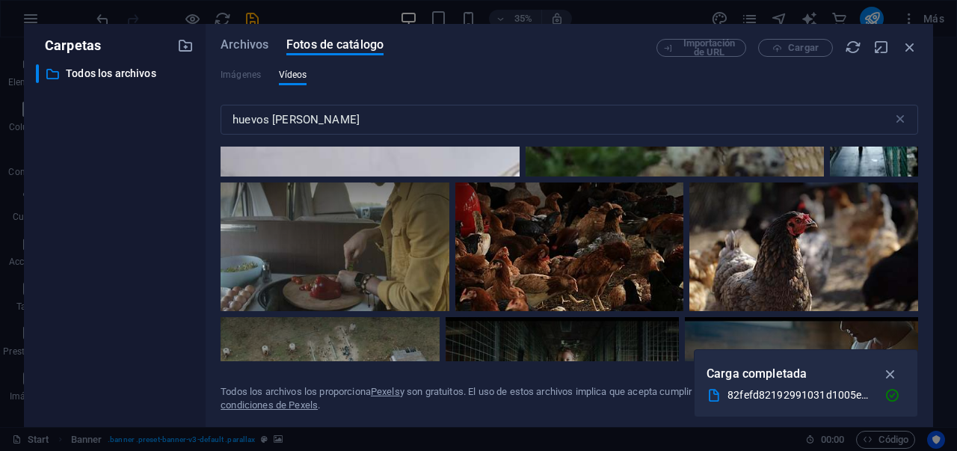
click at [885, 366] on icon "button" at bounding box center [890, 374] width 17 height 16
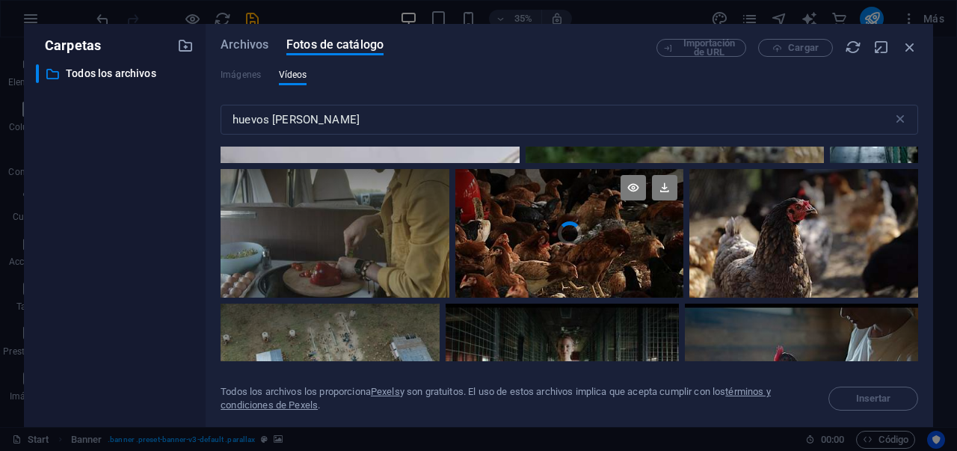
scroll to position [2224, 0]
click at [667, 183] on icon at bounding box center [664, 186] width 25 height 25
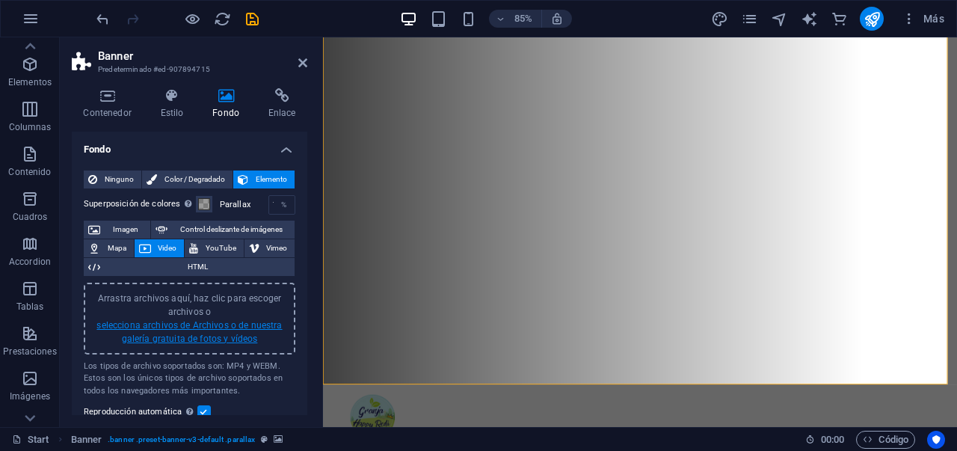
click at [216, 333] on link "selecciona archivos de Archivos o de nuestra galería gratuita de fotos y vídeos" at bounding box center [188, 332] width 185 height 24
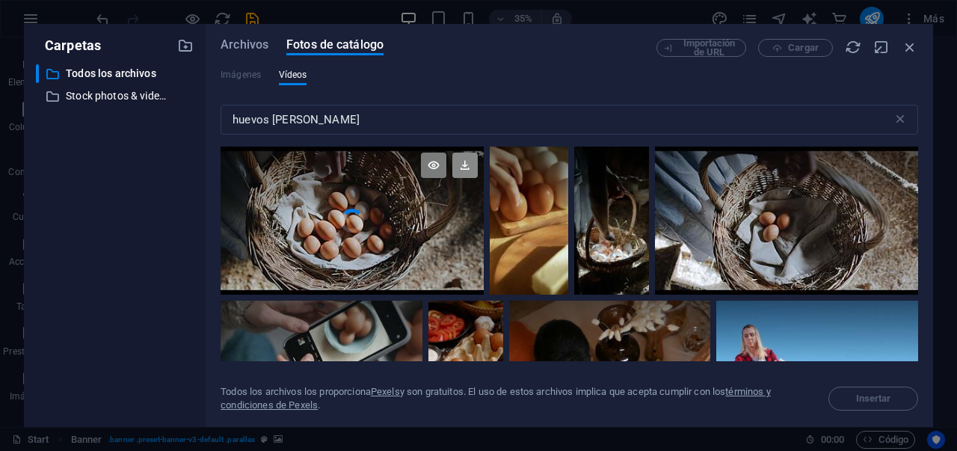
click at [467, 167] on icon at bounding box center [464, 165] width 25 height 25
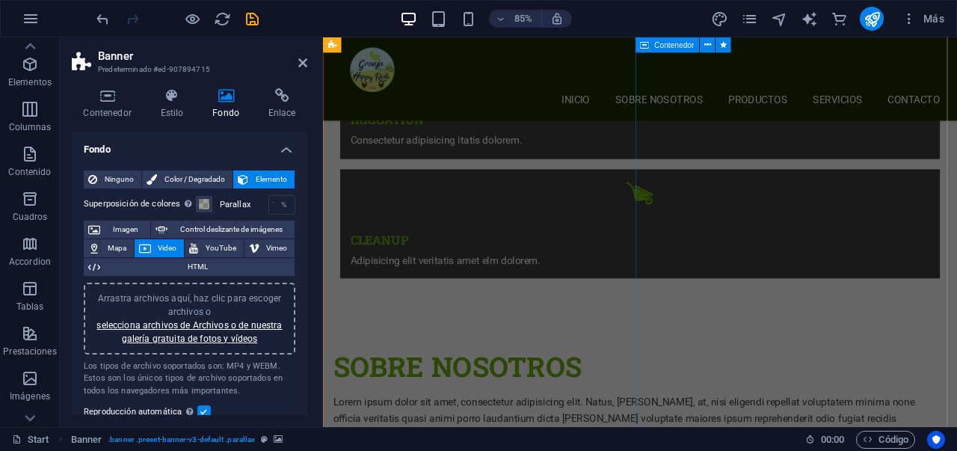
scroll to position [896, 0]
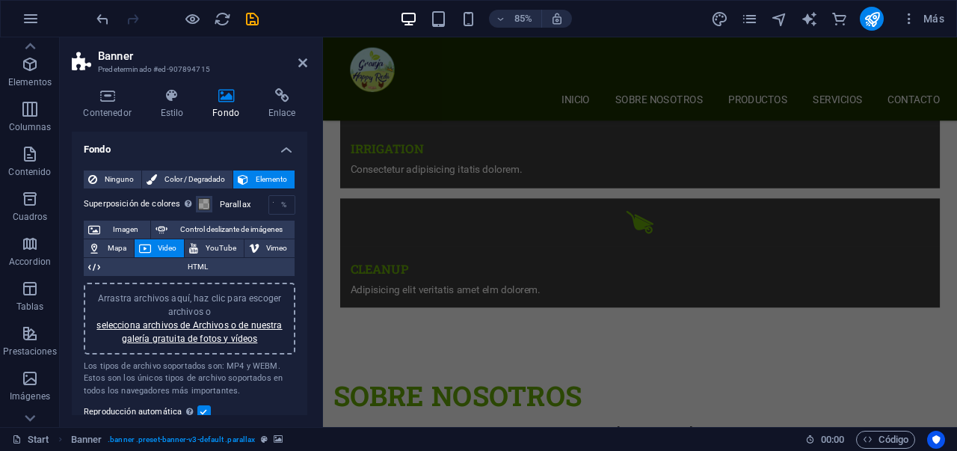
click at [307, 64] on aside "Banner Predeterminado #ed-907894715 Contenedor Estilo Fondo Enlace Tamaño Altur…" at bounding box center [191, 232] width 263 height 390
drag, startPoint x: 305, startPoint y: 65, endPoint x: 524, endPoint y: 179, distance: 247.2
click at [305, 65] on icon at bounding box center [302, 63] width 9 height 12
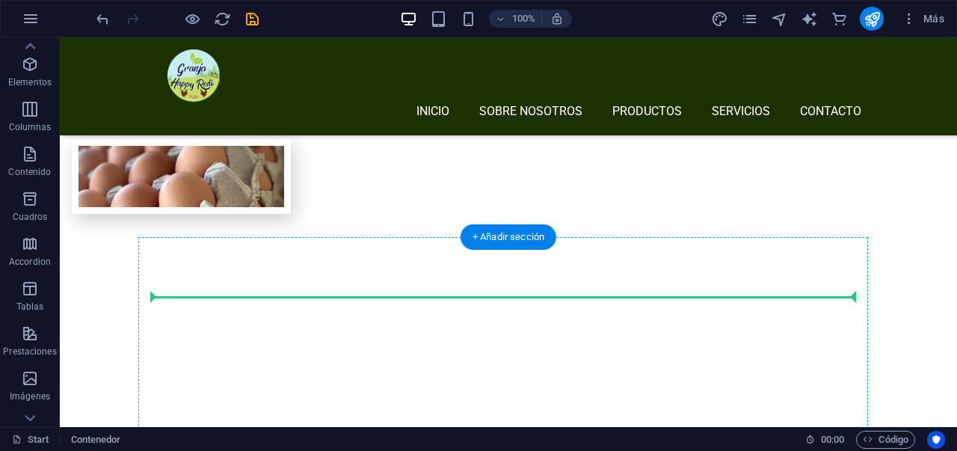
scroll to position [1225, 0]
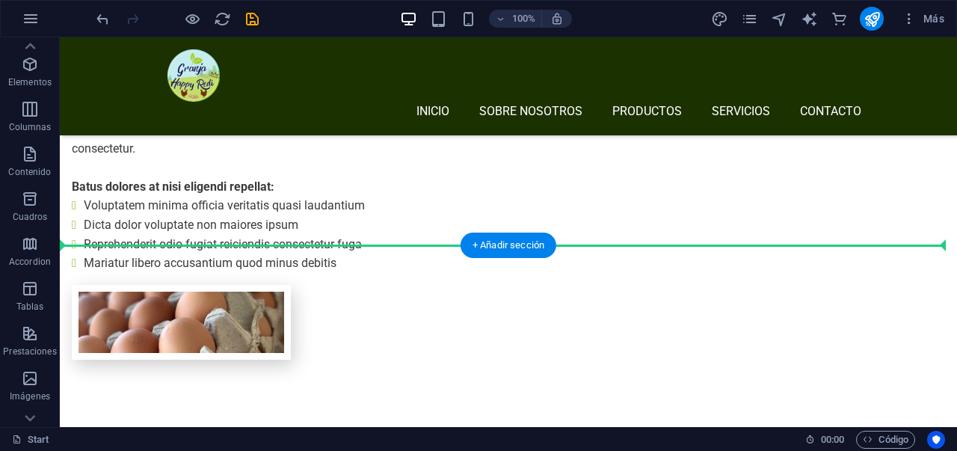
drag, startPoint x: 568, startPoint y: 266, endPoint x: 564, endPoint y: 254, distance: 12.8
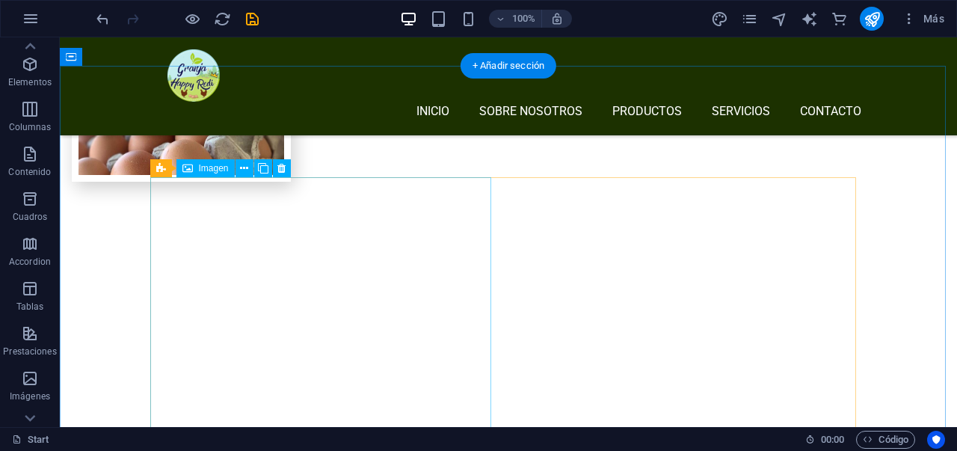
scroll to position [1405, 0]
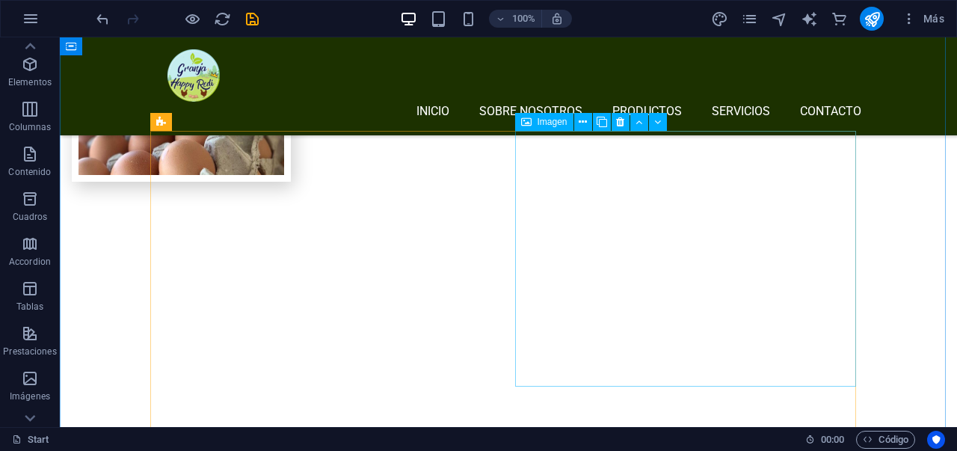
scroll to position [1388, 0]
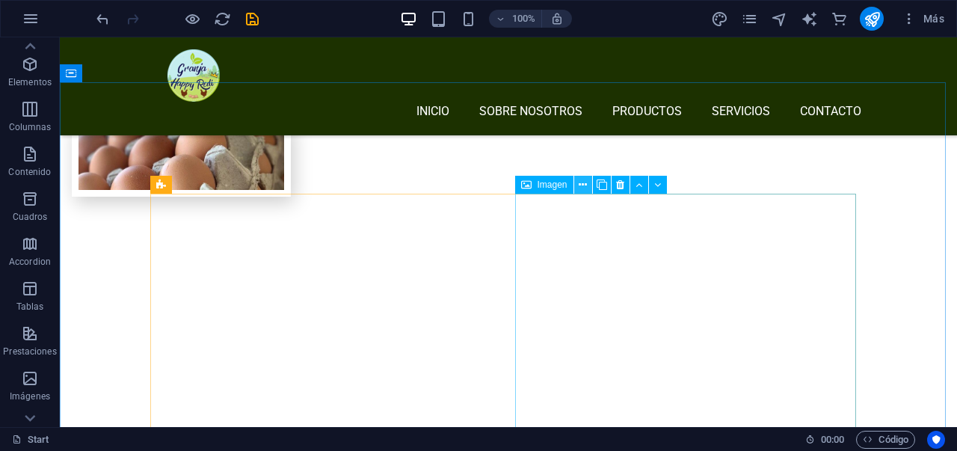
click at [586, 185] on button at bounding box center [583, 185] width 18 height 18
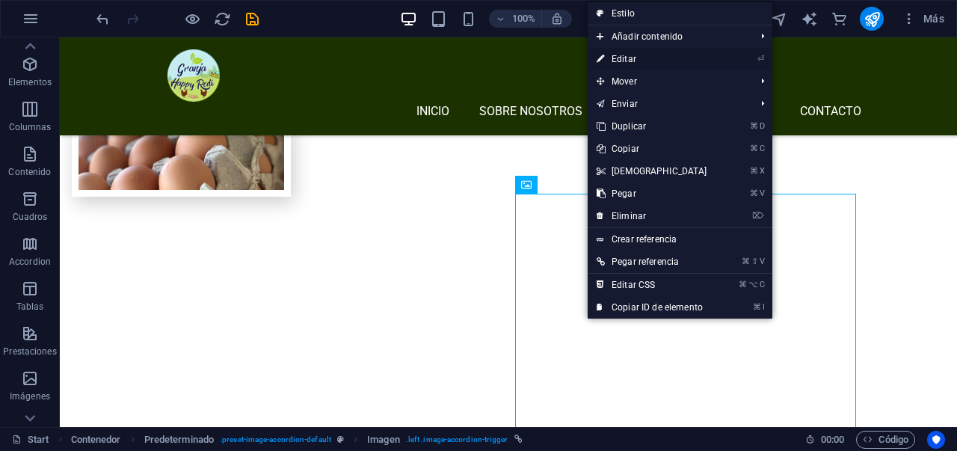
drag, startPoint x: 339, startPoint y: 31, endPoint x: 609, endPoint y: 55, distance: 271.7
click at [609, 55] on link "⏎ Editar" at bounding box center [652, 59] width 129 height 22
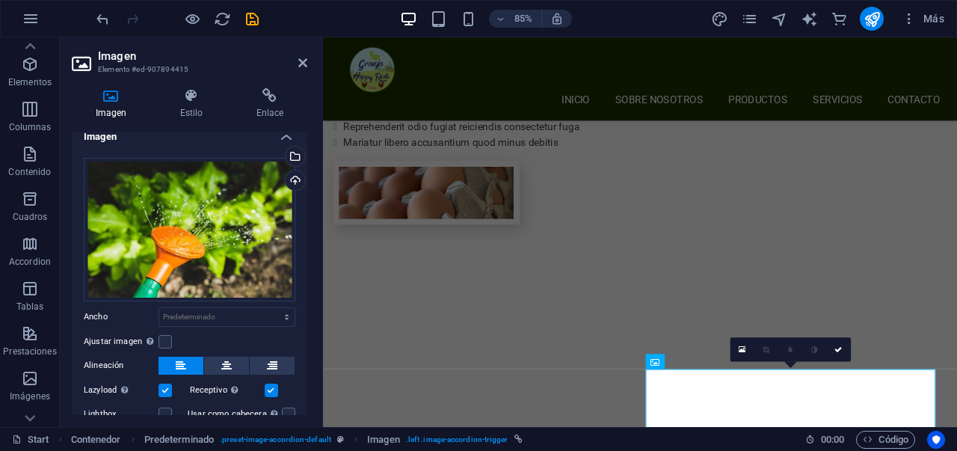
scroll to position [0, 0]
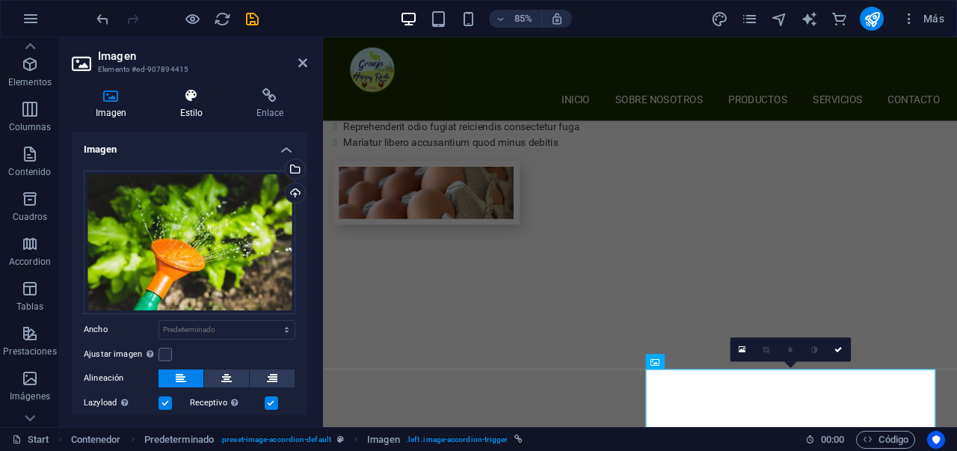
click at [200, 113] on h4 "Estilo" at bounding box center [194, 103] width 76 height 31
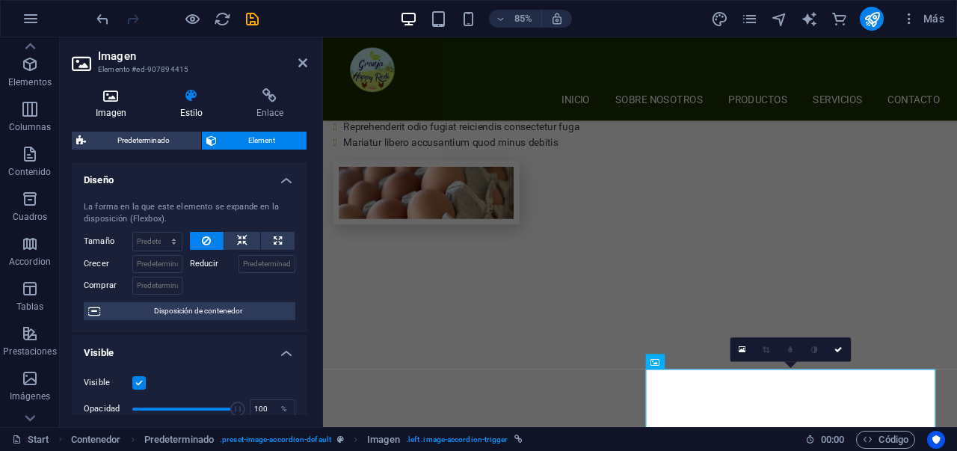
click at [114, 109] on h4 "Imagen" at bounding box center [114, 103] width 84 height 31
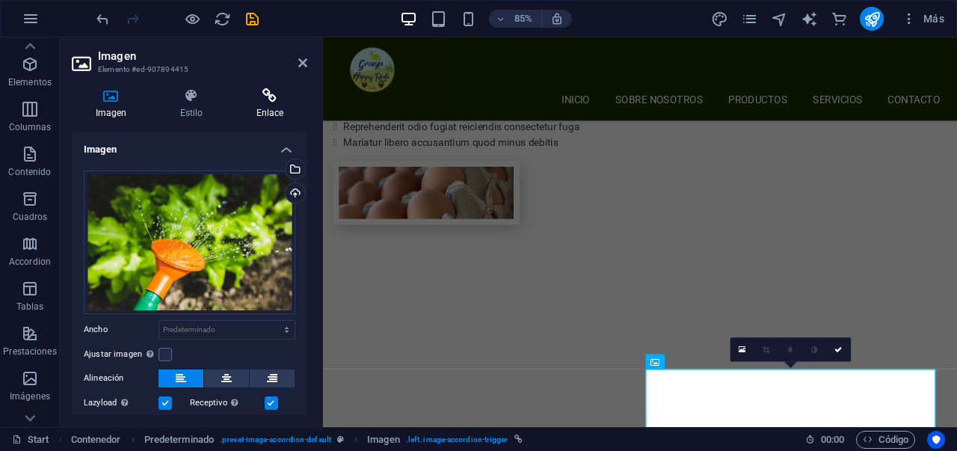
click at [253, 96] on icon at bounding box center [270, 95] width 75 height 15
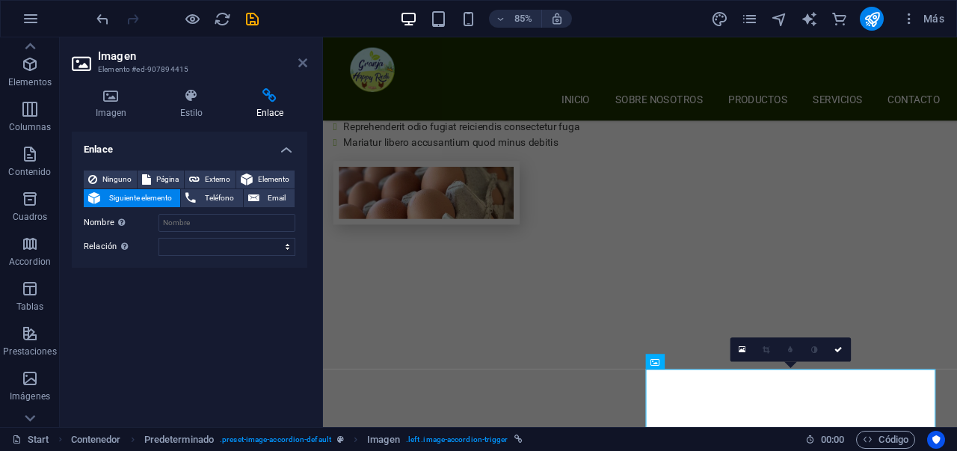
drag, startPoint x: 298, startPoint y: 66, endPoint x: 239, endPoint y: 29, distance: 69.5
click at [298, 66] on icon at bounding box center [302, 63] width 9 height 12
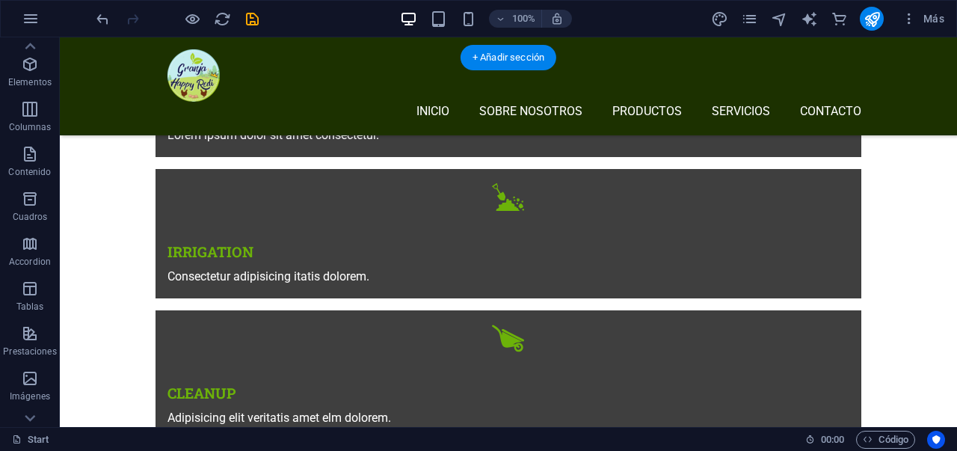
scroll to position [744, 0]
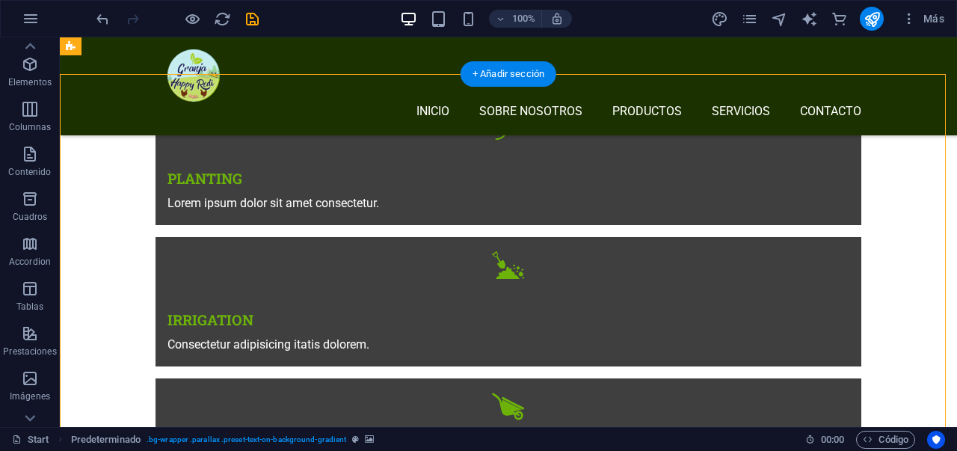
scroll to position [784, 0]
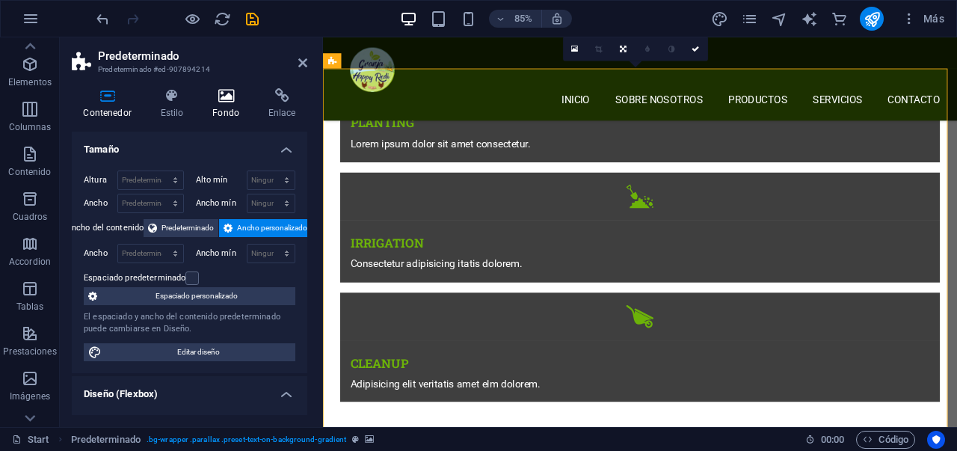
click at [217, 108] on h4 "Fondo" at bounding box center [229, 103] width 56 height 31
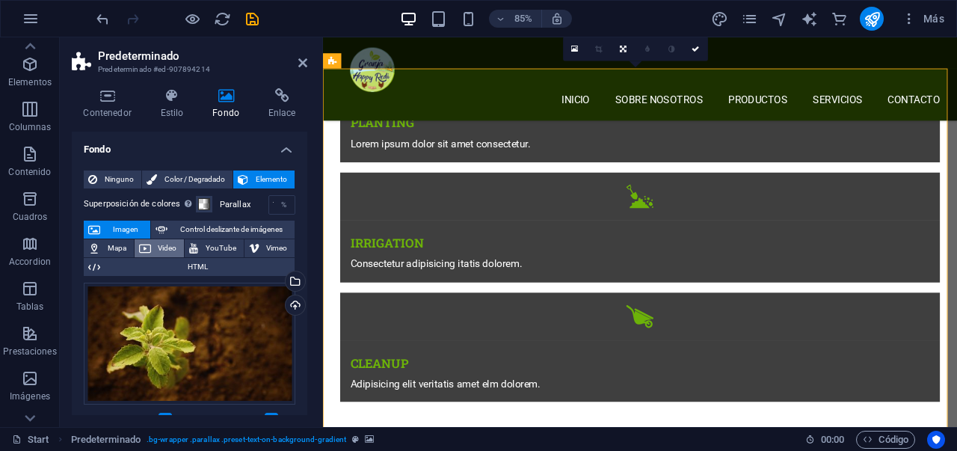
click at [168, 245] on span "Video" at bounding box center [168, 248] width 25 height 18
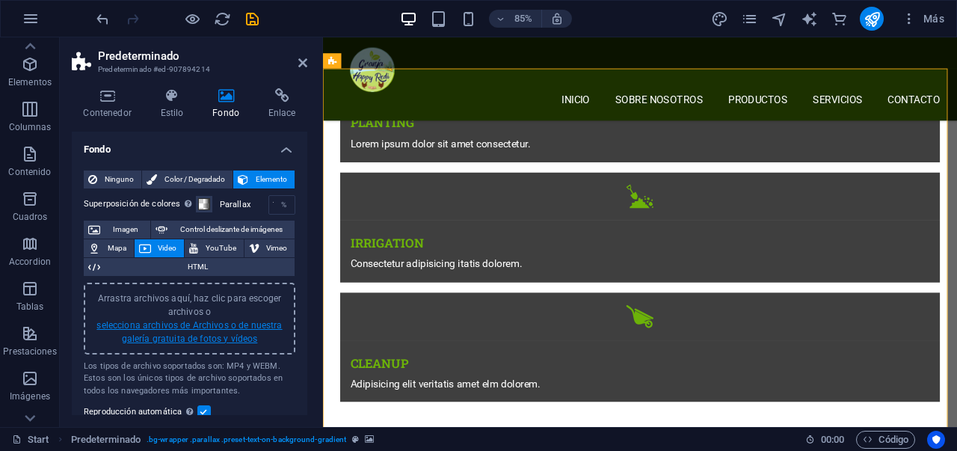
click at [197, 336] on link "selecciona archivos de Archivos o de nuestra galería gratuita de fotos y vídeos" at bounding box center [188, 332] width 185 height 24
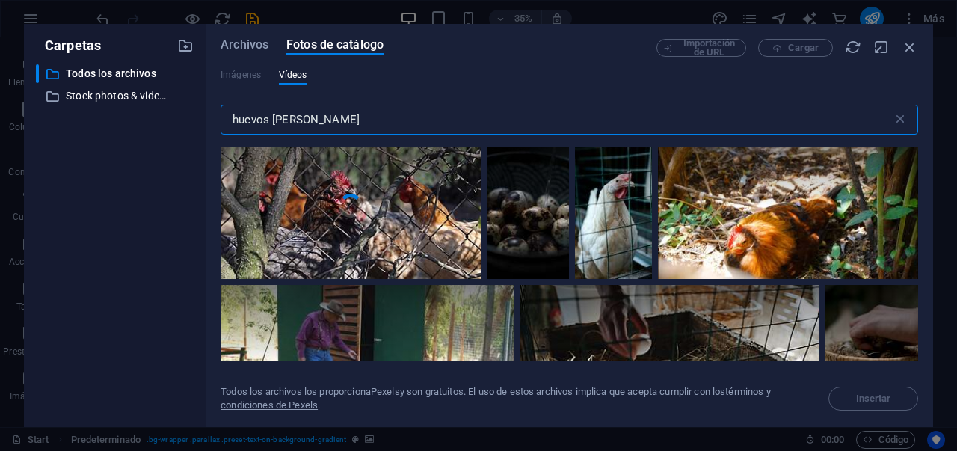
scroll to position [1013, 0]
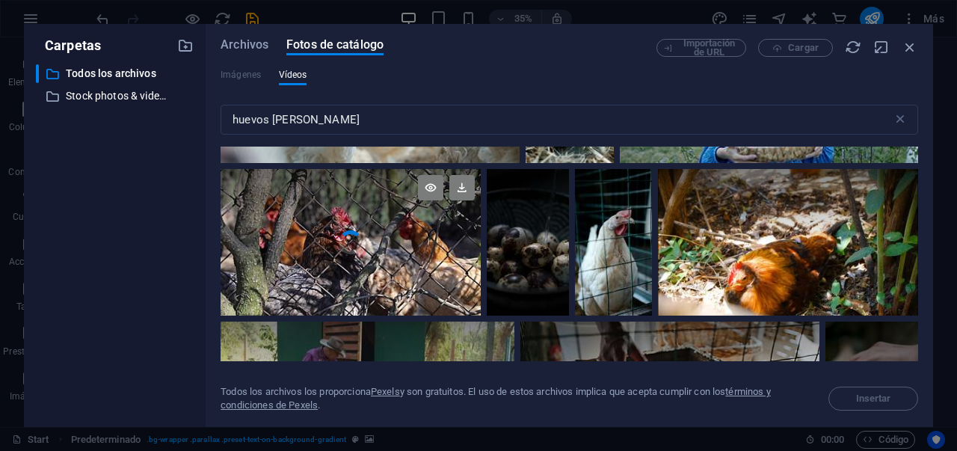
click at [391, 240] on div at bounding box center [351, 205] width 260 height 73
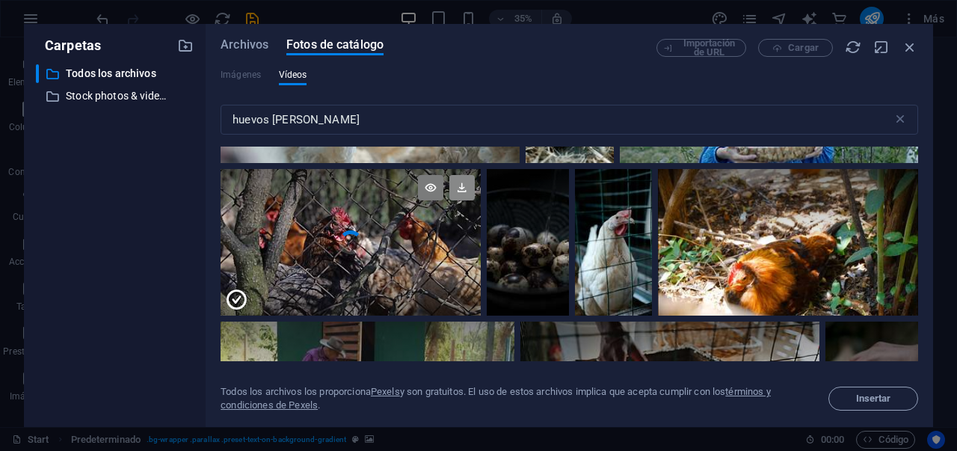
click at [464, 188] on icon at bounding box center [461, 187] width 25 height 25
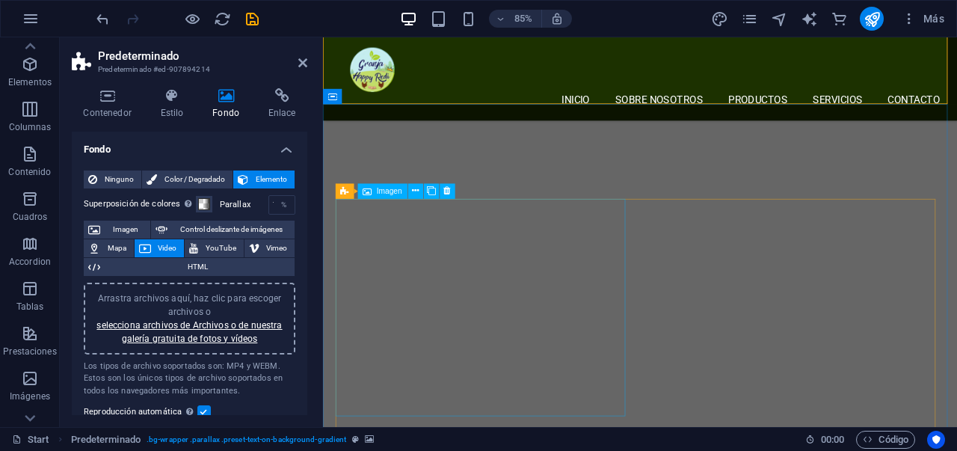
scroll to position [1676, 0]
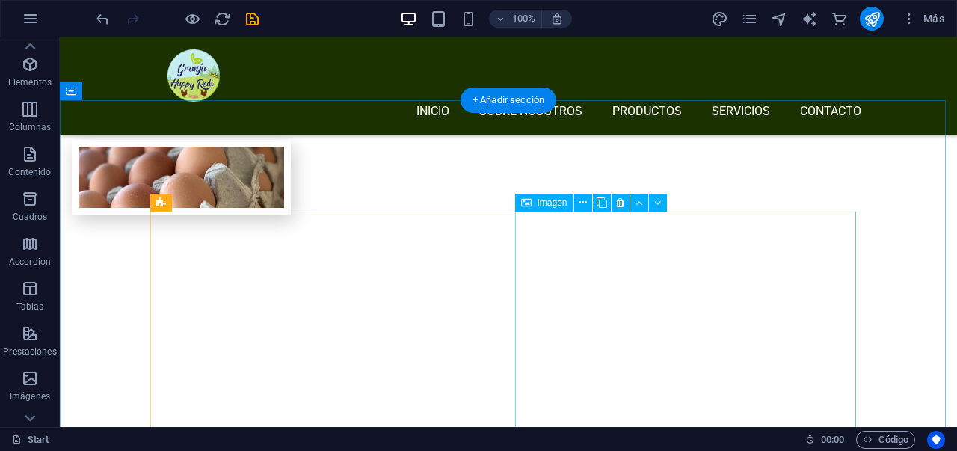
scroll to position [1367, 0]
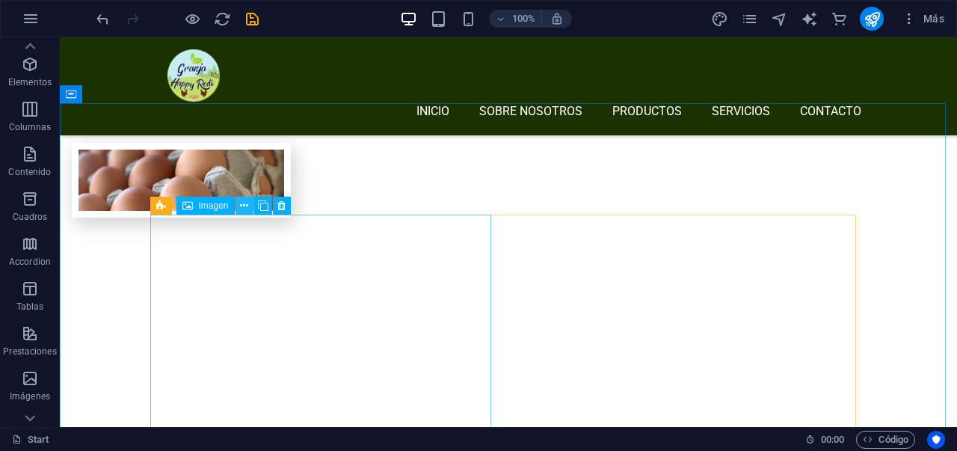
click at [243, 209] on icon at bounding box center [244, 206] width 8 height 16
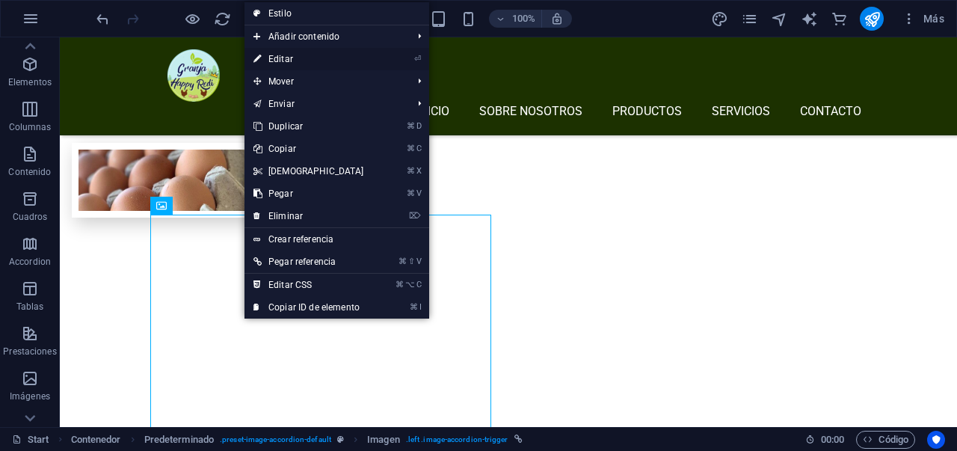
click at [304, 64] on link "⏎ Editar" at bounding box center [309, 59] width 129 height 22
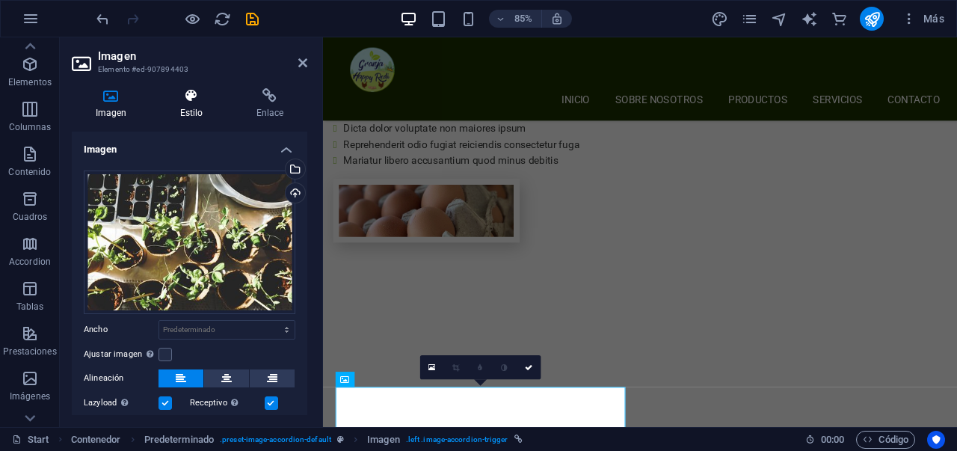
click at [189, 108] on h4 "Estilo" at bounding box center [194, 103] width 76 height 31
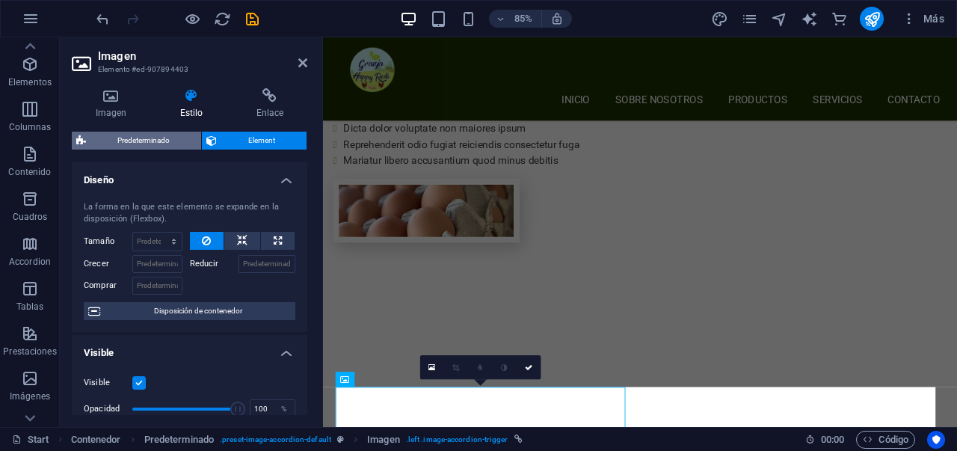
click at [164, 145] on span "Predeterminado" at bounding box center [143, 141] width 106 height 18
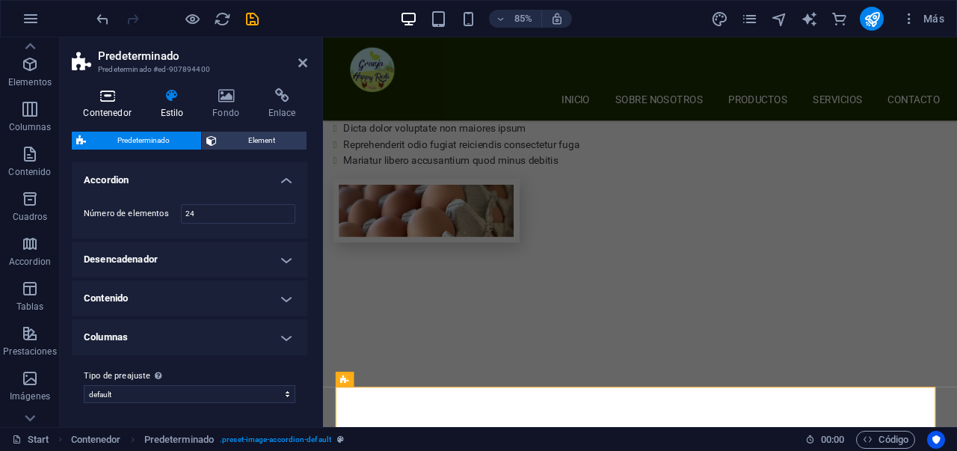
click at [118, 93] on icon at bounding box center [107, 95] width 71 height 15
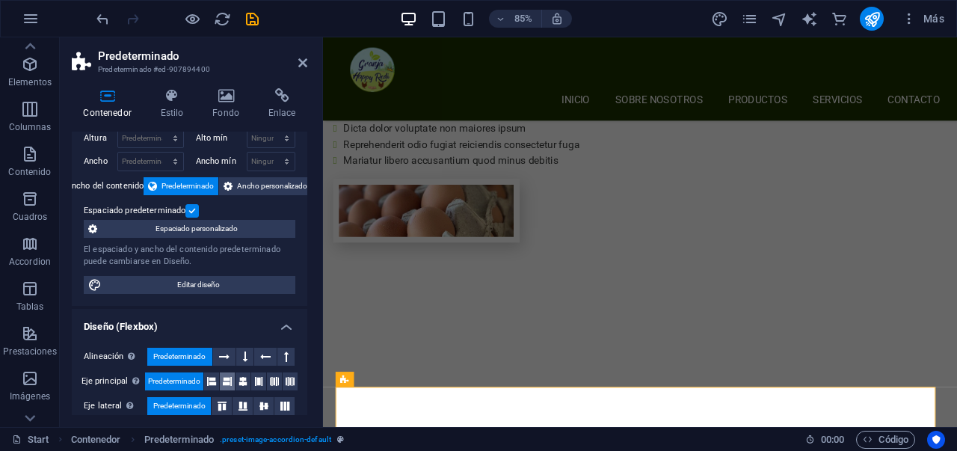
scroll to position [157, 0]
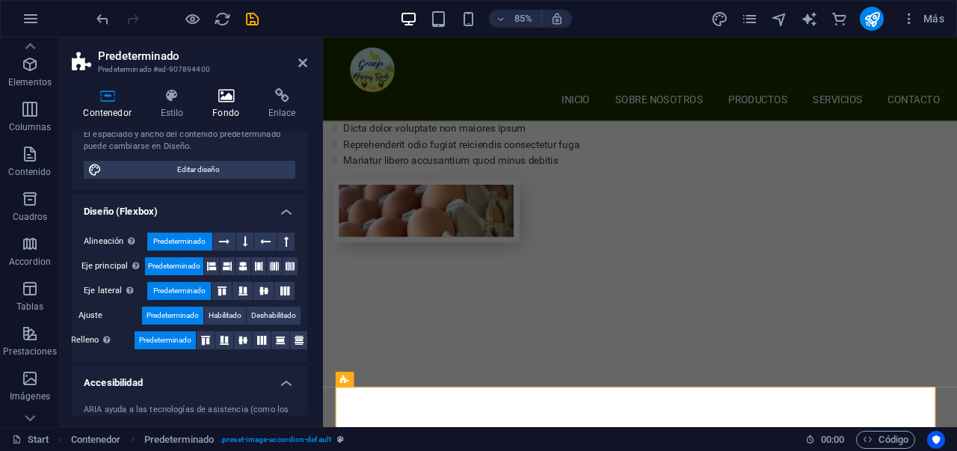
click at [234, 105] on h4 "Fondo" at bounding box center [229, 103] width 56 height 31
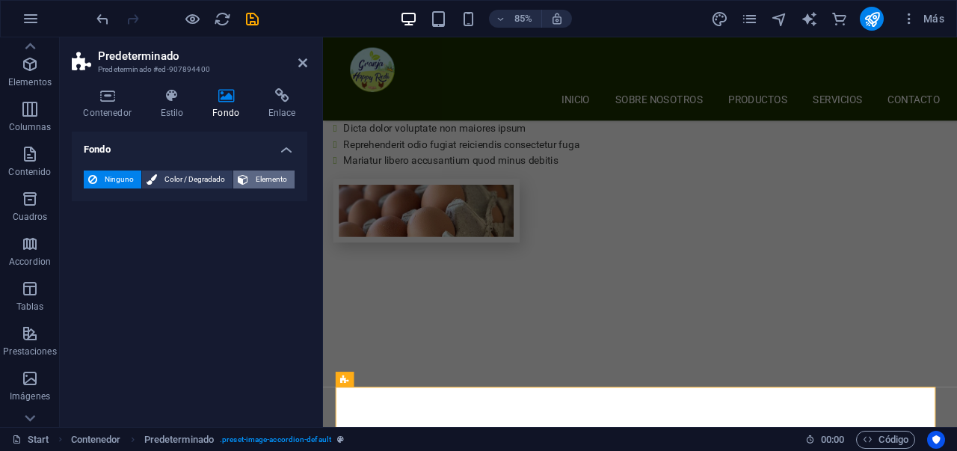
click at [245, 180] on icon at bounding box center [243, 179] width 10 height 18
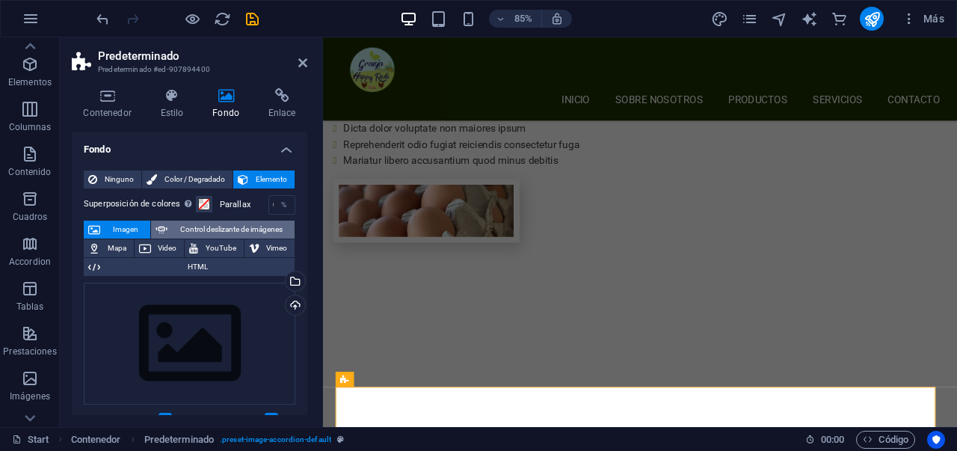
click at [224, 226] on span "Control deslizante de imágenes" at bounding box center [231, 230] width 118 height 18
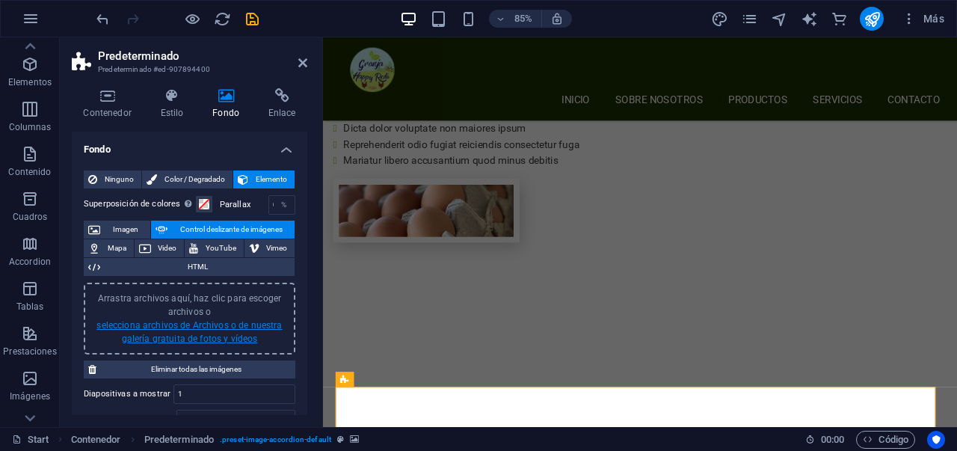
click at [170, 338] on link "selecciona archivos de Archivos o de nuestra galería gratuita de fotos y vídeos" at bounding box center [188, 332] width 185 height 24
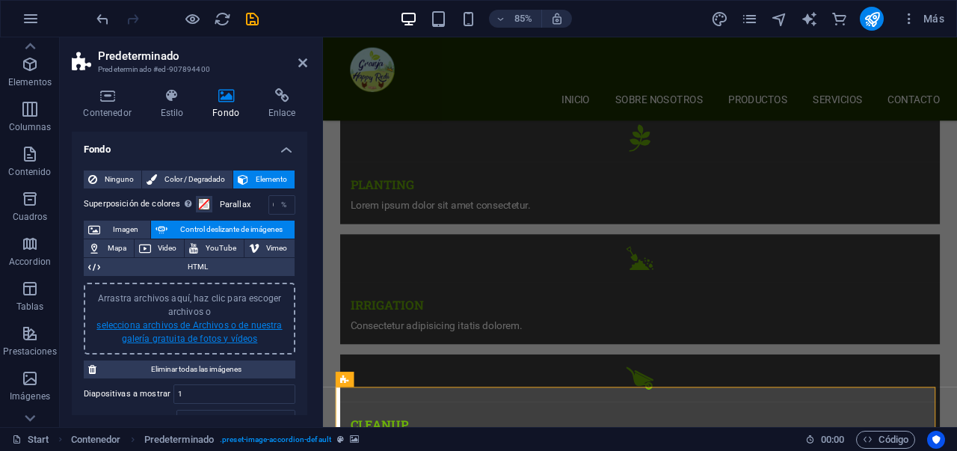
scroll to position [2022, 0]
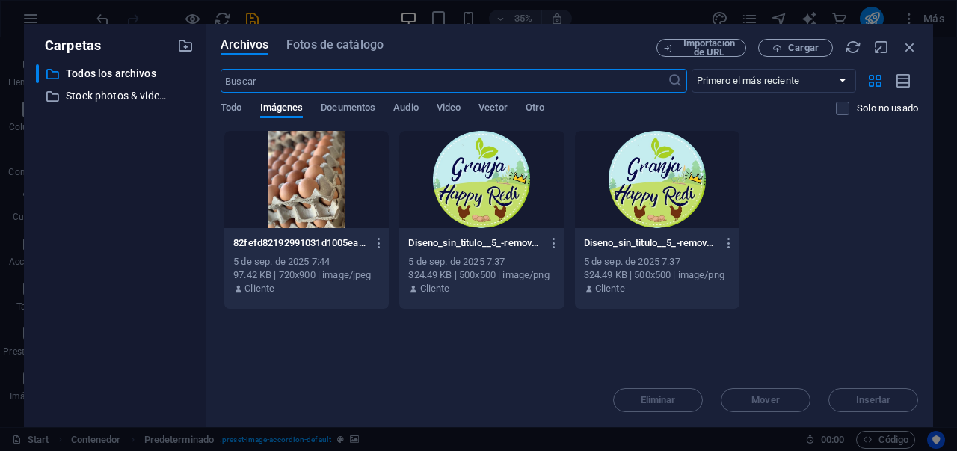
click at [370, 85] on input "text" at bounding box center [444, 81] width 446 height 24
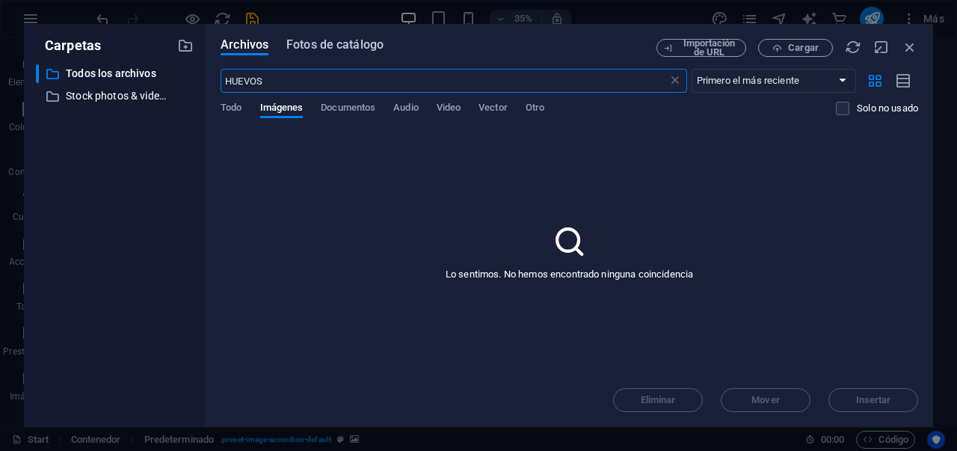
click at [333, 52] on span "Fotos de catálogo" at bounding box center [334, 45] width 97 height 18
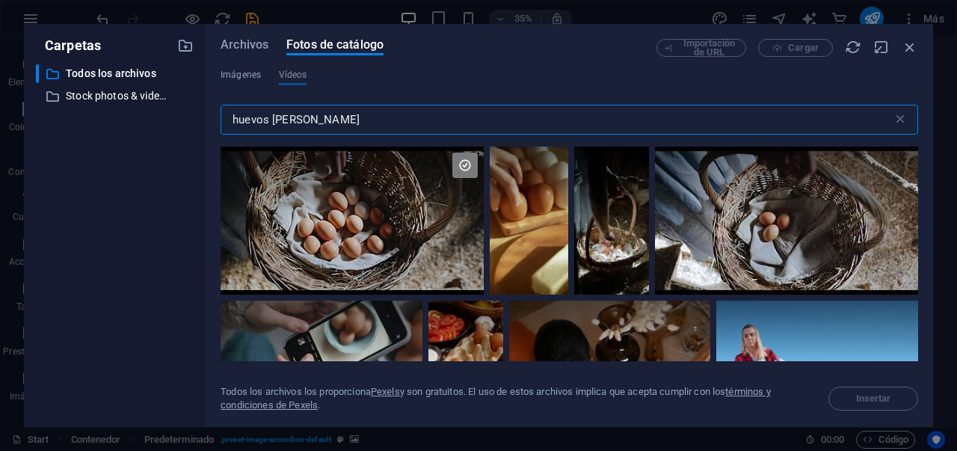
click at [262, 76] on div "Imágenes Vídeos" at bounding box center [570, 83] width 698 height 28
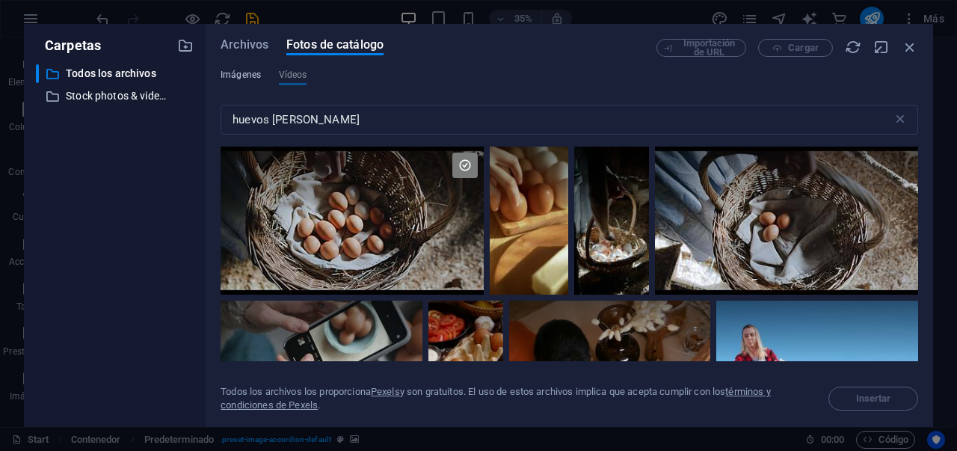
click at [257, 77] on span "Imágenes" at bounding box center [241, 75] width 40 height 18
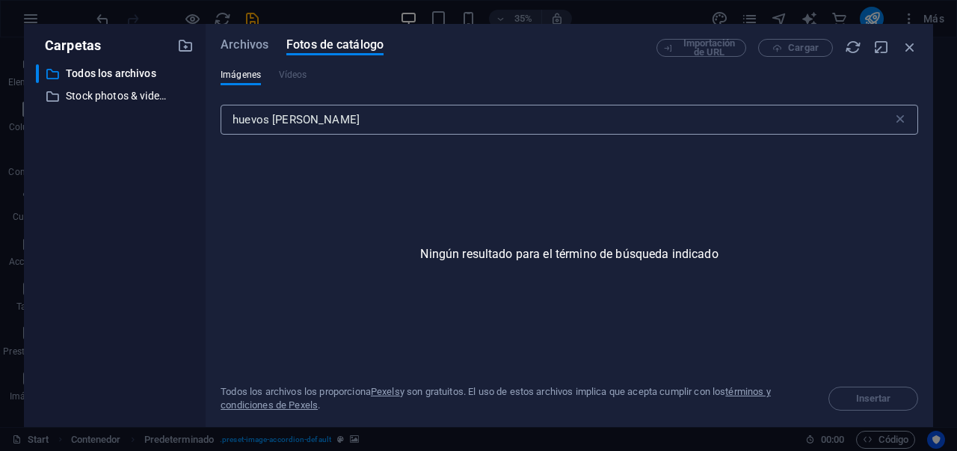
click at [366, 112] on input "huevos DE CAMPO" at bounding box center [557, 120] width 672 height 30
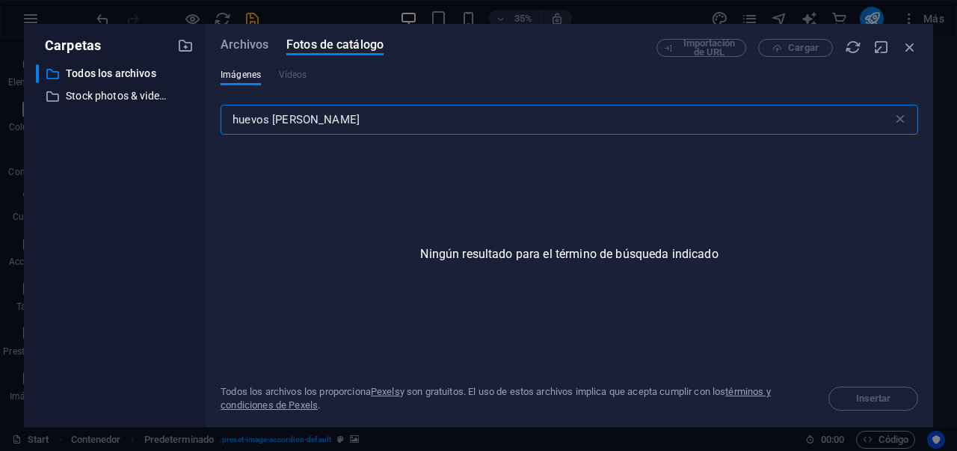
click at [339, 113] on input "huevos DE CAMPO" at bounding box center [557, 120] width 672 height 30
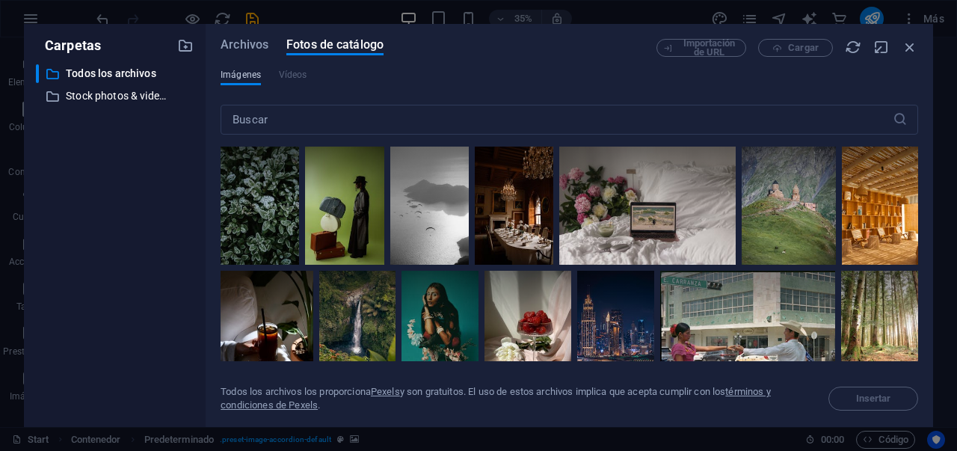
click at [252, 74] on span "Imágenes" at bounding box center [241, 75] width 40 height 18
click at [276, 120] on input "text" at bounding box center [557, 120] width 672 height 30
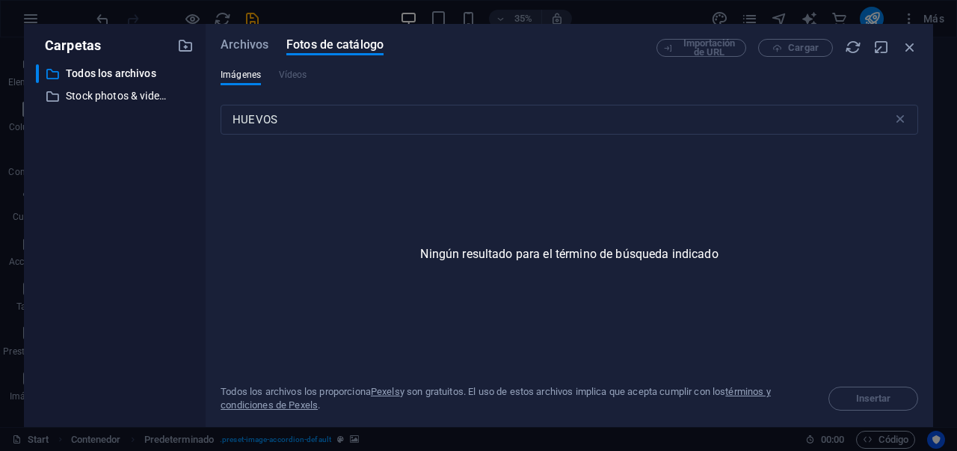
click at [212, 42] on div "Archivos Fotos de catálogo Importación de URL Cargar Imágenes Vídeos HUEVOS ​ N…" at bounding box center [570, 225] width 728 height 403
click at [247, 43] on span "Archivos" at bounding box center [245, 45] width 48 height 18
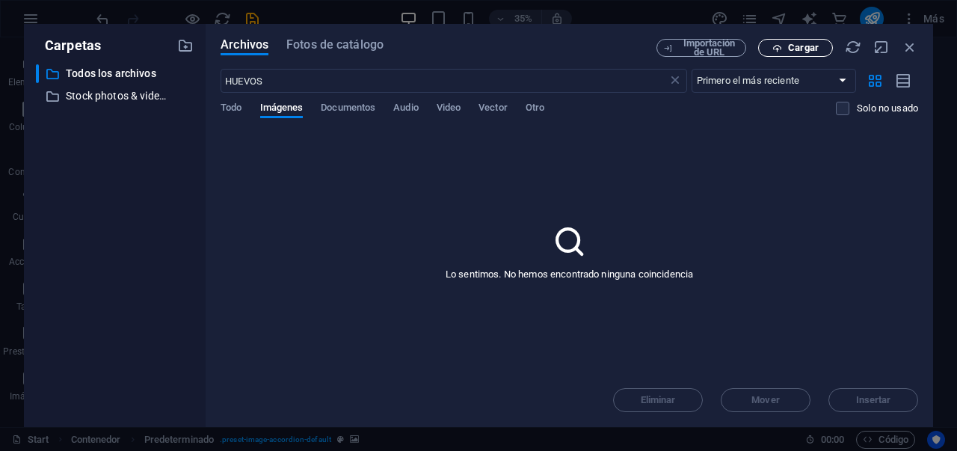
click at [775, 45] on icon "button" at bounding box center [777, 48] width 10 height 10
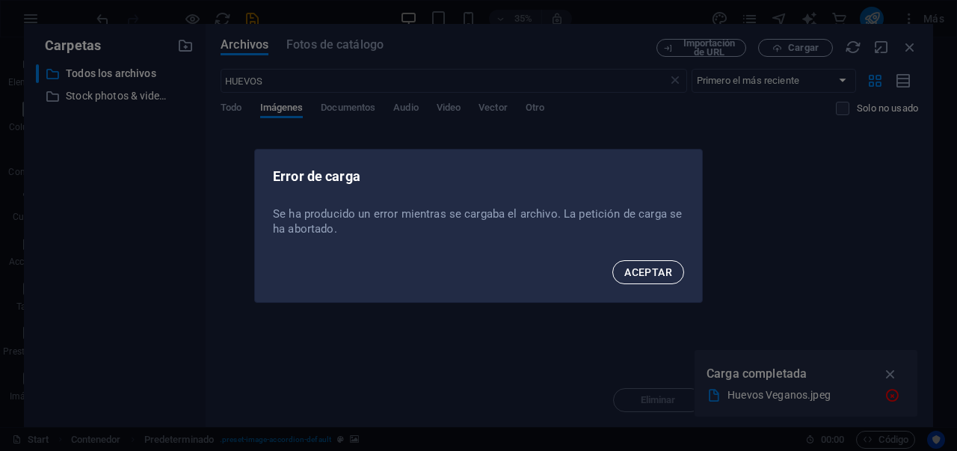
click at [648, 268] on span "ACEPTAR" at bounding box center [648, 272] width 48 height 12
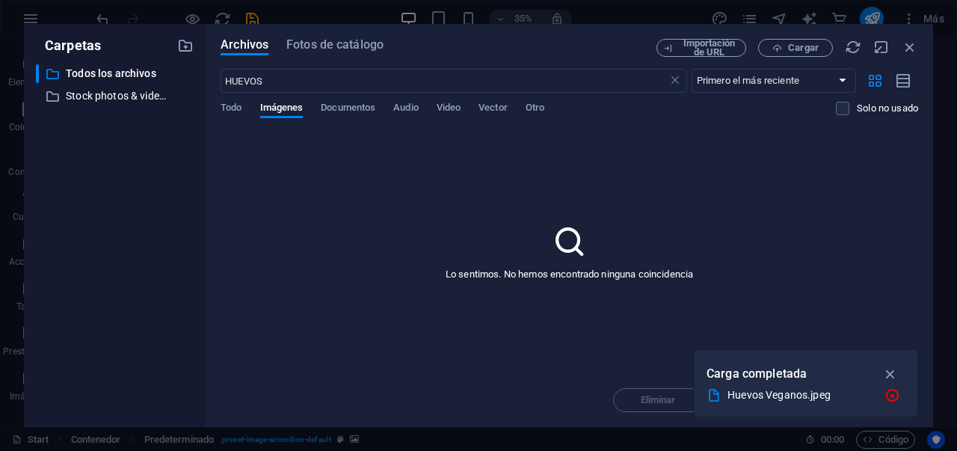
click at [893, 372] on icon "button" at bounding box center [890, 374] width 17 height 16
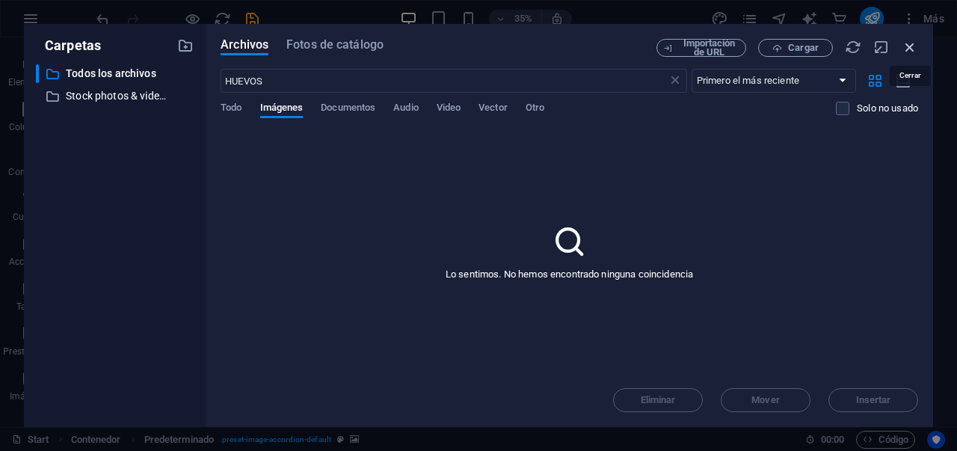
drag, startPoint x: 906, startPoint y: 49, endPoint x: 372, endPoint y: 148, distance: 542.9
click at [906, 49] on icon "button" at bounding box center [910, 47] width 16 height 16
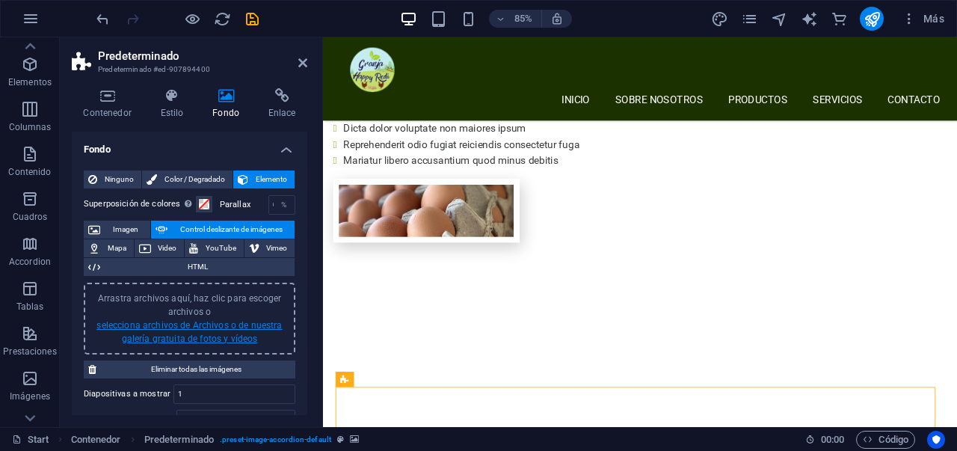
click at [186, 342] on link "selecciona archivos de Archivos o de nuestra galería gratuita de fotos y vídeos" at bounding box center [188, 332] width 185 height 24
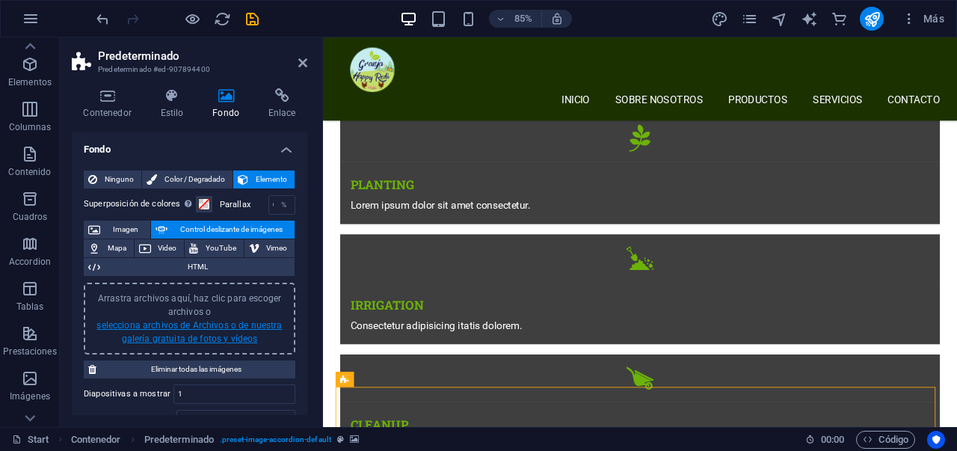
scroll to position [2022, 0]
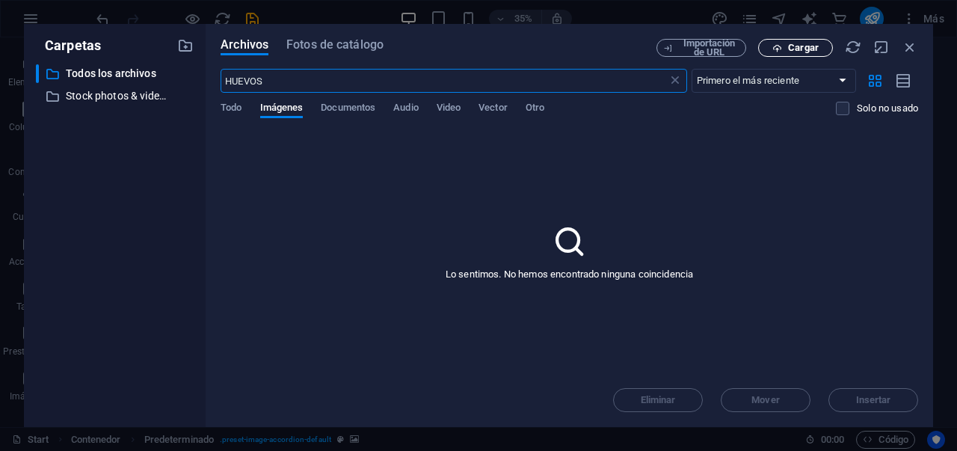
click at [770, 54] on button "Cargar" at bounding box center [795, 48] width 75 height 18
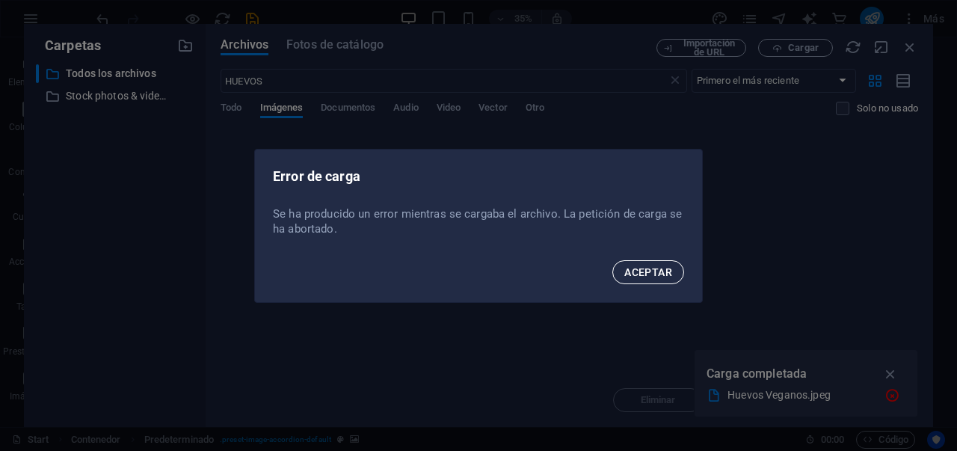
click at [631, 273] on span "ACEPTAR" at bounding box center [648, 272] width 48 height 12
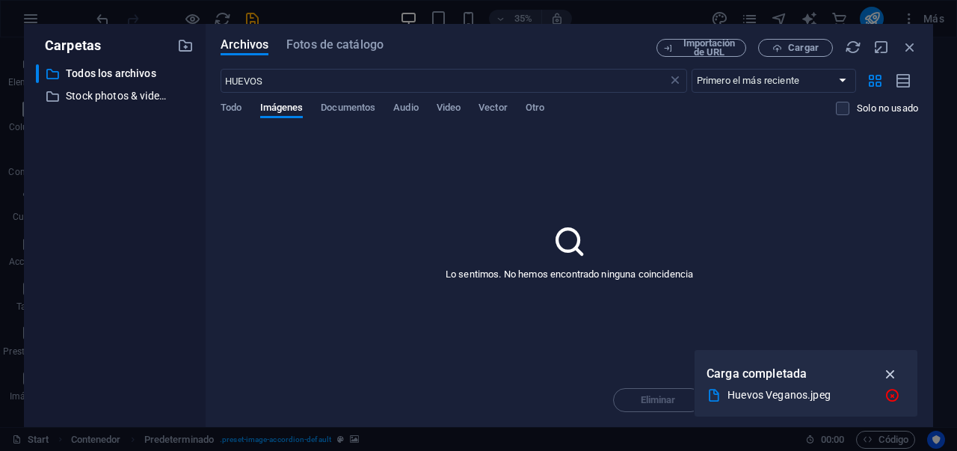
click at [895, 372] on icon "button" at bounding box center [890, 374] width 17 height 16
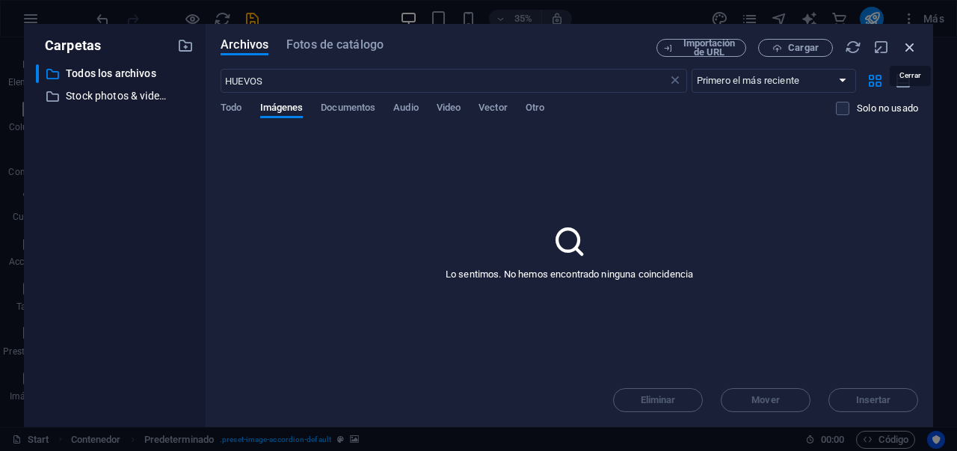
click at [917, 51] on icon "button" at bounding box center [910, 47] width 16 height 16
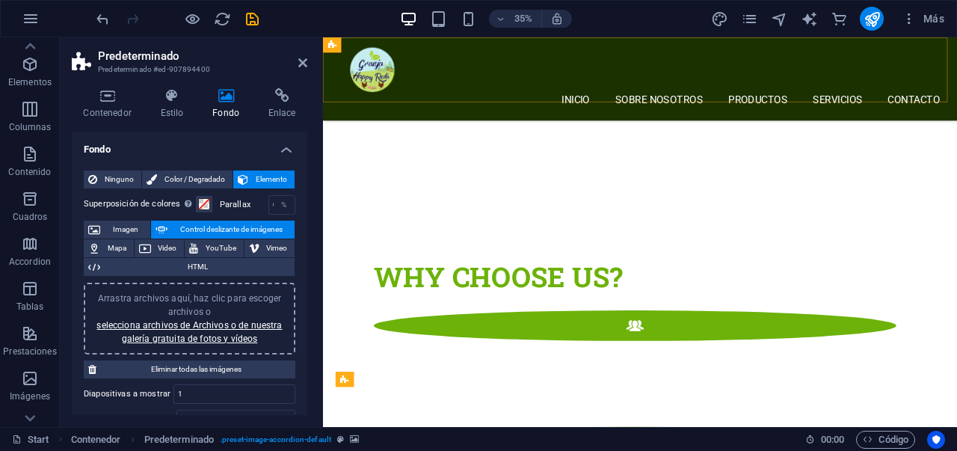
scroll to position [1367, 0]
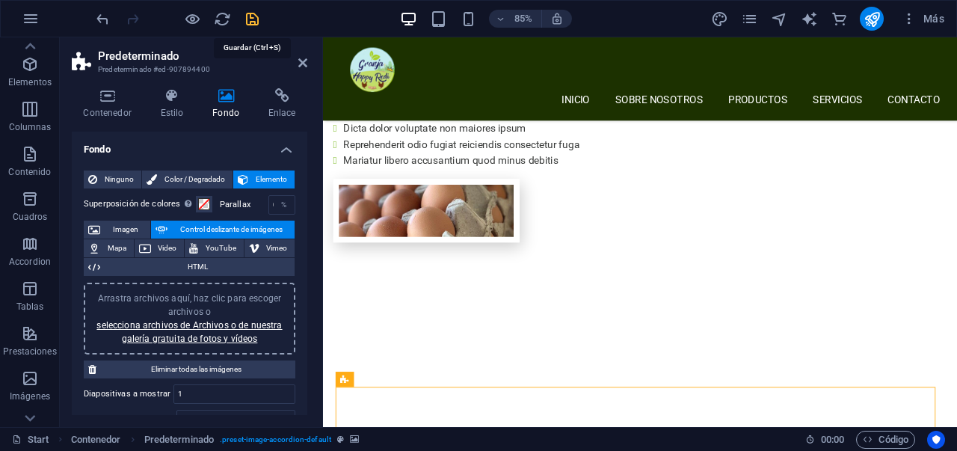
click at [251, 22] on icon "save" at bounding box center [252, 18] width 17 height 17
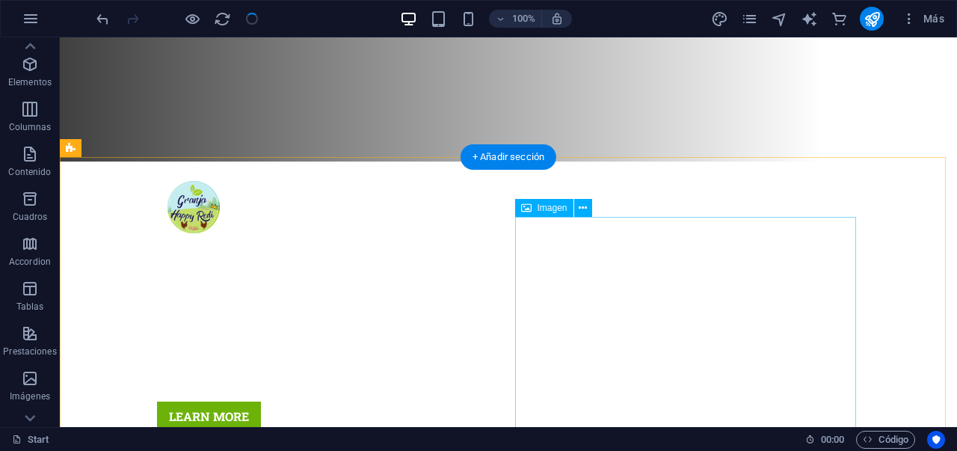
scroll to position [298, 0]
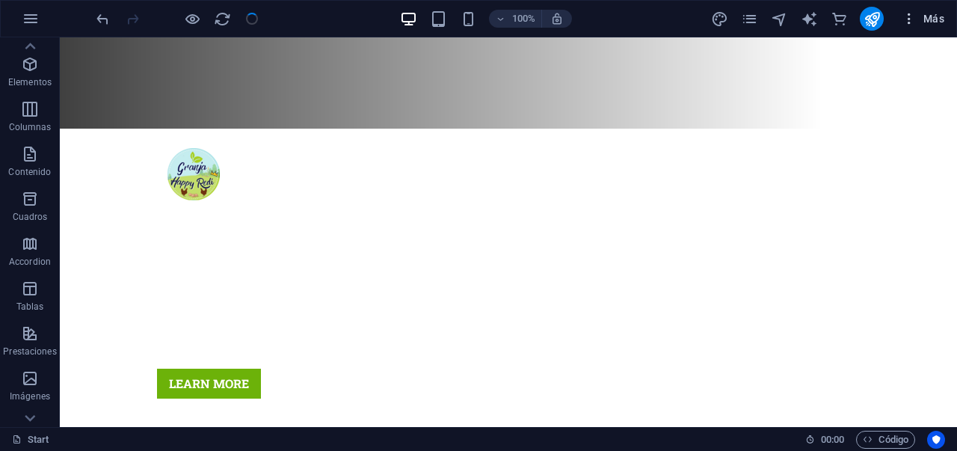
click at [905, 18] on icon "button" at bounding box center [909, 18] width 15 height 15
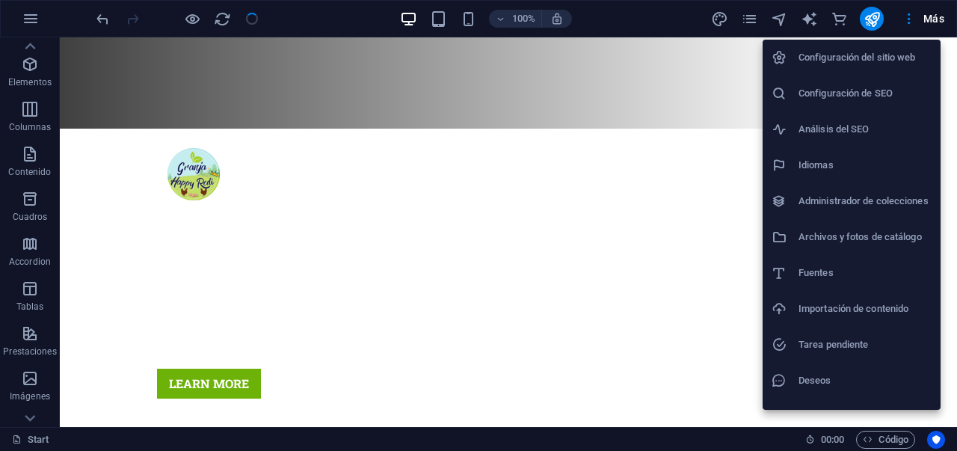
click at [838, 56] on h6 "Configuración del sitio web" at bounding box center [865, 58] width 133 height 18
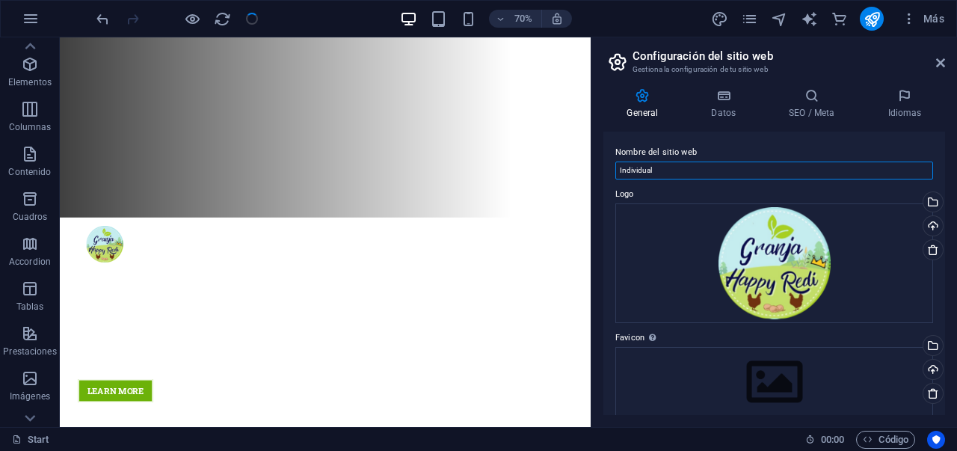
click at [700, 173] on input "Individual" at bounding box center [774, 171] width 318 height 18
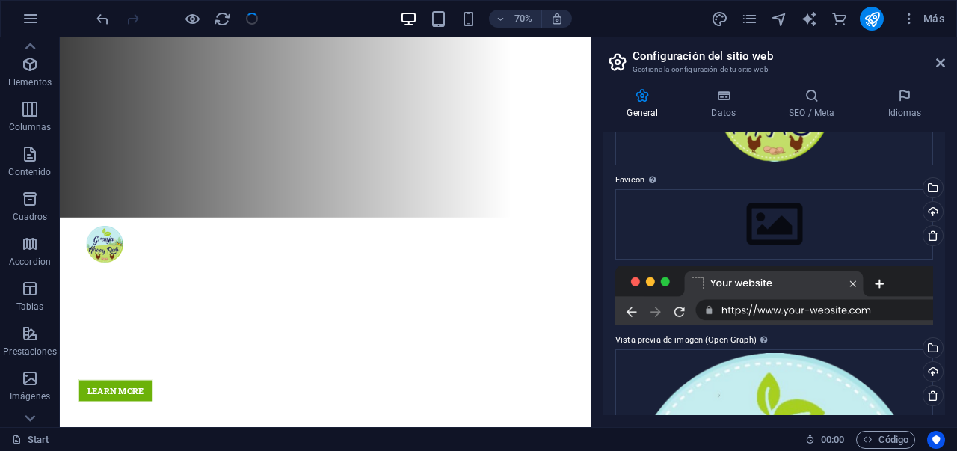
scroll to position [0, 0]
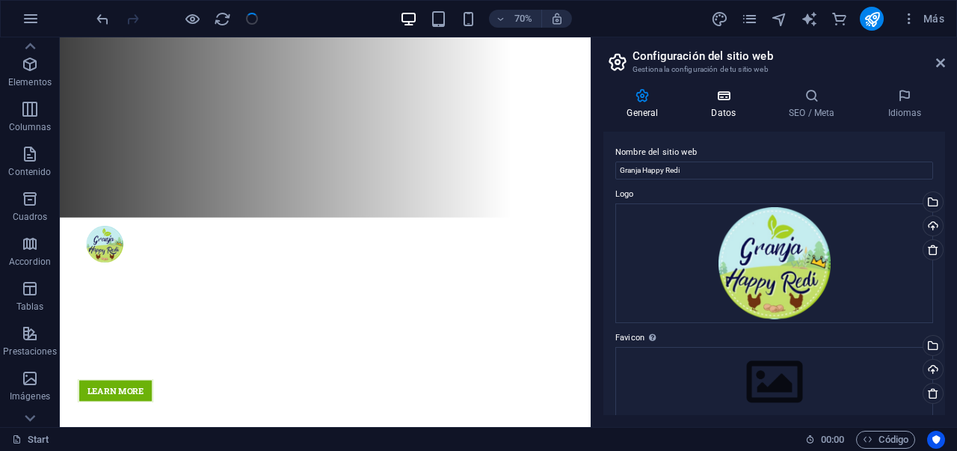
click at [730, 111] on h4 "Datos" at bounding box center [727, 103] width 78 height 31
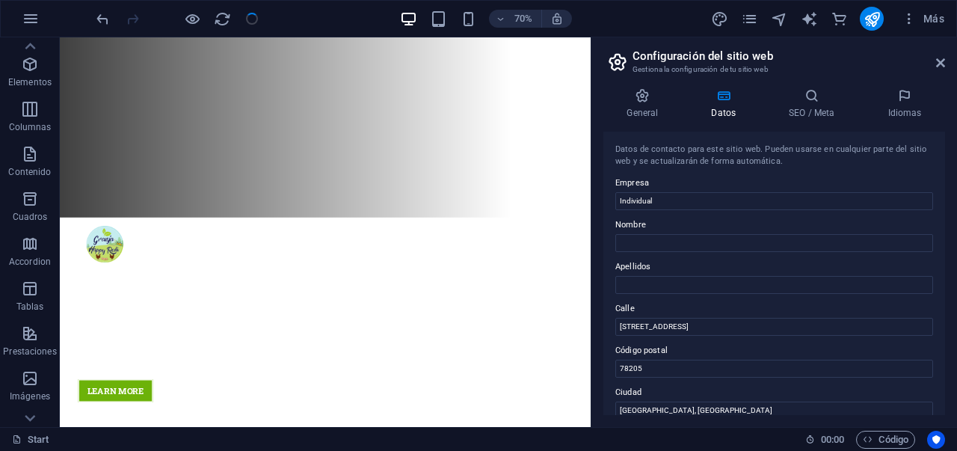
scroll to position [3, 0]
drag, startPoint x: 709, startPoint y: 195, endPoint x: 615, endPoint y: 201, distance: 94.4
click at [615, 201] on input "Individual" at bounding box center [774, 198] width 318 height 18
drag, startPoint x: 699, startPoint y: 201, endPoint x: 618, endPoint y: 204, distance: 81.6
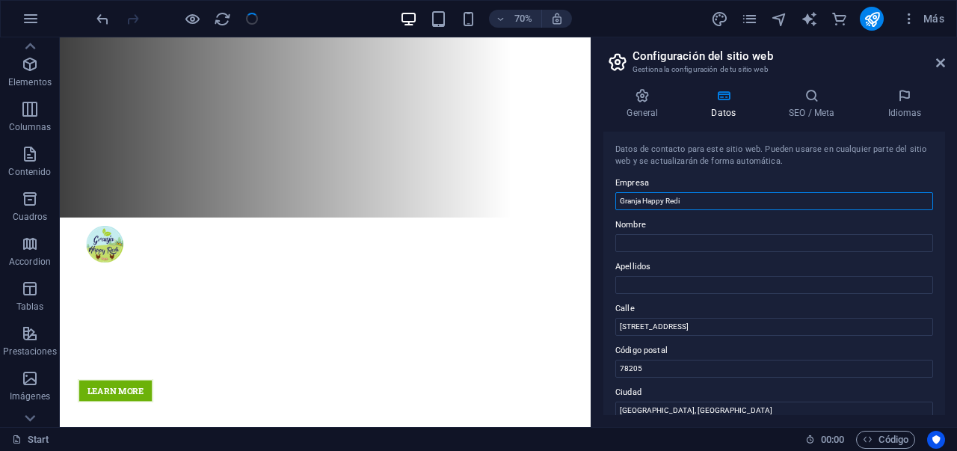
click at [618, 204] on input "Granja Happy Redi" at bounding box center [774, 201] width 318 height 18
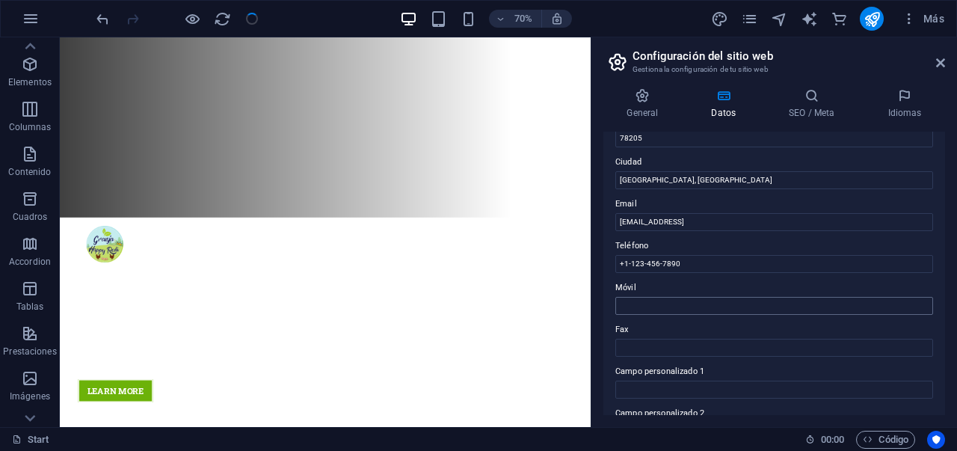
scroll to position [235, 0]
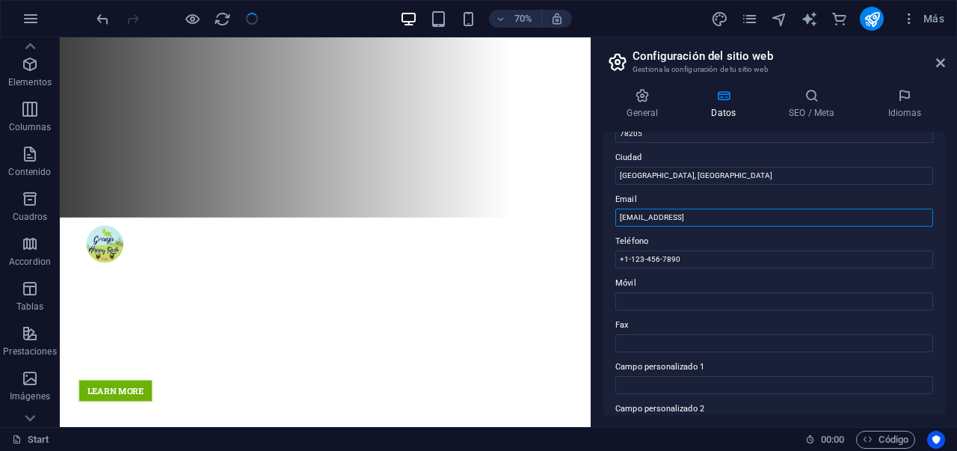
drag, startPoint x: 800, startPoint y: 220, endPoint x: 594, endPoint y: 221, distance: 205.6
click at [594, 221] on div "General Datos SEO / Meta Idiomas Nombre del sitio web Granja Happy Redi Logo Ar…" at bounding box center [774, 251] width 366 height 351
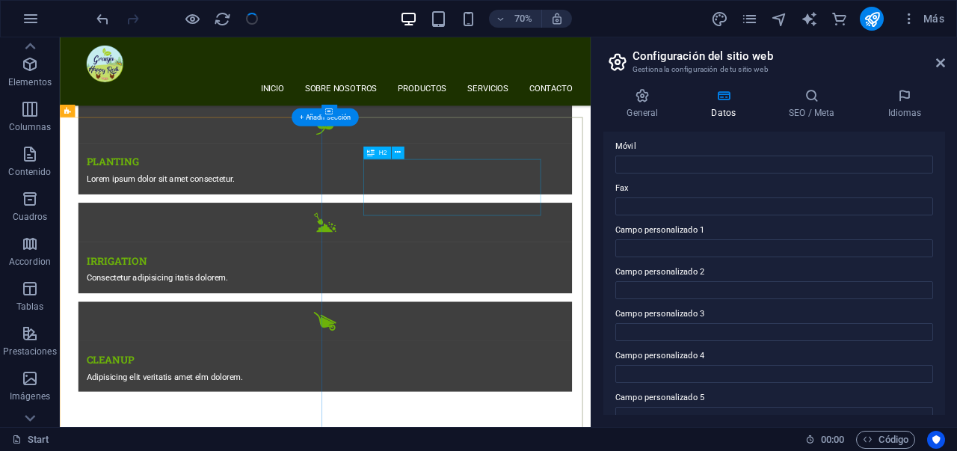
scroll to position [824, 0]
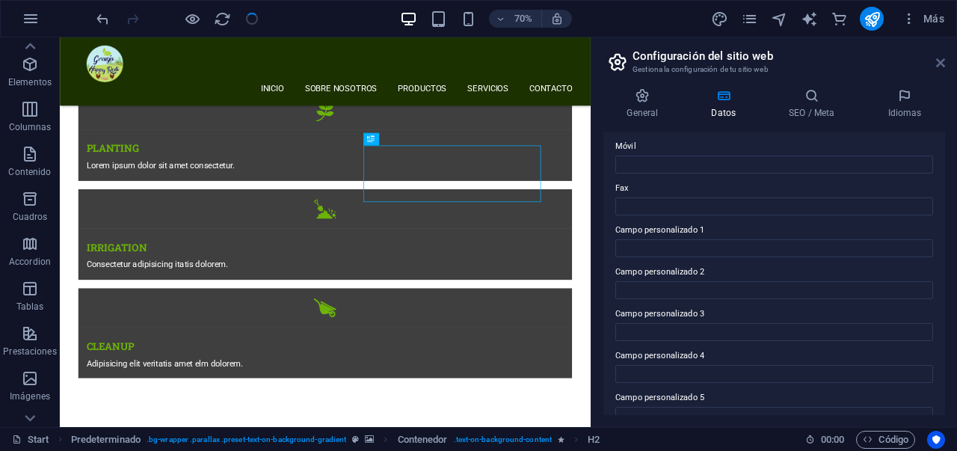
click at [941, 65] on icon at bounding box center [940, 63] width 9 height 12
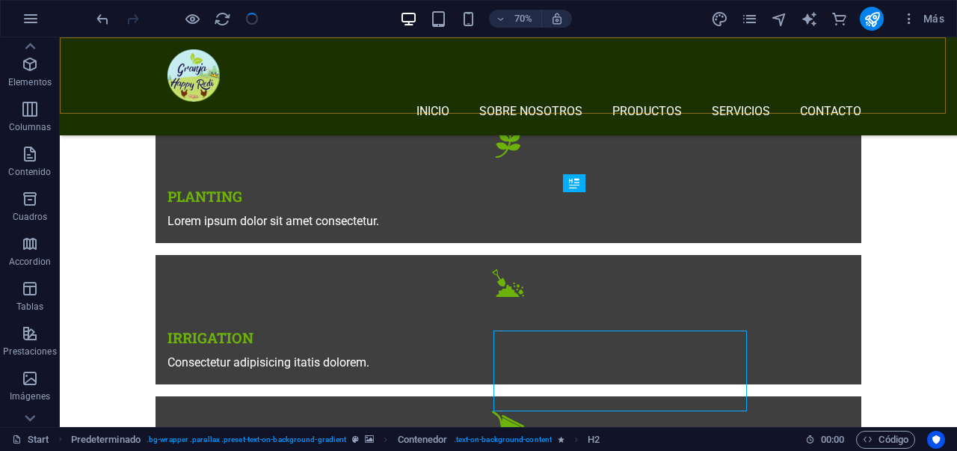
scroll to position [686, 0]
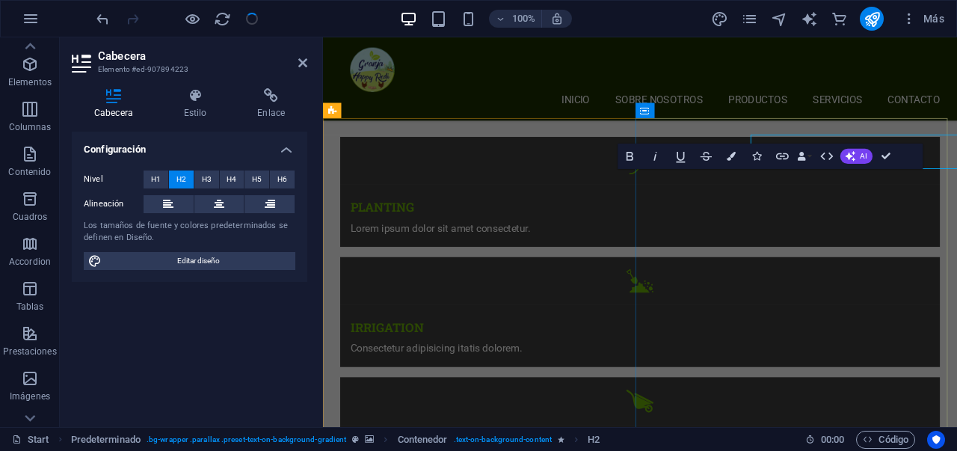
scroll to position [726, 0]
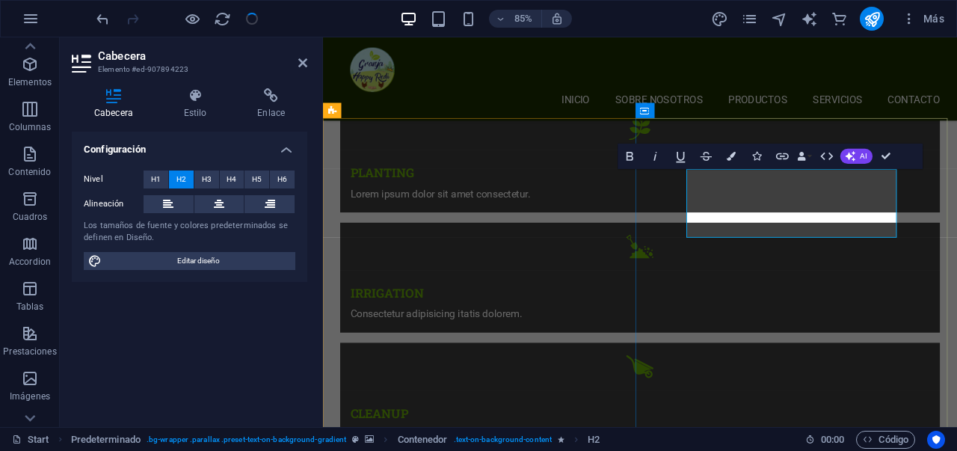
drag, startPoint x: 781, startPoint y: 251, endPoint x: 756, endPoint y: 216, distance: 42.9
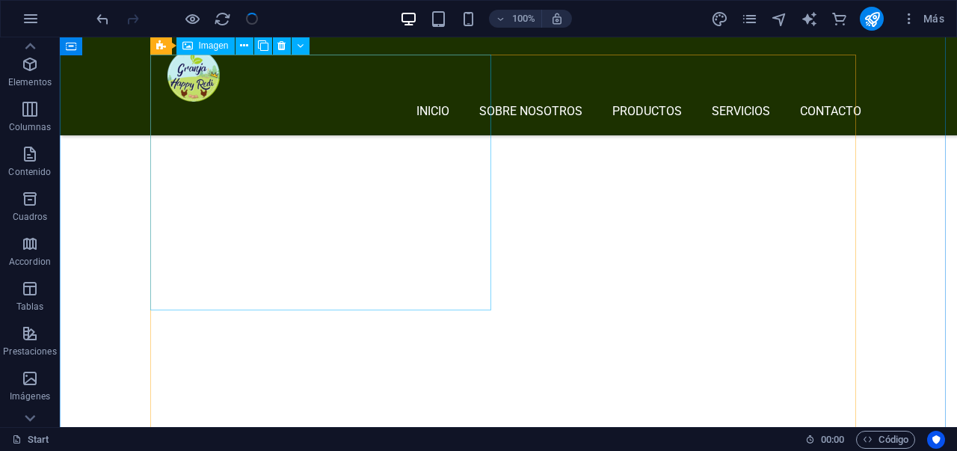
scroll to position [1568, 0]
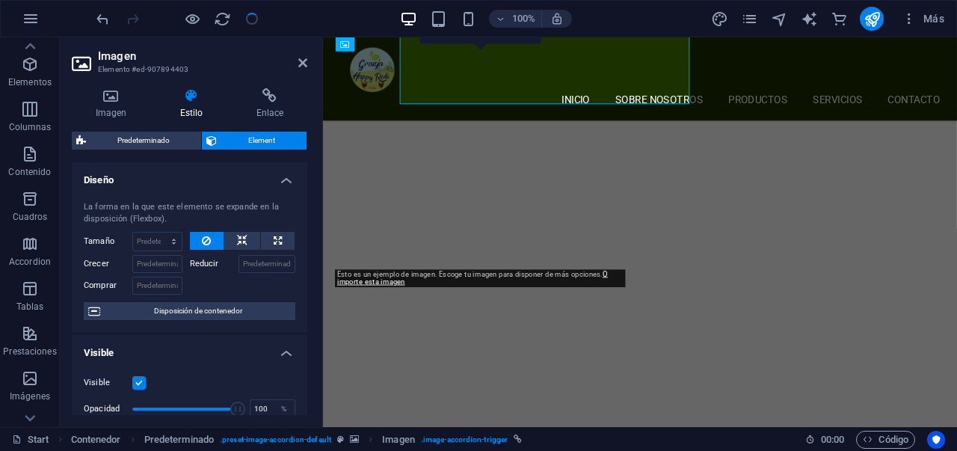
click at [221, 269] on label "Reducir" at bounding box center [214, 264] width 49 height 18
click at [239, 269] on input "Reducir" at bounding box center [268, 264] width 58 height 18
click at [221, 269] on label "Reducir" at bounding box center [214, 264] width 49 height 18
click at [239, 269] on input "Reducir" at bounding box center [268, 264] width 58 height 18
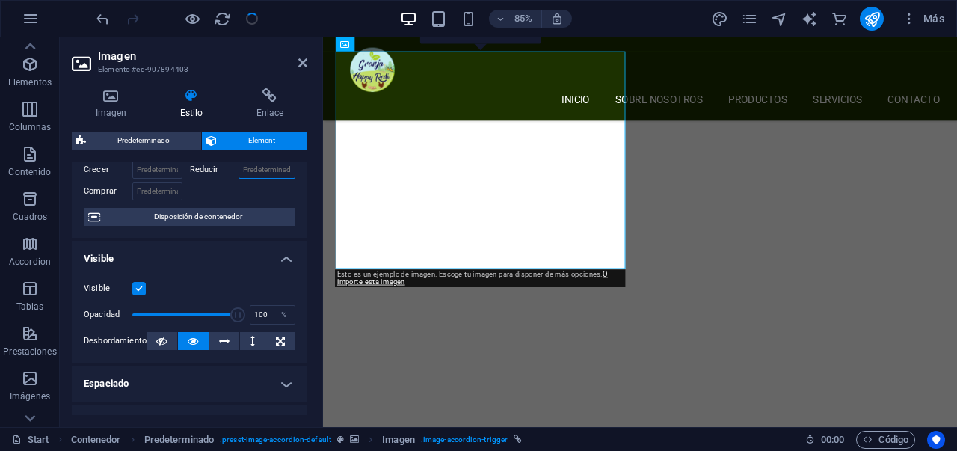
scroll to position [0, 0]
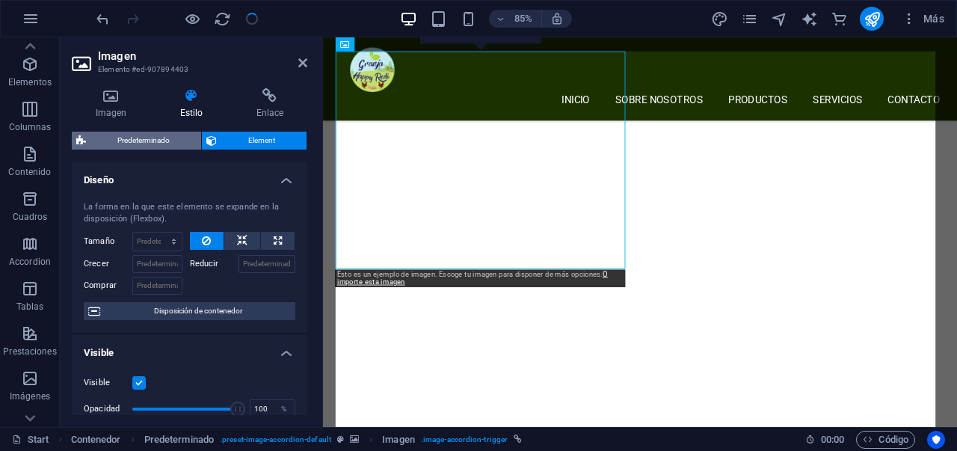
click at [182, 139] on span "Predeterminado" at bounding box center [143, 141] width 106 height 18
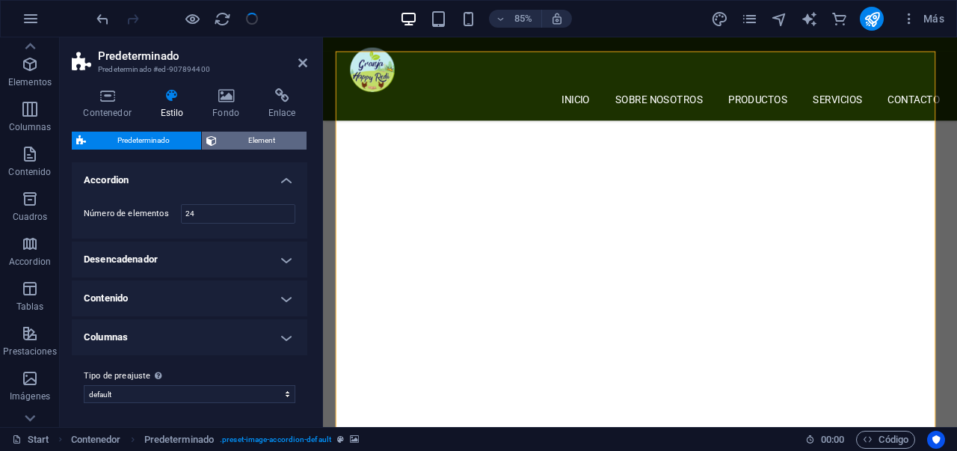
click at [236, 144] on span "Element" at bounding box center [261, 141] width 81 height 18
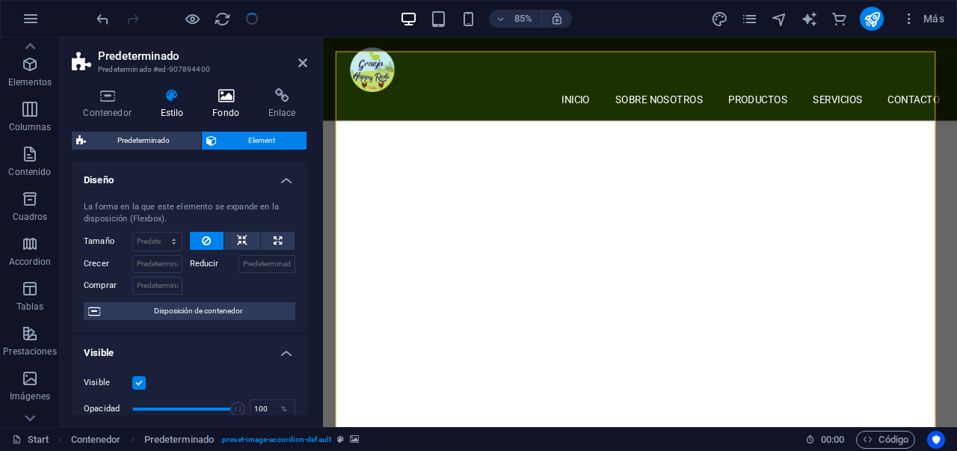
click at [226, 90] on icon at bounding box center [226, 95] width 50 height 15
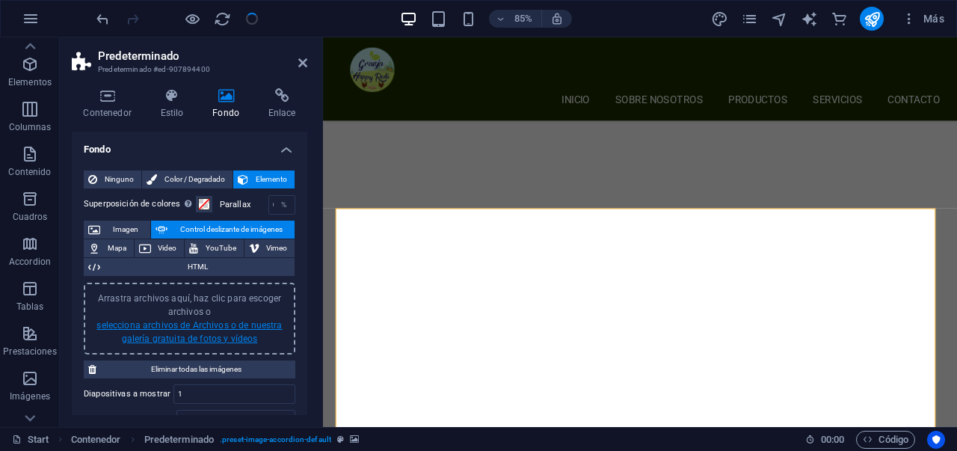
click at [215, 342] on link "selecciona archivos de Archivos o de nuestra galería gratuita de fotos y vídeos" at bounding box center [188, 332] width 185 height 24
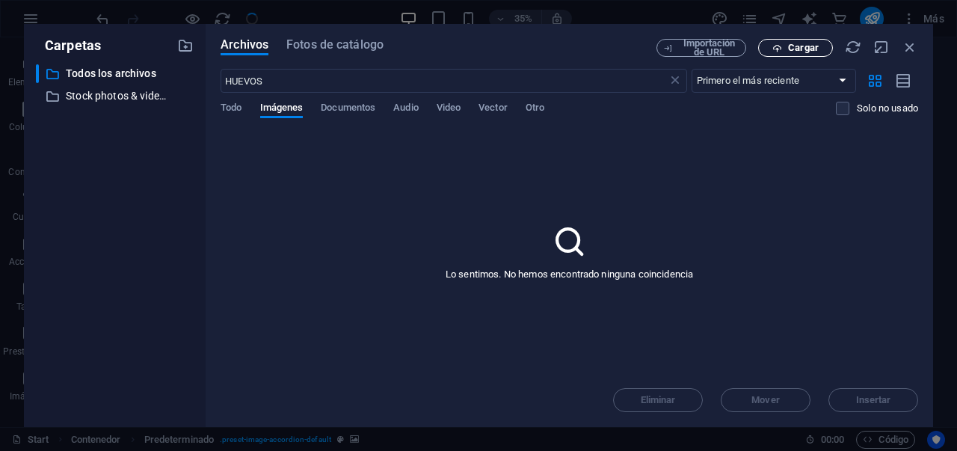
click at [791, 50] on span "Cargar" at bounding box center [803, 47] width 31 height 9
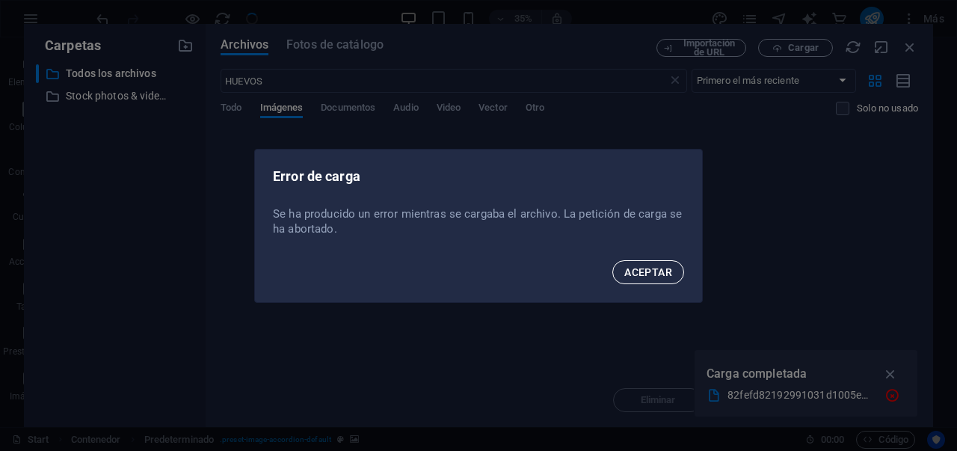
click at [618, 270] on button "ACEPTAR" at bounding box center [648, 272] width 72 height 24
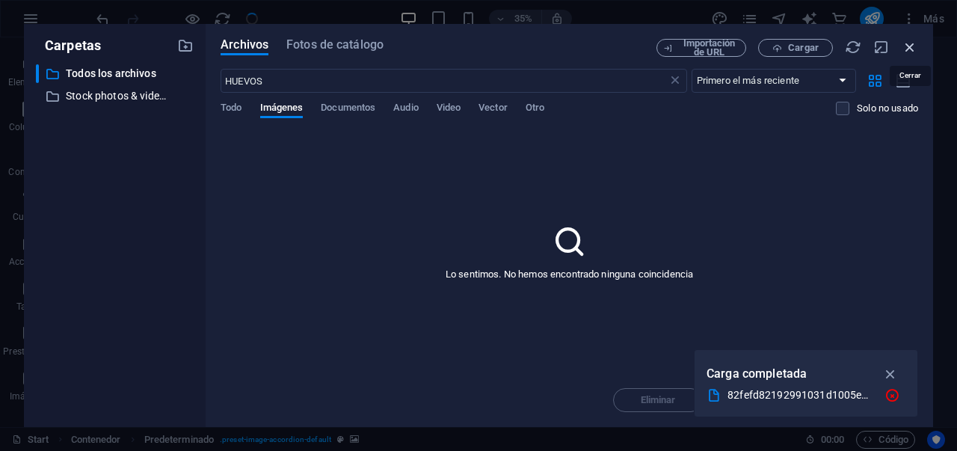
click at [908, 47] on icon "button" at bounding box center [910, 47] width 16 height 16
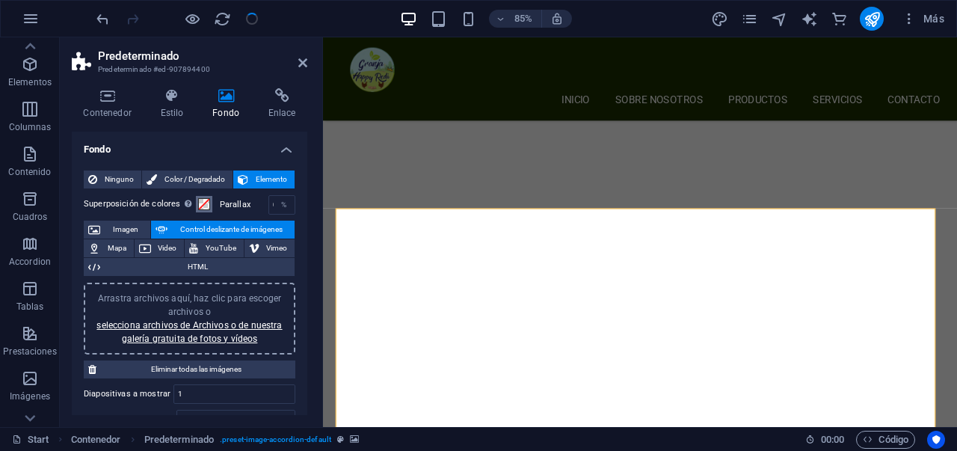
click at [206, 206] on span at bounding box center [204, 204] width 12 height 12
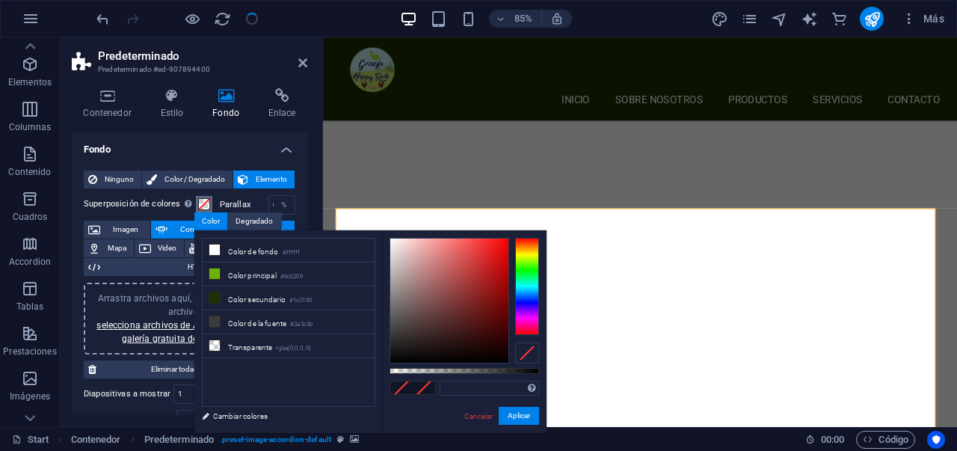
click at [205, 206] on span at bounding box center [204, 204] width 12 height 12
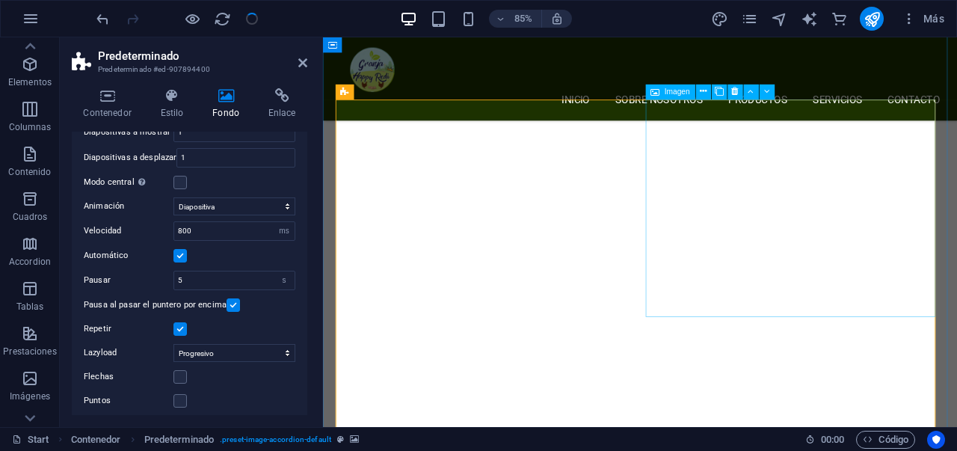
scroll to position [1705, 0]
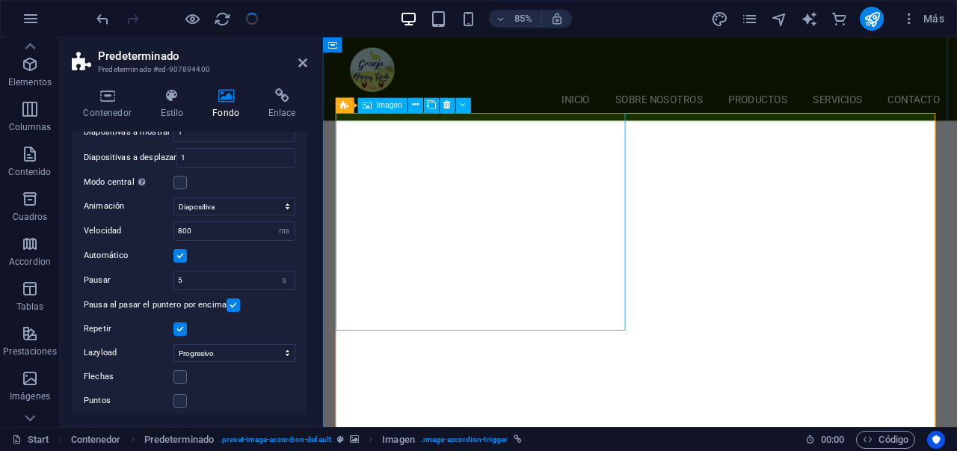
scroll to position [1688, 0]
click at [413, 108] on icon at bounding box center [415, 106] width 7 height 13
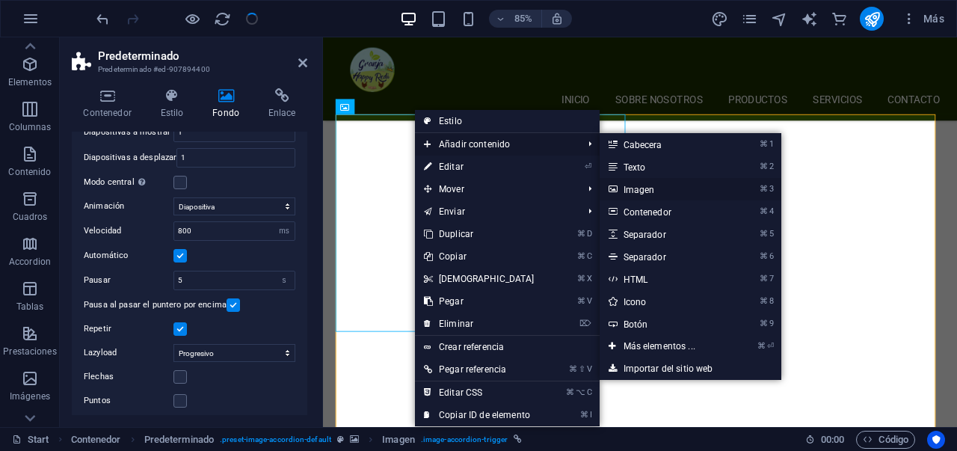
drag, startPoint x: 639, startPoint y: 188, endPoint x: 369, endPoint y: 177, distance: 270.2
click at [639, 188] on link "⌘ 3 Imagen" at bounding box center [663, 189] width 126 height 22
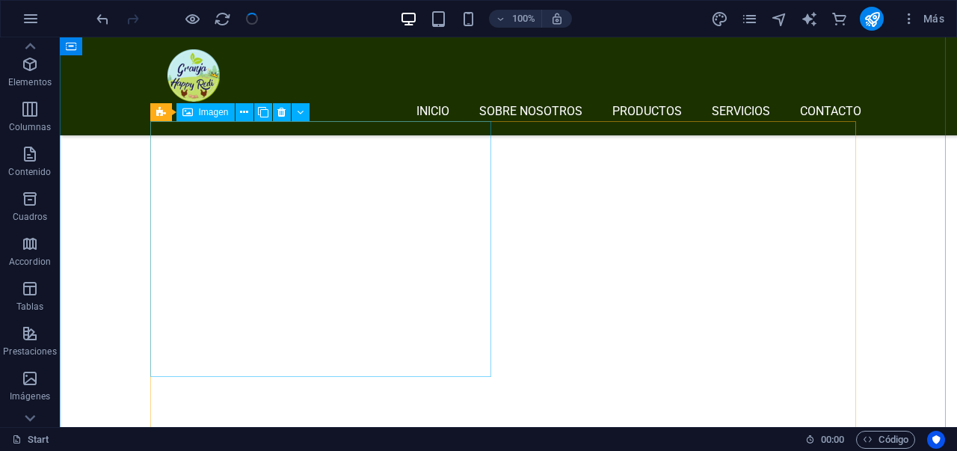
scroll to position [1489, 0]
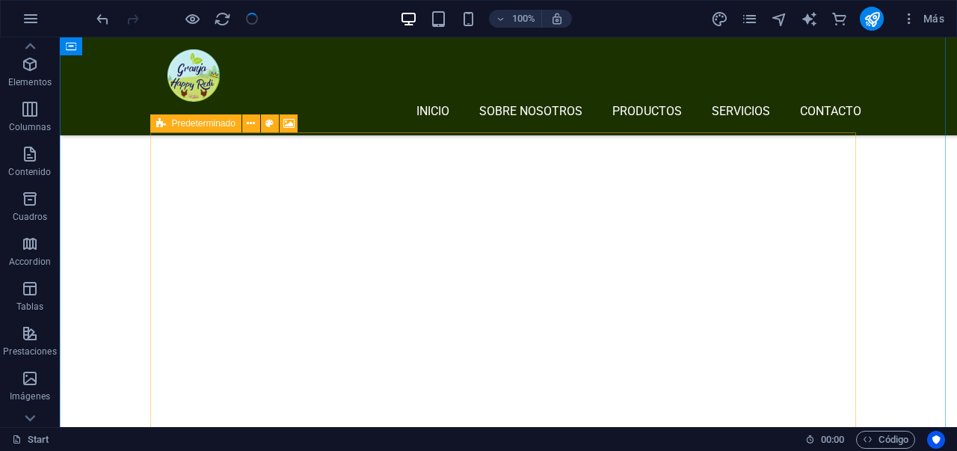
click at [163, 125] on icon at bounding box center [161, 123] width 10 height 18
click at [288, 124] on icon at bounding box center [288, 124] width 11 height 16
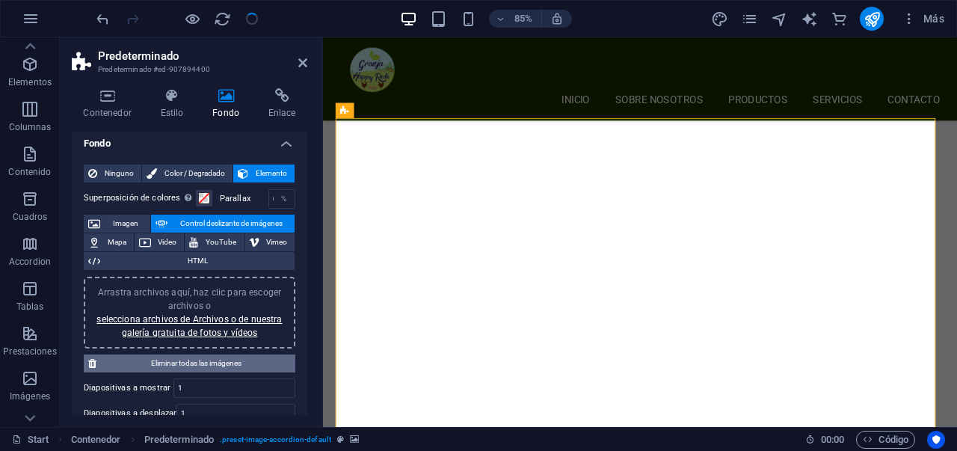
scroll to position [16, 0]
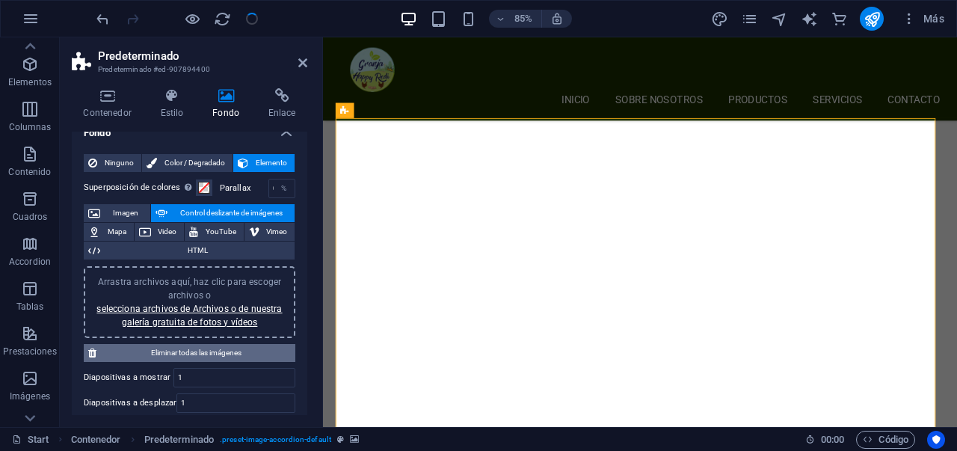
click at [179, 354] on span "Eliminar todas las imágenes" at bounding box center [196, 353] width 190 height 18
click at [182, 354] on span "Eliminar todas las imágenes" at bounding box center [196, 353] width 190 height 18
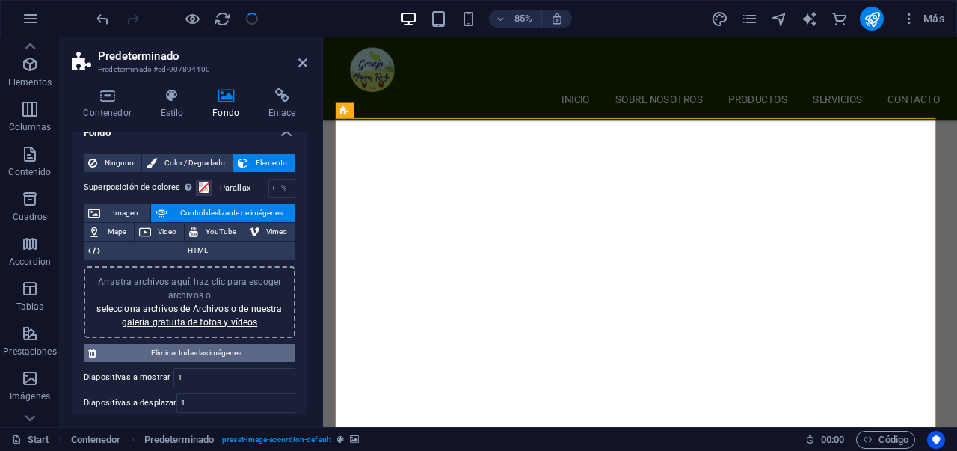
click at [182, 355] on span "Eliminar todas las imágenes" at bounding box center [196, 353] width 190 height 18
click at [181, 355] on span "Eliminar todas las imágenes" at bounding box center [196, 353] width 190 height 18
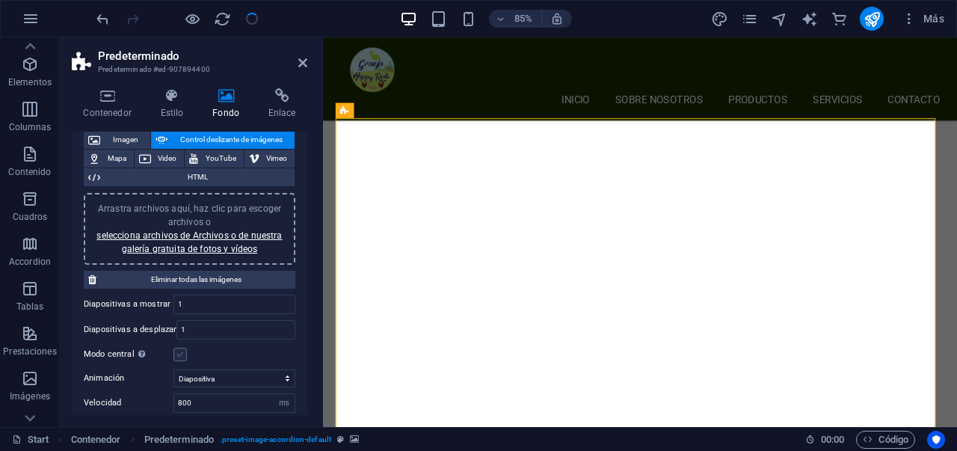
scroll to position [90, 0]
click at [157, 248] on link "selecciona archivos de Archivos o de nuestra galería gratuita de fotos y vídeos" at bounding box center [188, 242] width 185 height 24
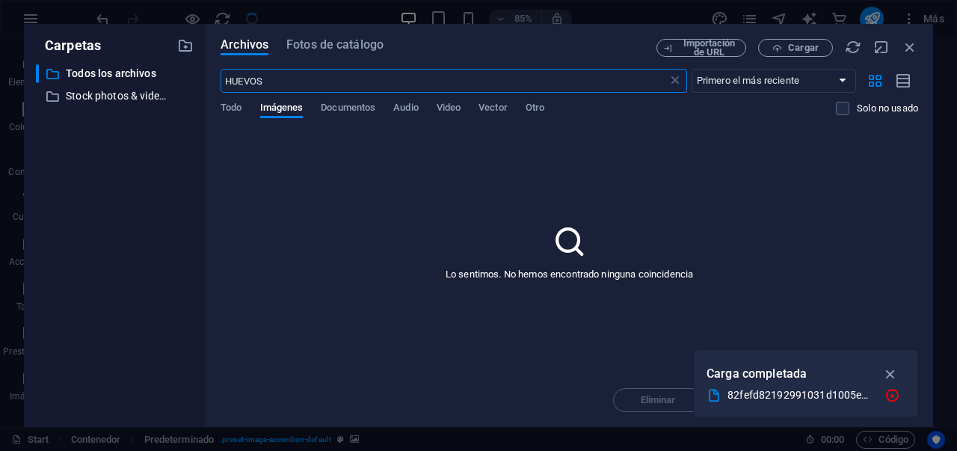
scroll to position [2300, 0]
click at [895, 380] on icon "button" at bounding box center [890, 374] width 17 height 16
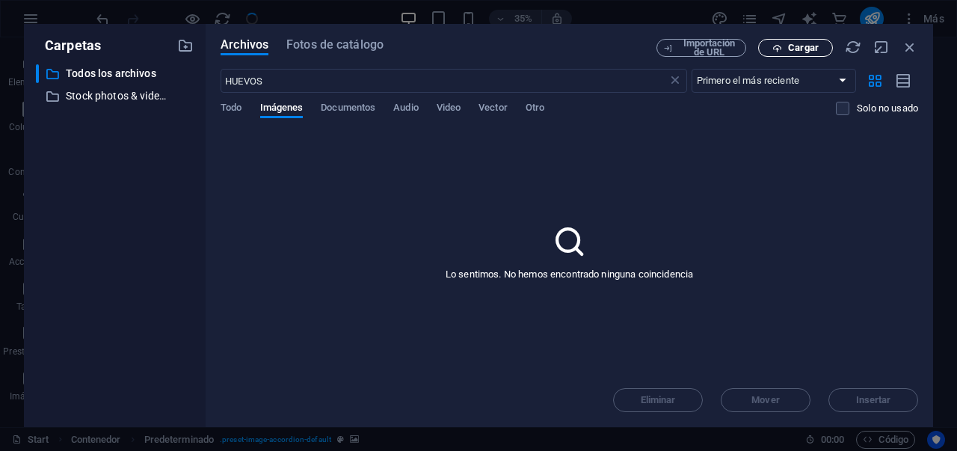
click at [791, 39] on button "Cargar" at bounding box center [795, 48] width 75 height 18
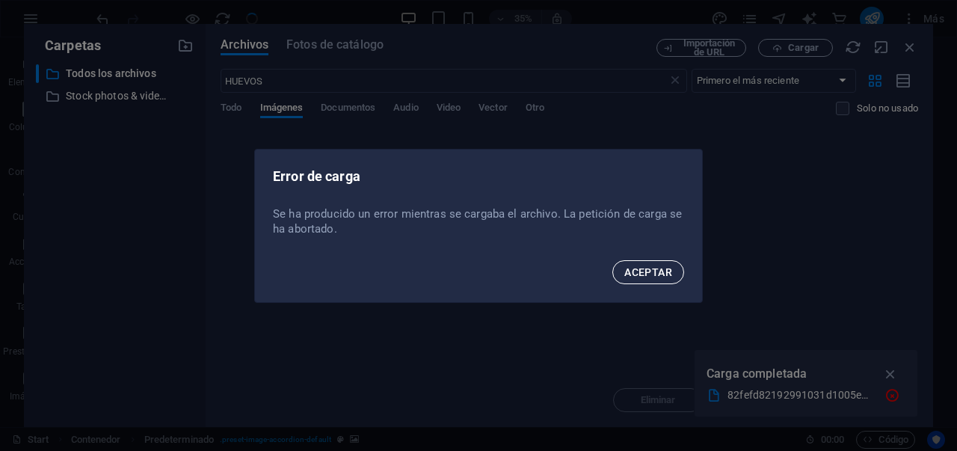
click at [636, 277] on span "ACEPTAR" at bounding box center [648, 272] width 48 height 12
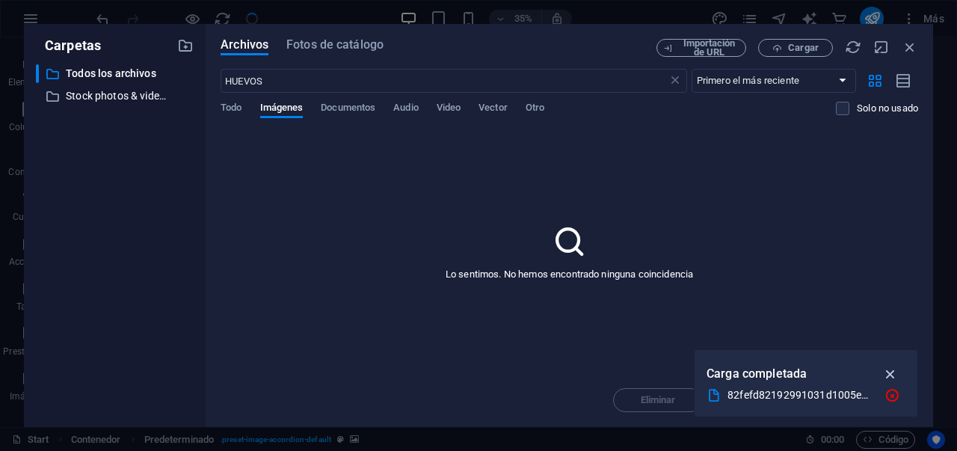
click at [890, 372] on icon "button" at bounding box center [890, 374] width 17 height 16
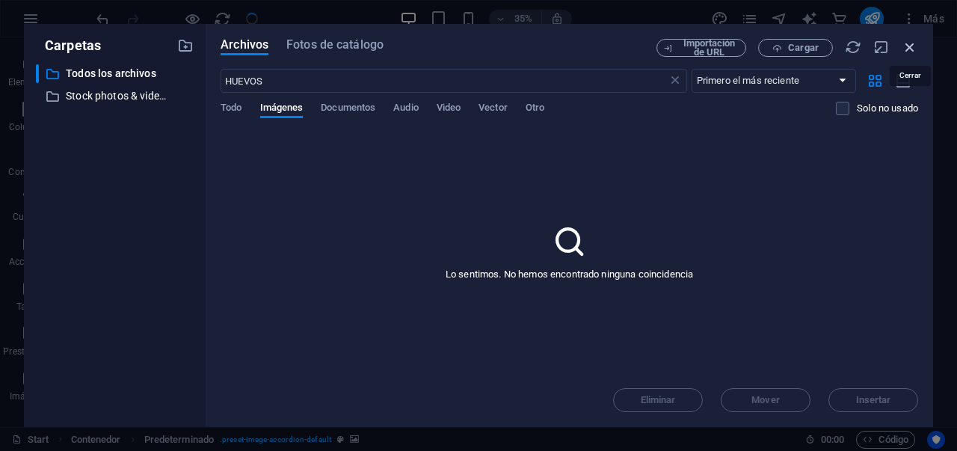
click at [915, 46] on icon "button" at bounding box center [910, 47] width 16 height 16
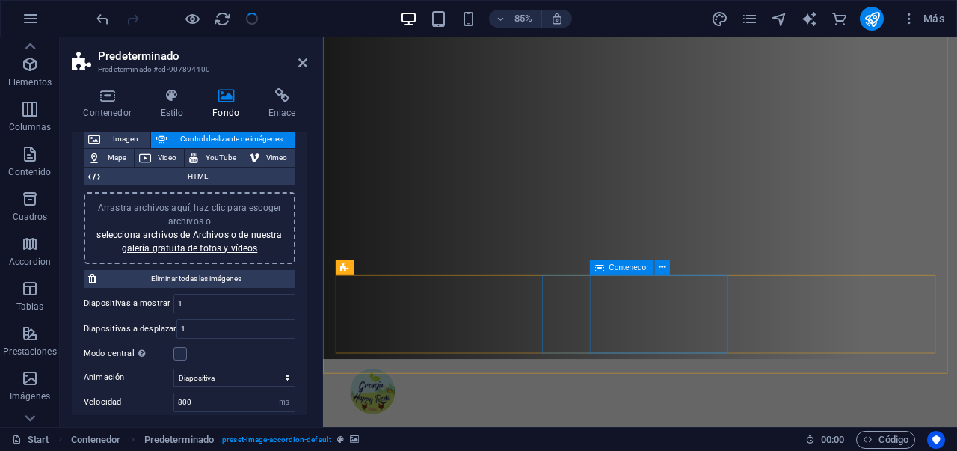
scroll to position [43, 0]
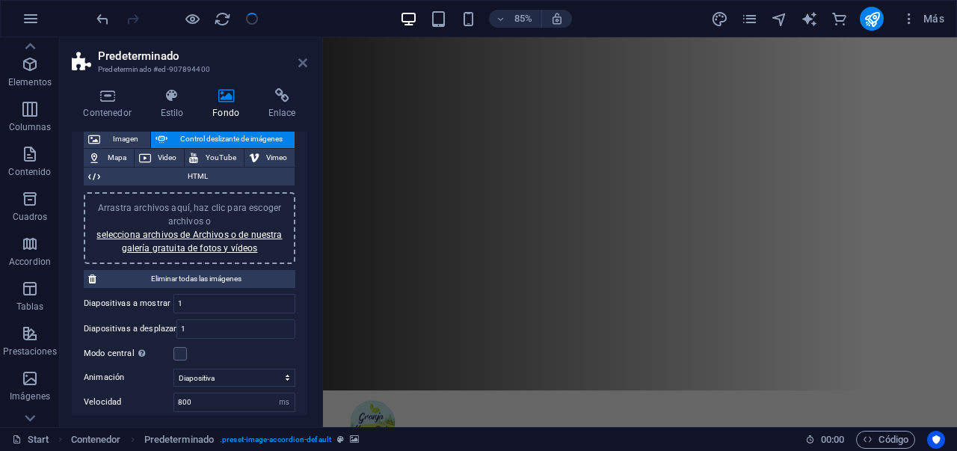
click at [301, 61] on icon at bounding box center [302, 63] width 9 height 12
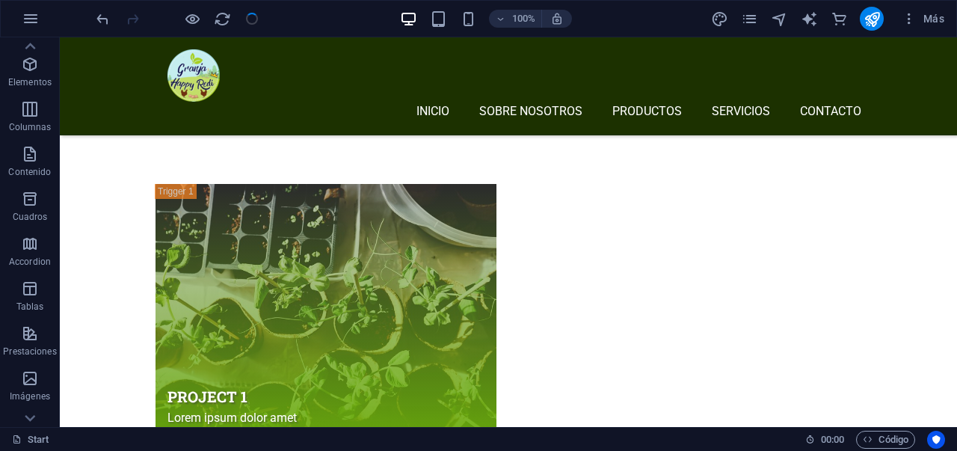
scroll to position [3115, 0]
